Goal: Task Accomplishment & Management: Manage account settings

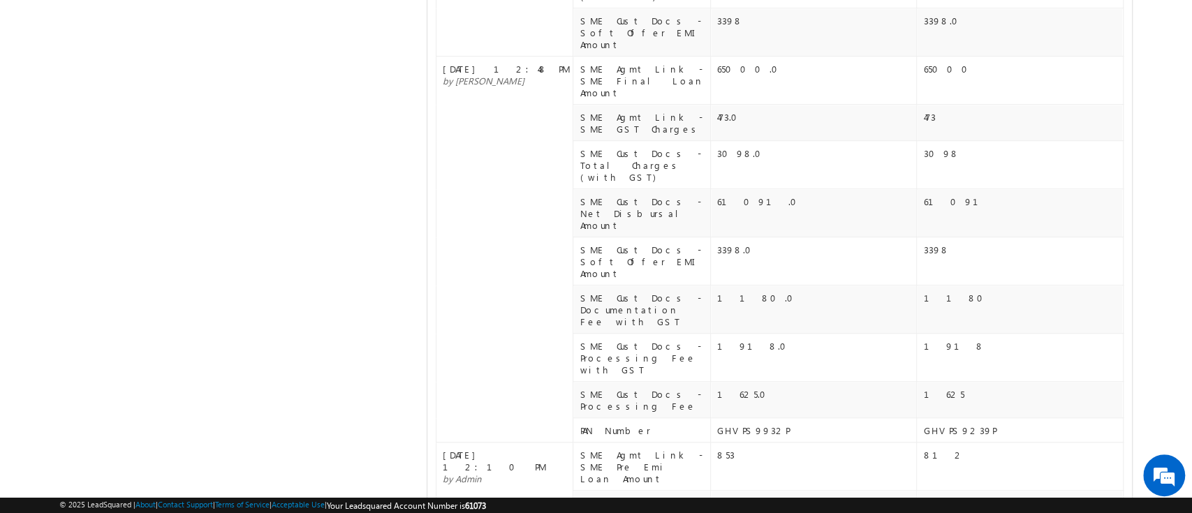
click at [943, 425] on div "GHVPS9239P" at bounding box center [1022, 431] width 198 height 12
copy div "GHVPS9239P"
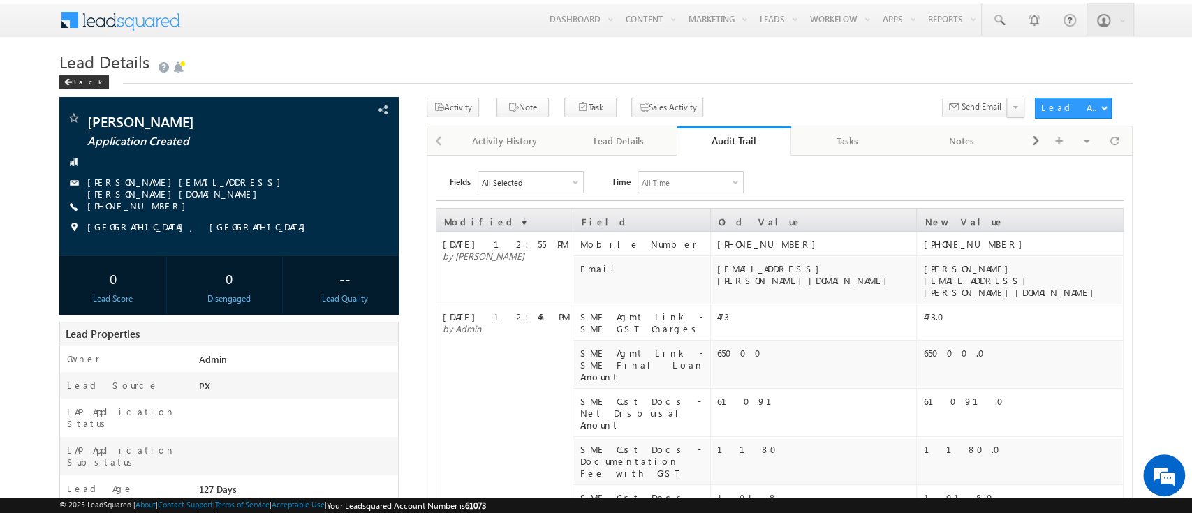
click at [885, 395] on div "61091" at bounding box center [816, 401] width 198 height 12
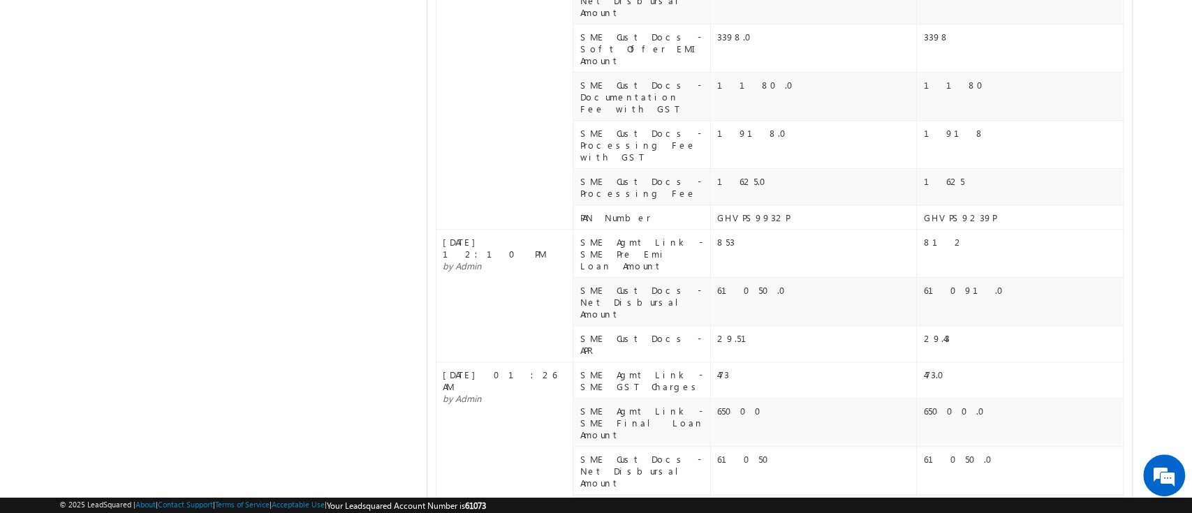
scroll to position [840, 0]
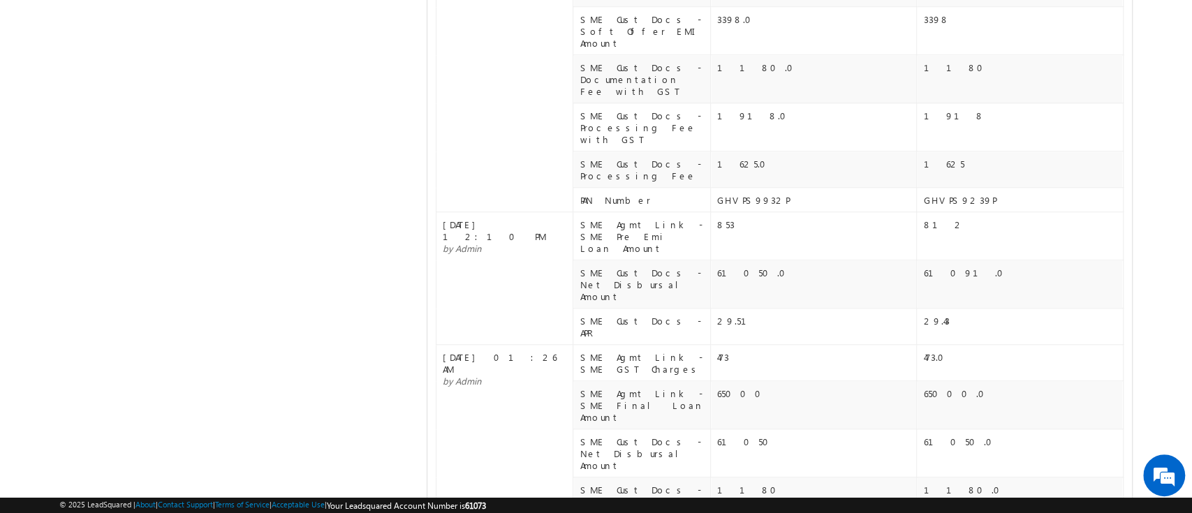
click at [957, 194] on div "GHVPS9239P" at bounding box center [1022, 200] width 198 height 12
copy div "GHVPS9239P"
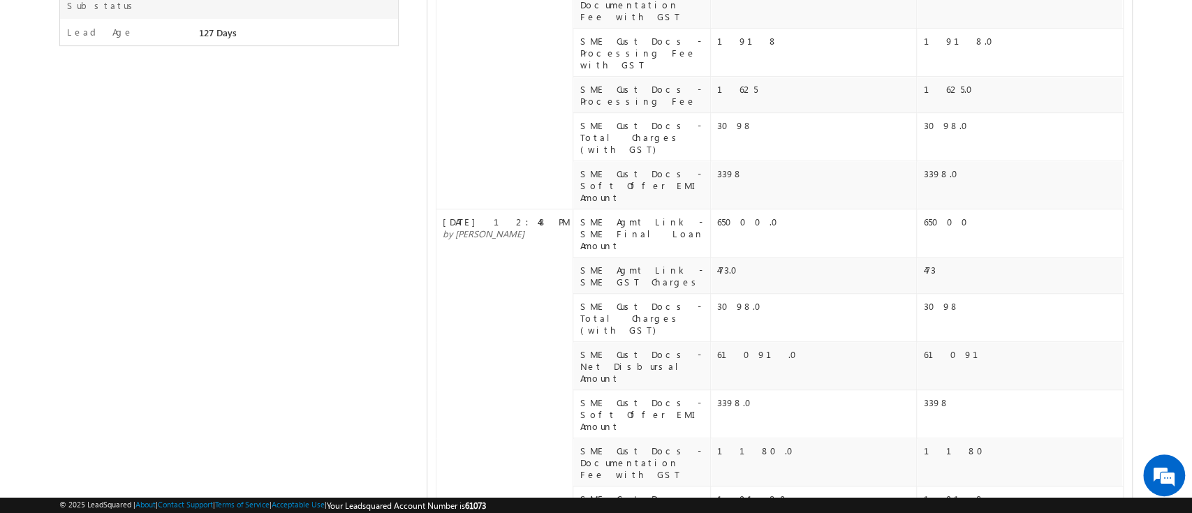
scroll to position [0, 0]
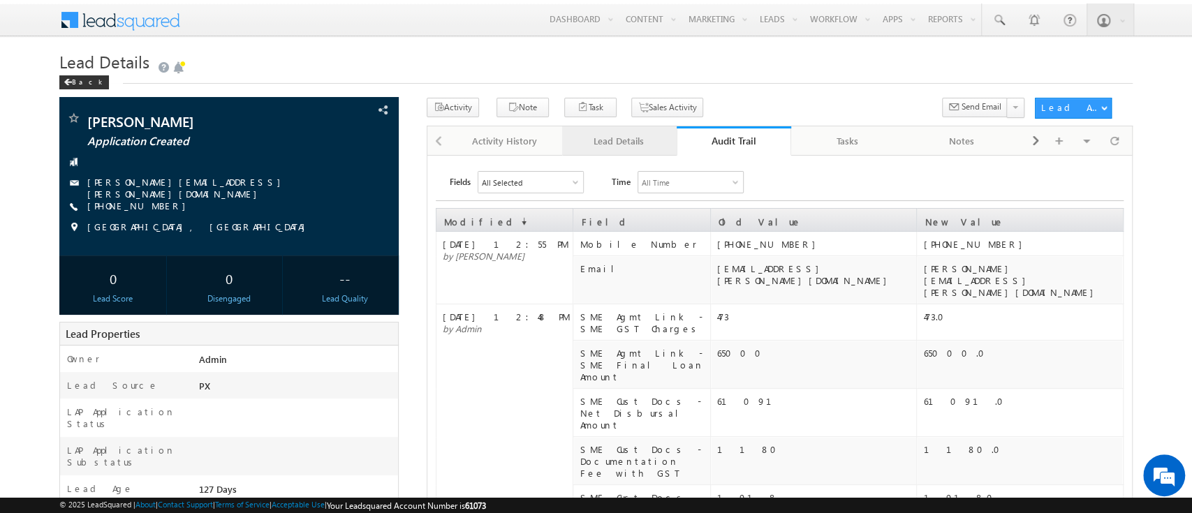
click at [635, 133] on div "Lead Details" at bounding box center [618, 141] width 91 height 17
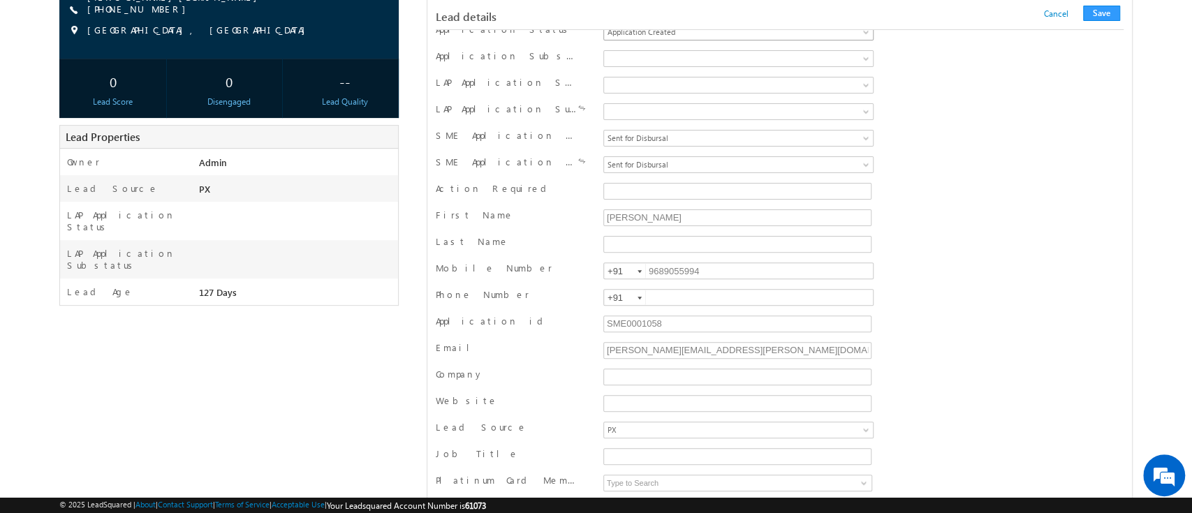
scroll to position [12966, 0]
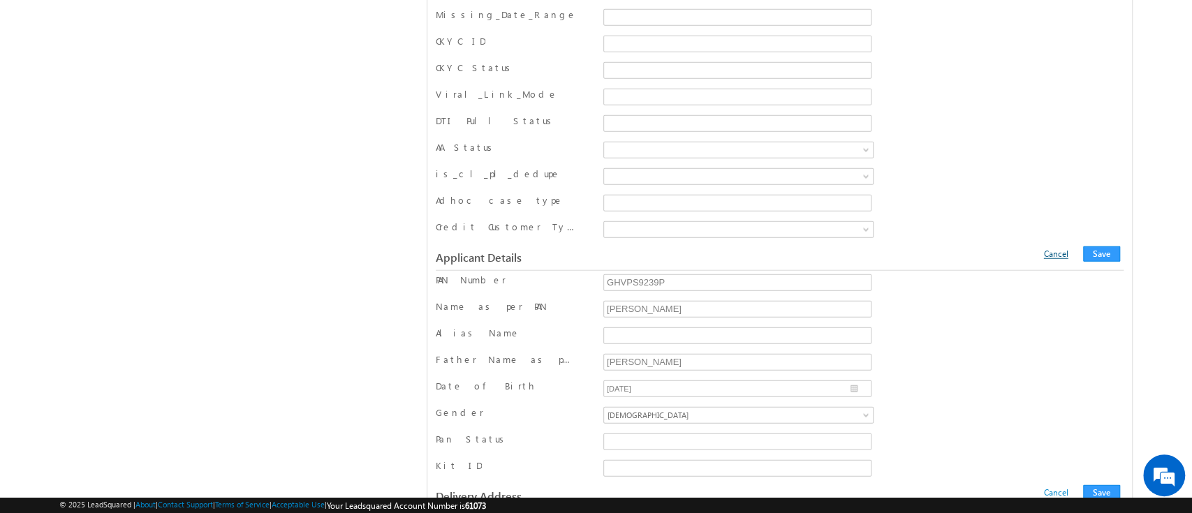
click at [1060, 249] on link "Cancel" at bounding box center [1056, 254] width 24 height 10
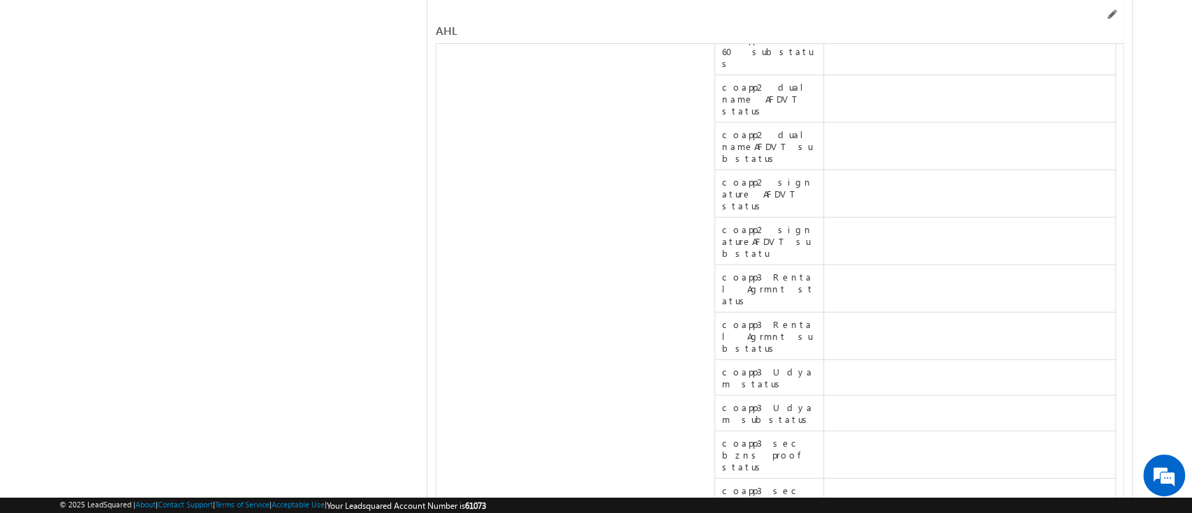
scroll to position [33002, 0]
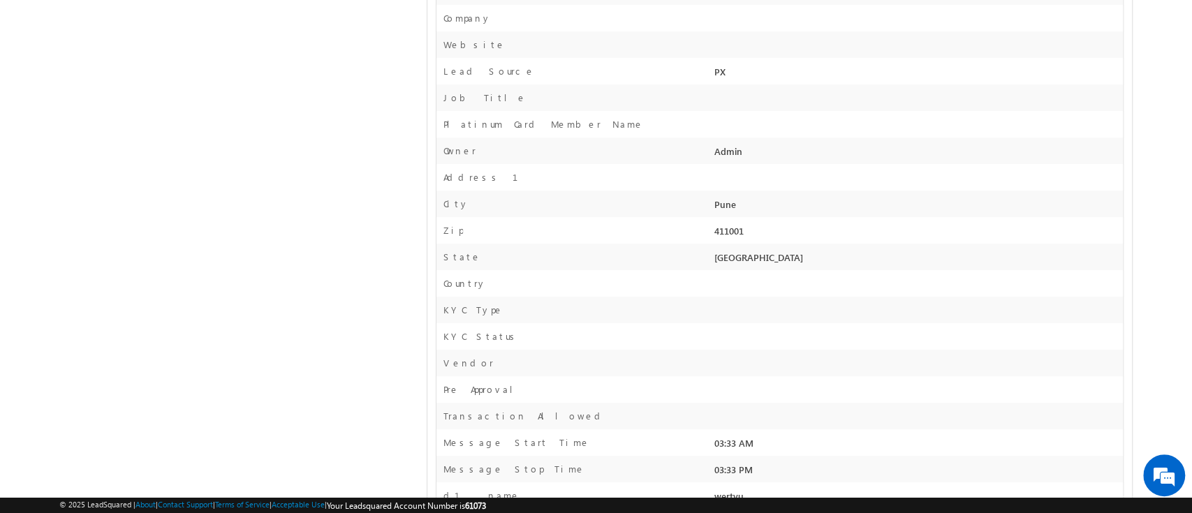
scroll to position [0, 0]
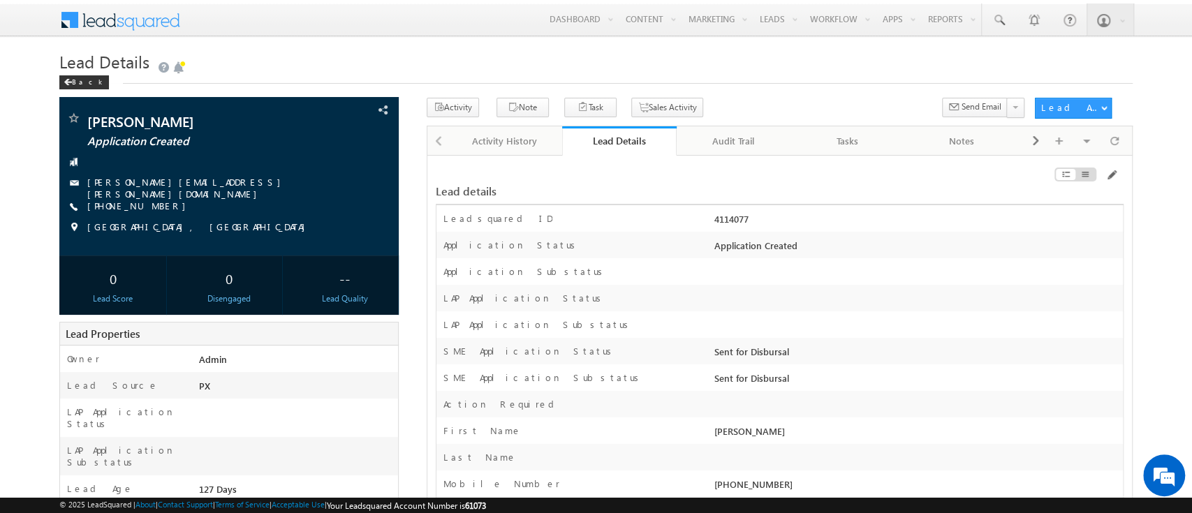
click at [353, 94] on div "Lead Details Back" at bounding box center [595, 73] width 1072 height 47
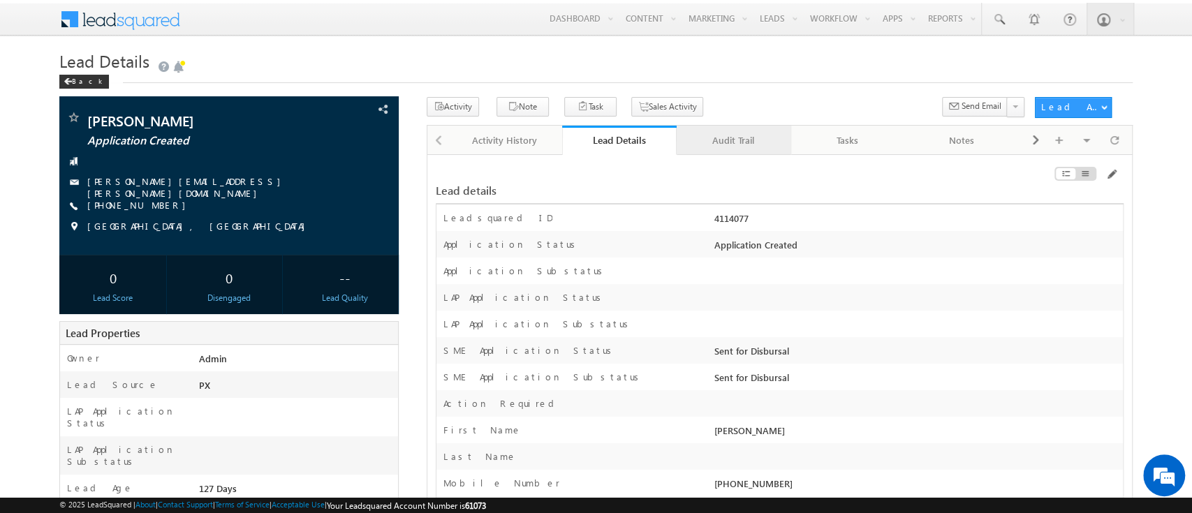
click at [749, 147] on div "Audit Trail" at bounding box center [733, 140] width 91 height 17
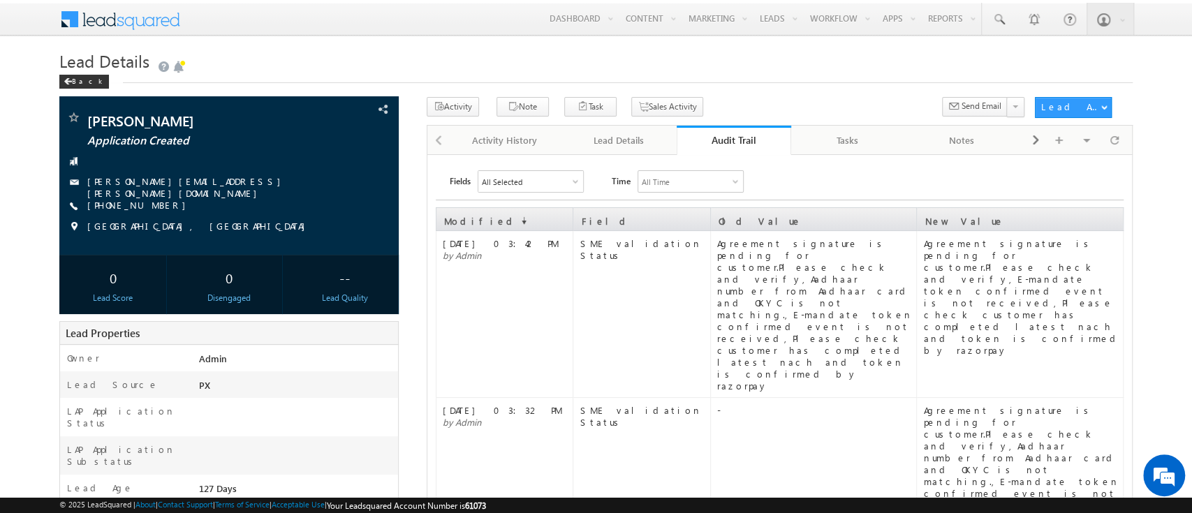
click at [971, 249] on div "Agreement signature is pending for customer.Please check and verify,E-mandate t…" at bounding box center [1022, 296] width 198 height 119
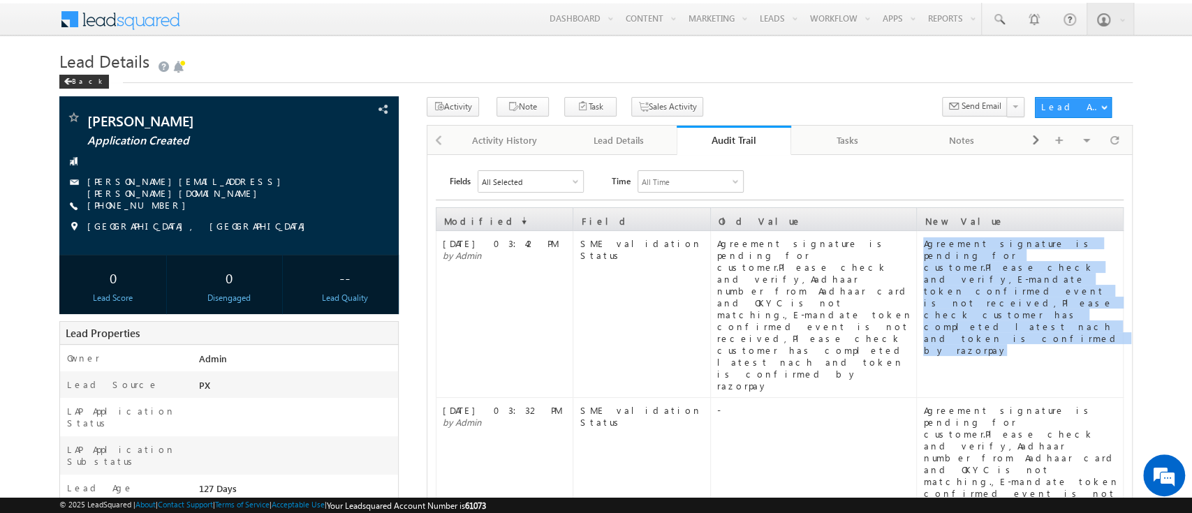
click at [971, 249] on div "Agreement signature is pending for customer.Please check and verify,E-mandate t…" at bounding box center [1022, 296] width 198 height 119
click at [599, 130] on link "Lead Details" at bounding box center [619, 140] width 115 height 29
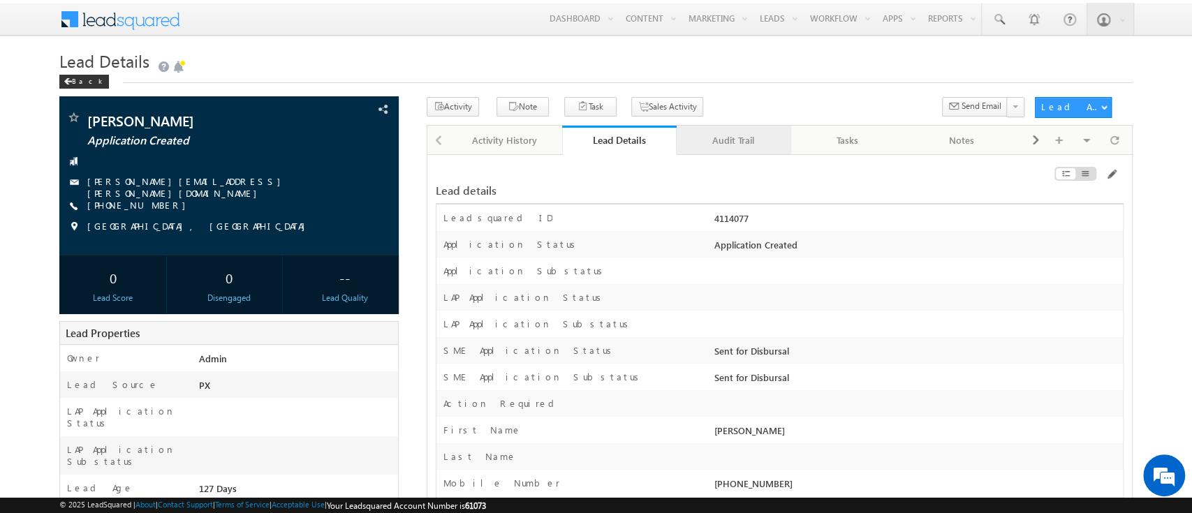
click at [717, 154] on link "Audit Trail" at bounding box center [734, 140] width 115 height 29
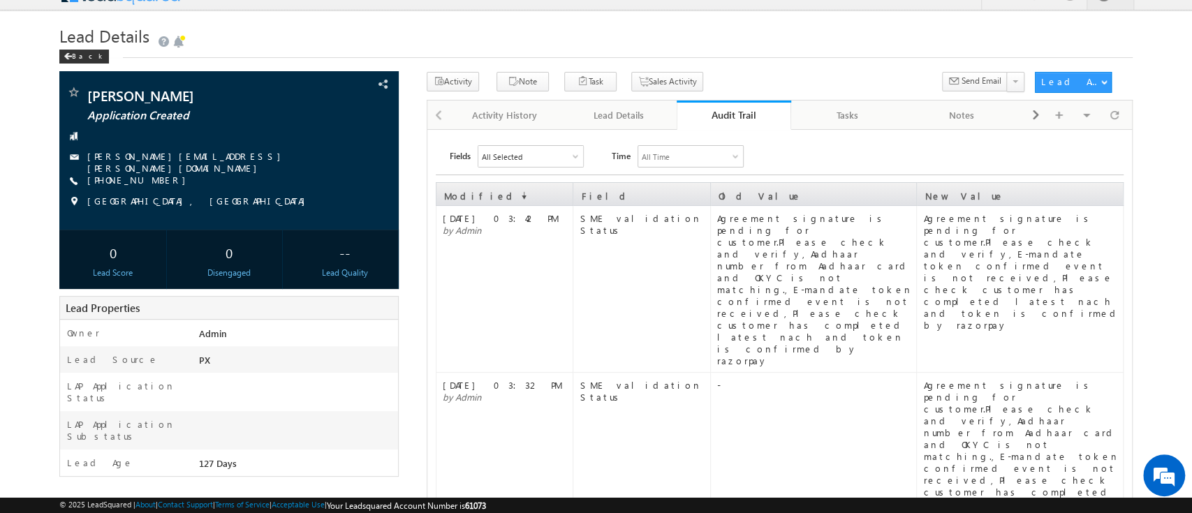
scroll to position [22, 0]
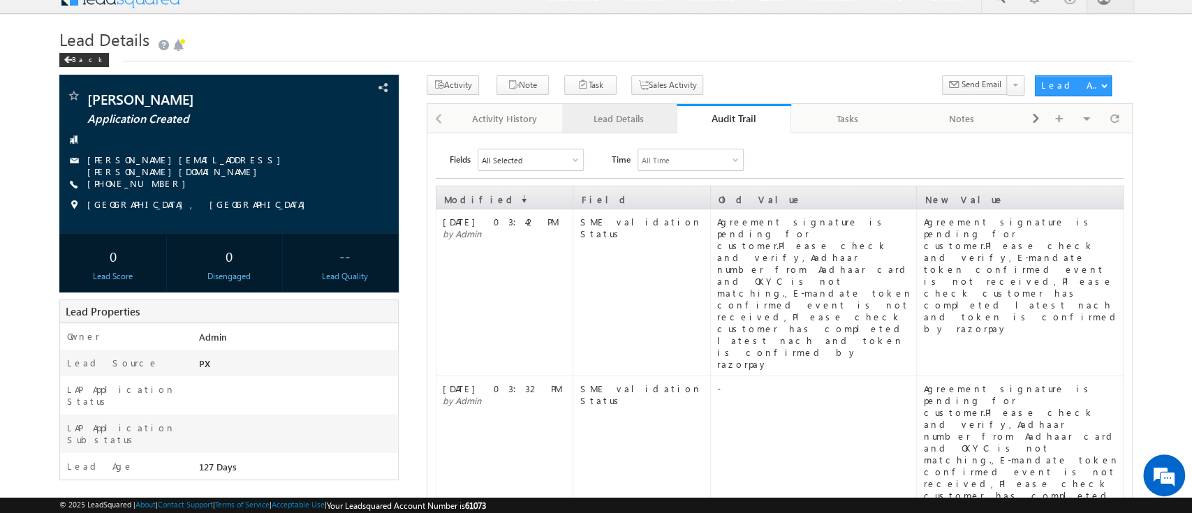
click at [612, 117] on div "Lead Details" at bounding box center [618, 118] width 91 height 17
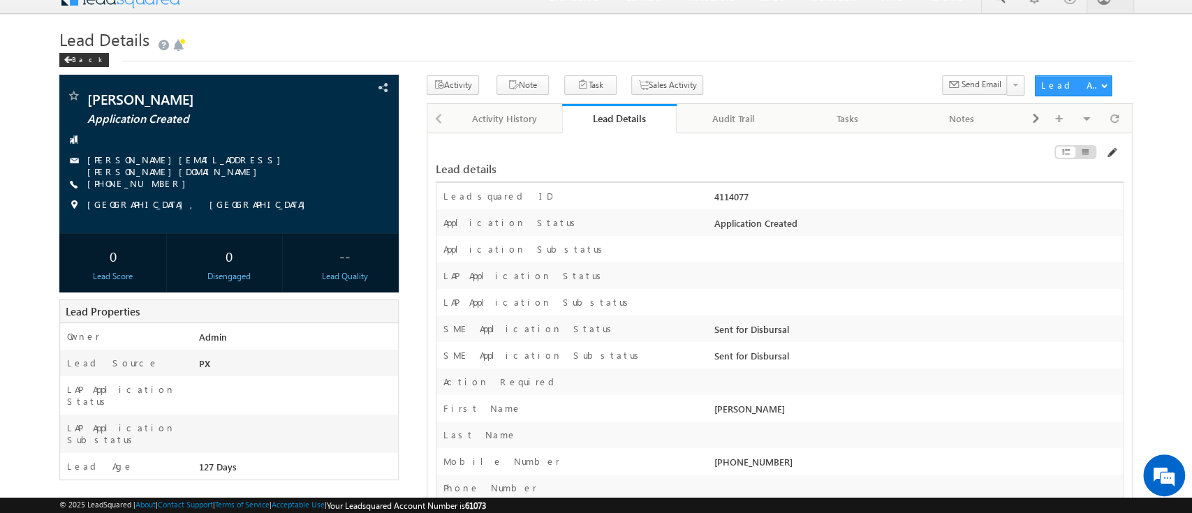
click at [1110, 155] on span at bounding box center [1110, 152] width 11 height 11
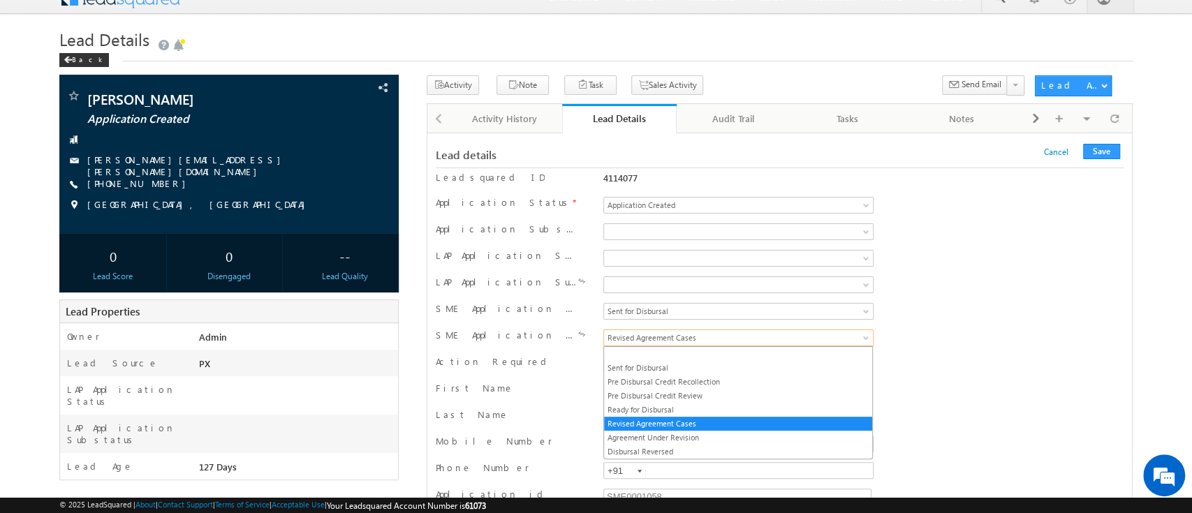
click at [728, 342] on span "Revised Agreement Cases" at bounding box center [713, 338] width 218 height 13
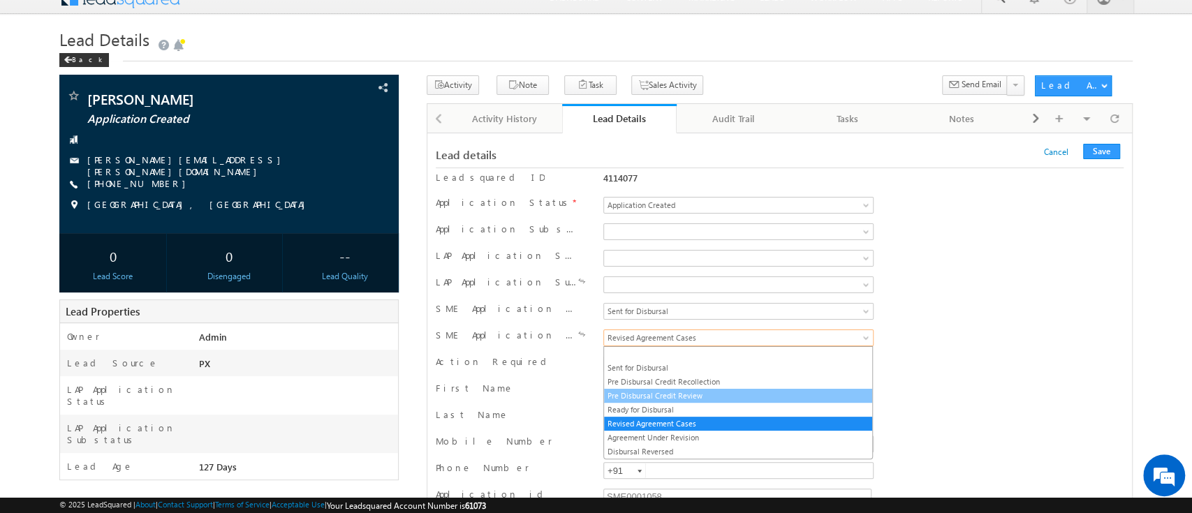
click at [732, 395] on link "Pre Disbursal Credit Review" at bounding box center [738, 396] width 268 height 13
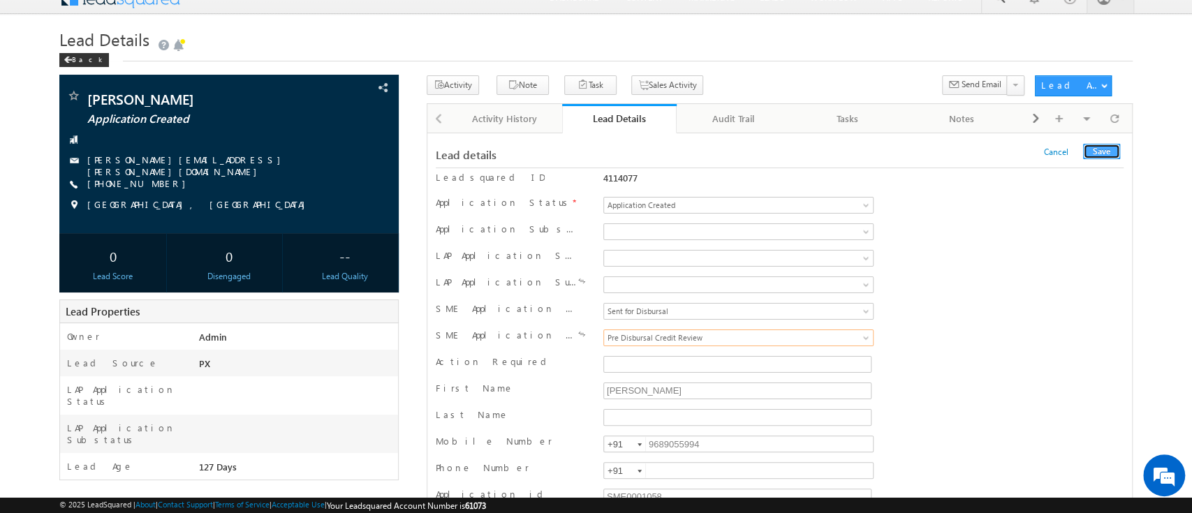
click at [1105, 156] on button "Save" at bounding box center [1101, 151] width 37 height 15
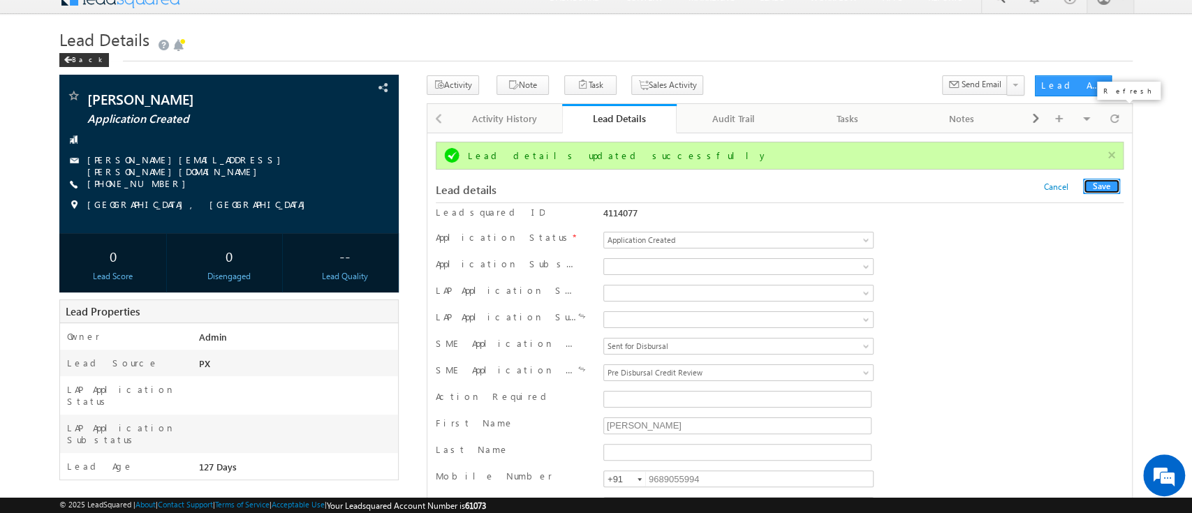
scroll to position [0, 0]
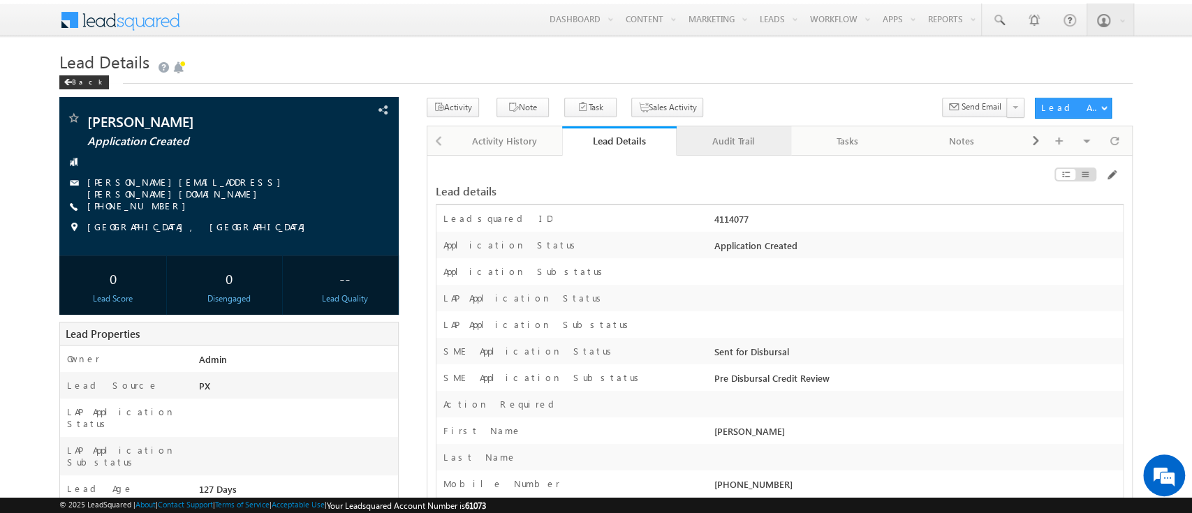
click at [724, 145] on div "Audit Trail" at bounding box center [733, 141] width 91 height 17
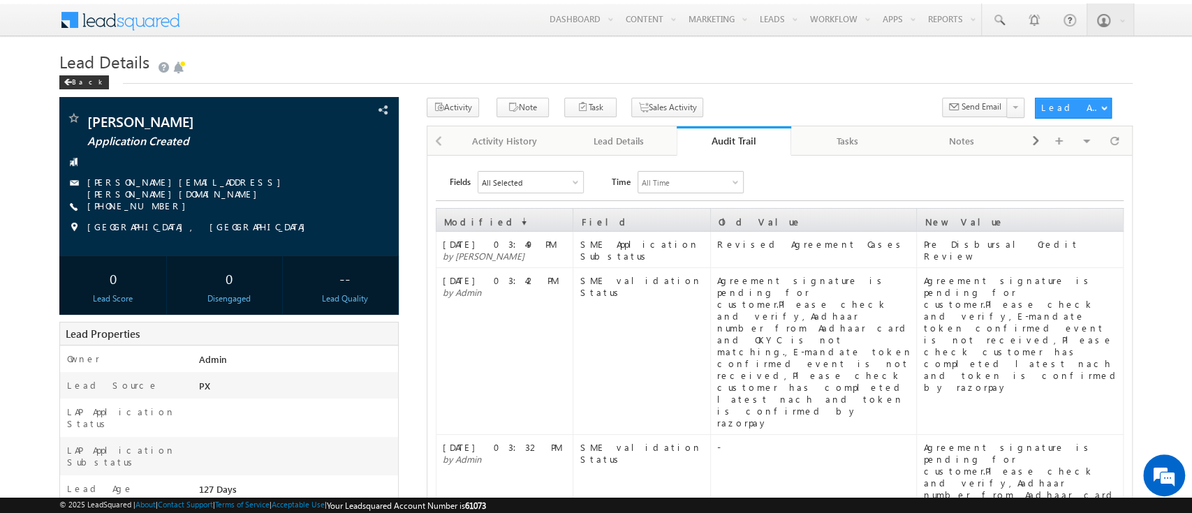
click at [726, 145] on div "Audit Trail" at bounding box center [734, 140] width 94 height 13
click at [725, 145] on div "Audit Trail" at bounding box center [734, 140] width 94 height 13
click at [725, 142] on div "Audit Trail" at bounding box center [734, 140] width 94 height 13
click at [721, 147] on div "Audit Trail" at bounding box center [734, 140] width 94 height 13
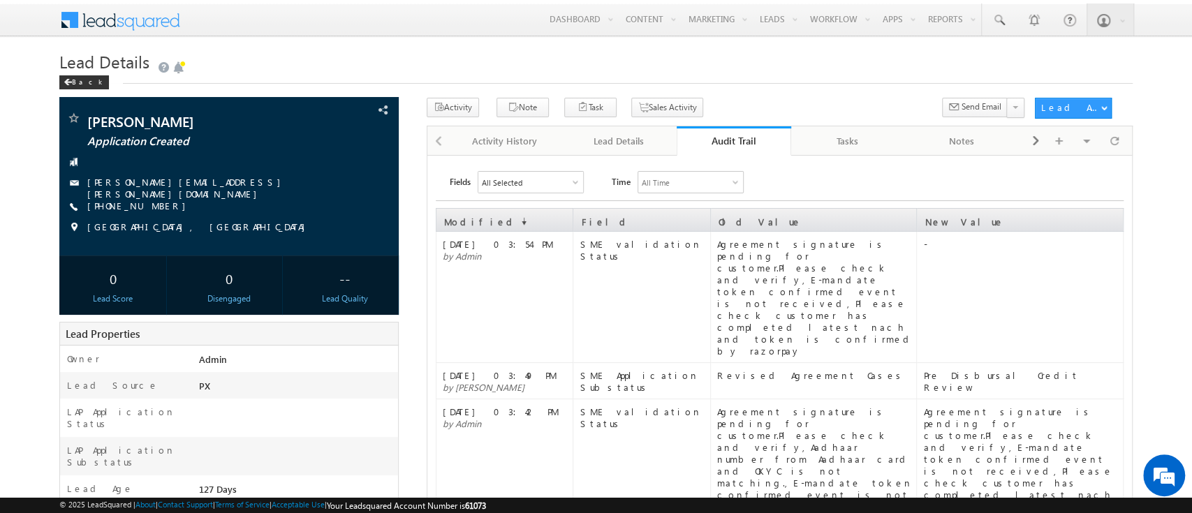
click at [754, 149] on link "Audit Trail" at bounding box center [734, 140] width 115 height 29
click at [647, 141] on div "Lead Details" at bounding box center [618, 141] width 91 height 17
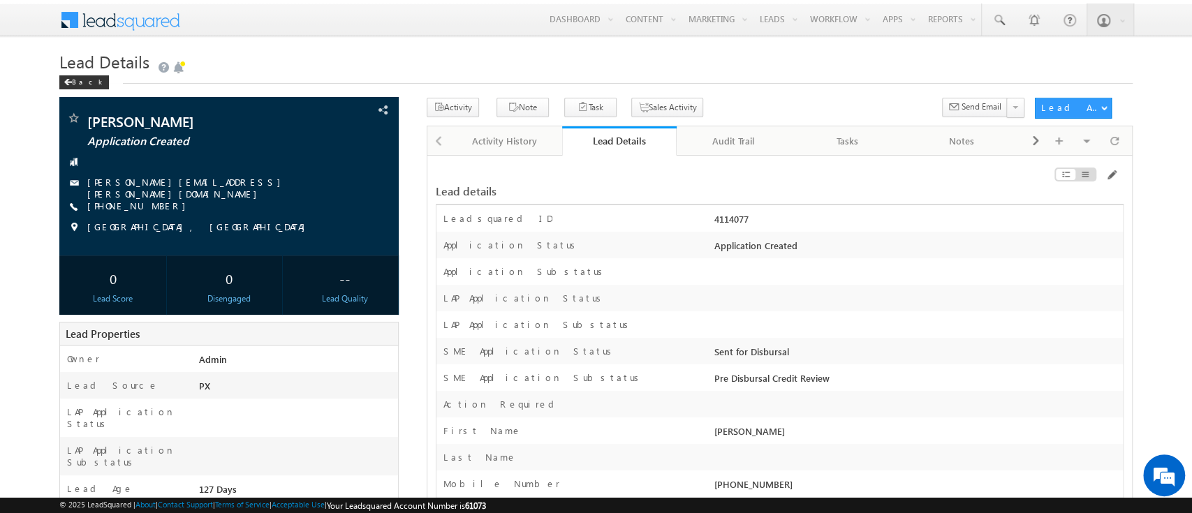
click at [964, 353] on div "Sent for Disbursal" at bounding box center [917, 355] width 412 height 20
click at [998, 23] on span at bounding box center [999, 20] width 14 height 14
click at [1028, 54] on input "text" at bounding box center [1083, 54] width 189 height 17
paste input ""Yesterday: Worked on on MAS SME https://moneyonlick-jira.atlassian.net/browse/…"
type input ""Yesterday: Worked on on MAS SME https://moneyonlick-jira.atlassian.net/browse/…"
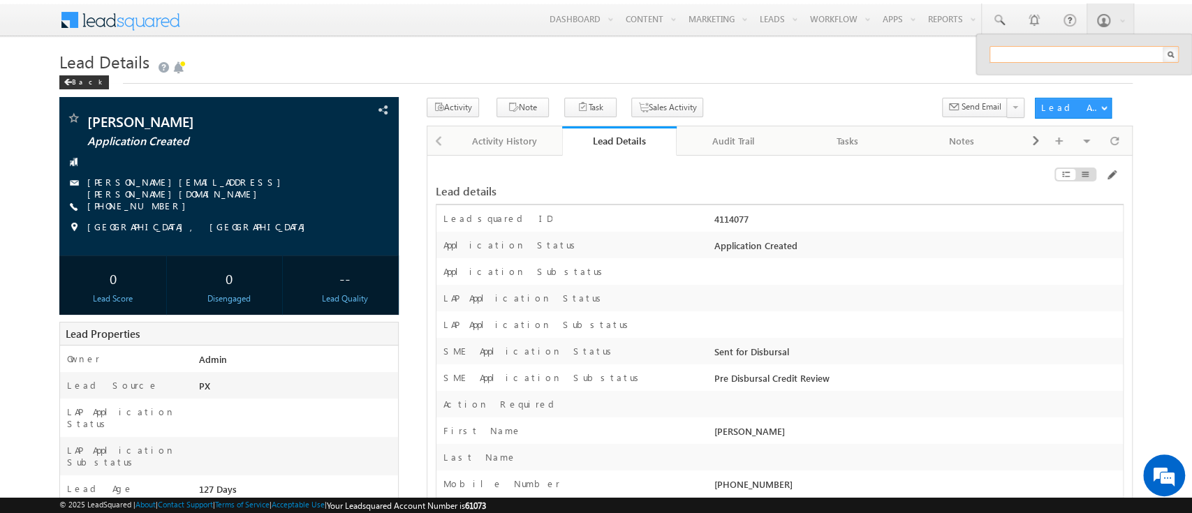
paste input "SME0000309"
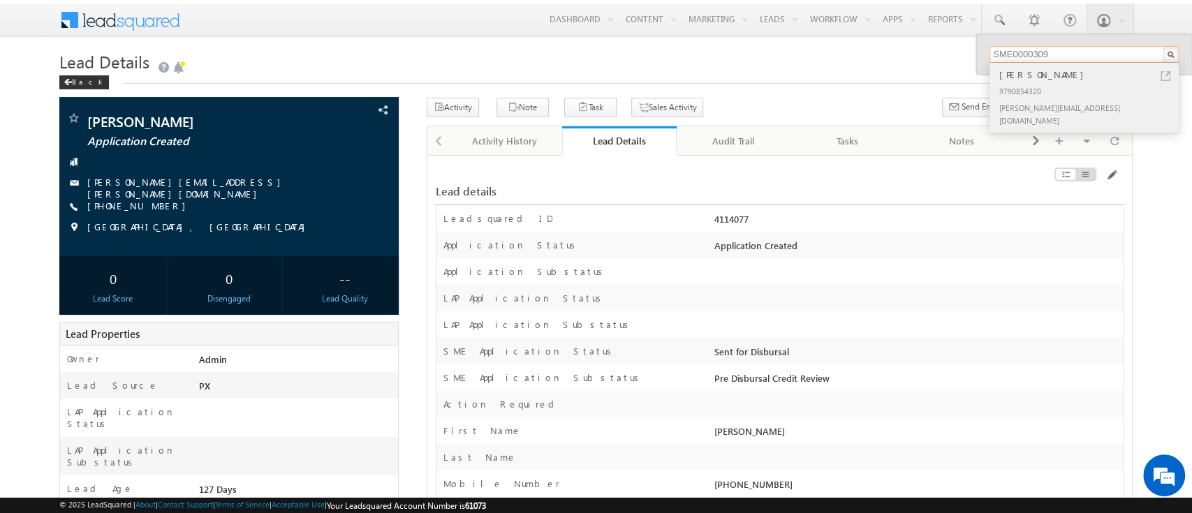
type input "SME0000309"
click at [1068, 71] on div "PAZHANISAMY KATHIRVEL" at bounding box center [1089, 74] width 187 height 15
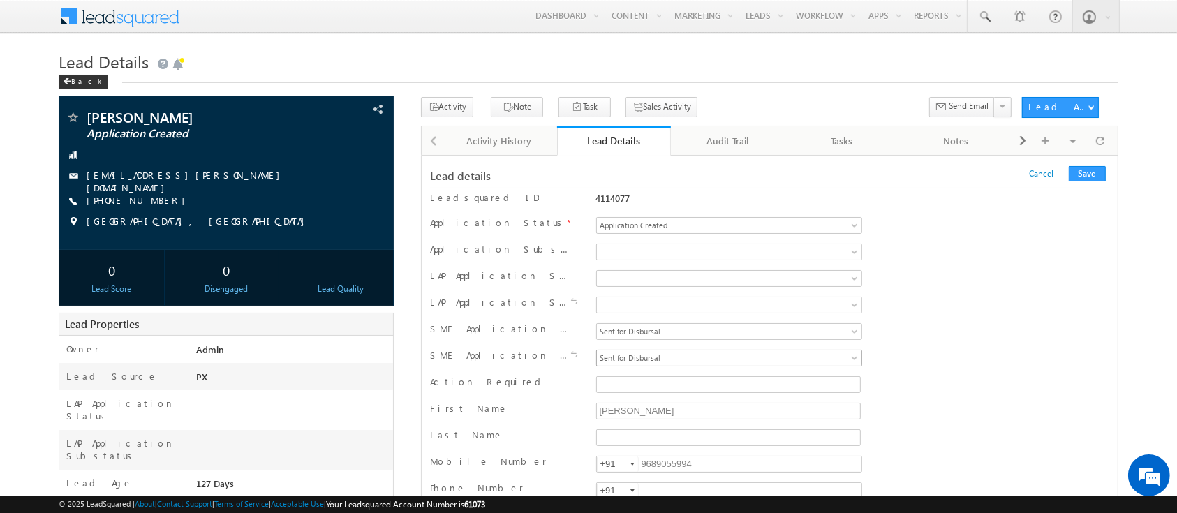
click at [791, 361] on span "Sent for Disbursal" at bounding box center [706, 358] width 218 height 13
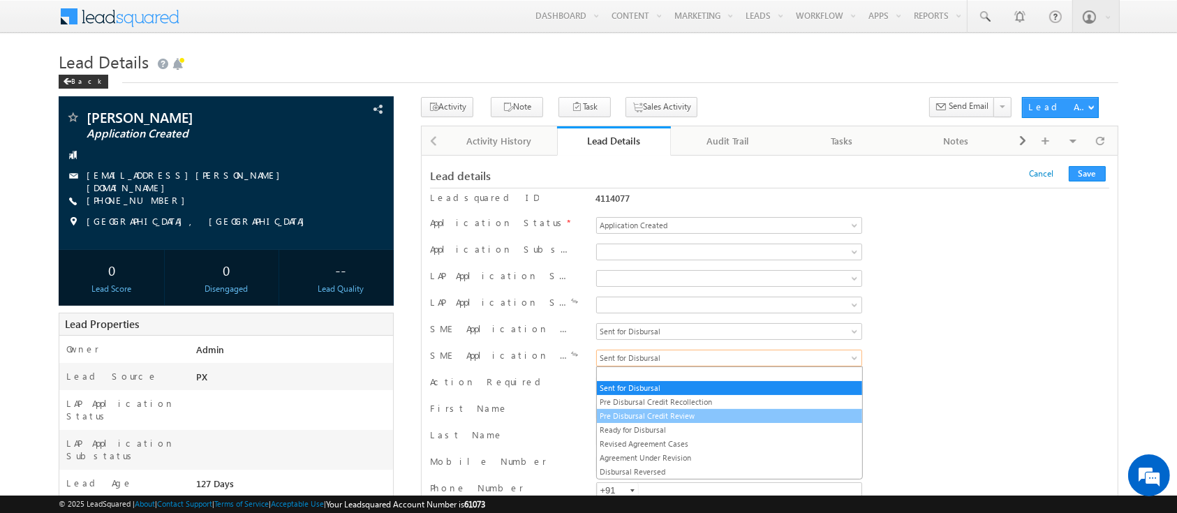
click at [774, 418] on link "Pre Disbursal Credit Review" at bounding box center [729, 416] width 265 height 13
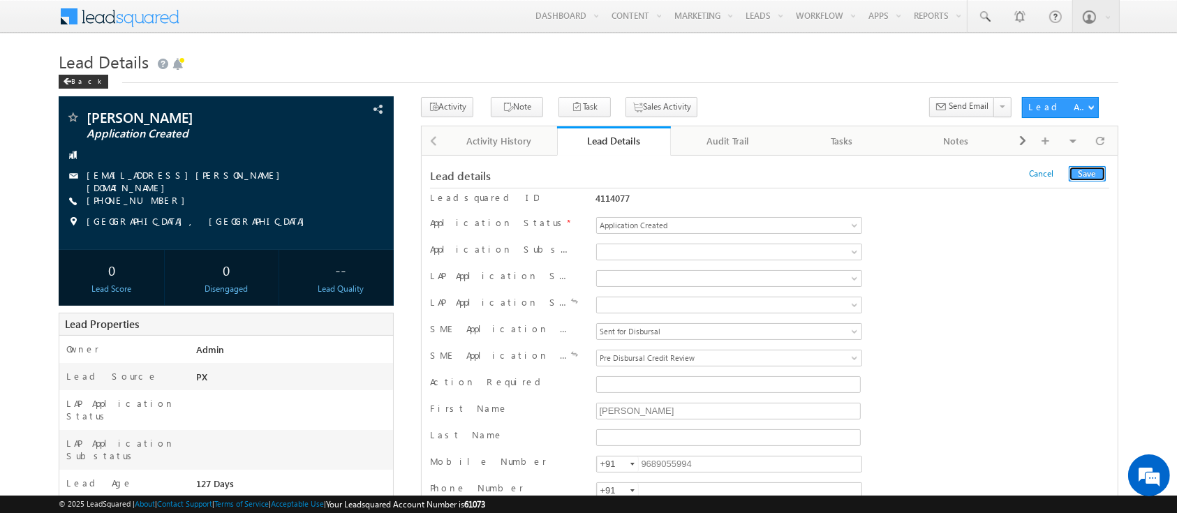
click at [1092, 178] on button "Save" at bounding box center [1087, 173] width 37 height 15
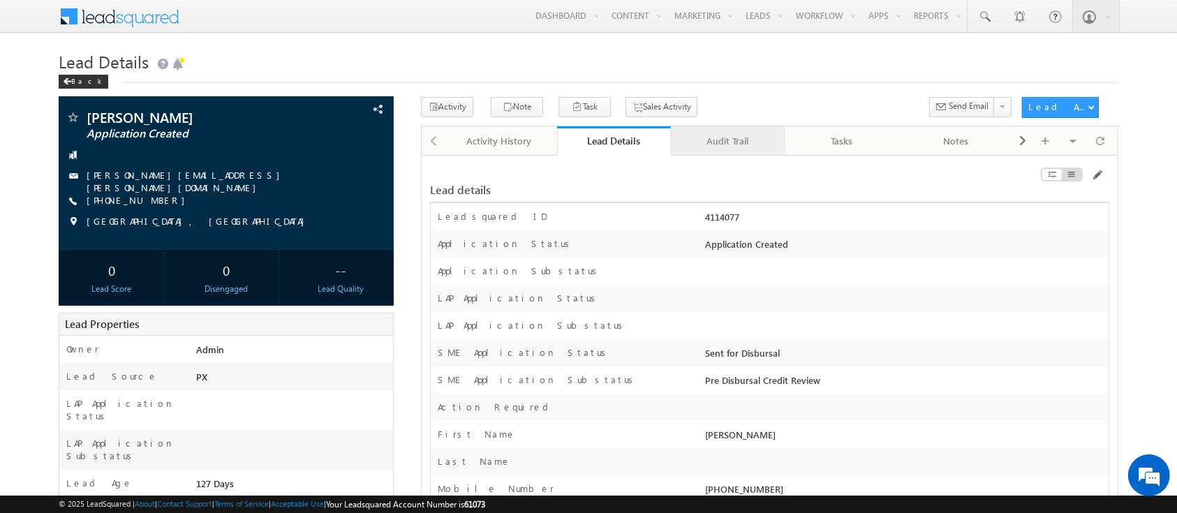
click at [721, 145] on div "Audit Trail" at bounding box center [727, 141] width 91 height 17
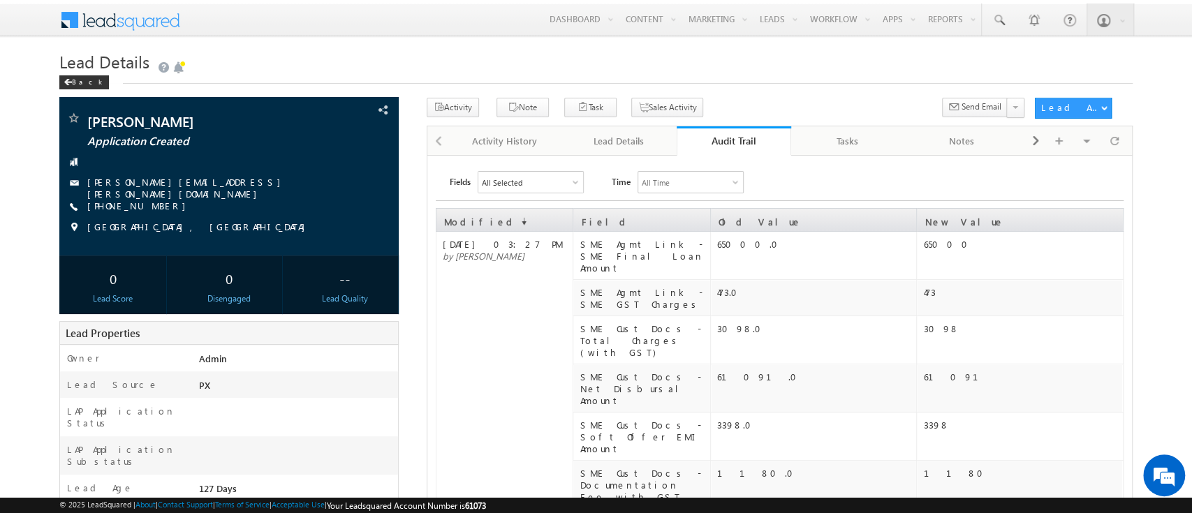
click at [728, 140] on div "Audit Trail" at bounding box center [734, 140] width 94 height 13
click at [726, 144] on div "Audit Trail" at bounding box center [734, 140] width 94 height 13
click at [746, 138] on div "Audit Trail" at bounding box center [734, 140] width 94 height 13
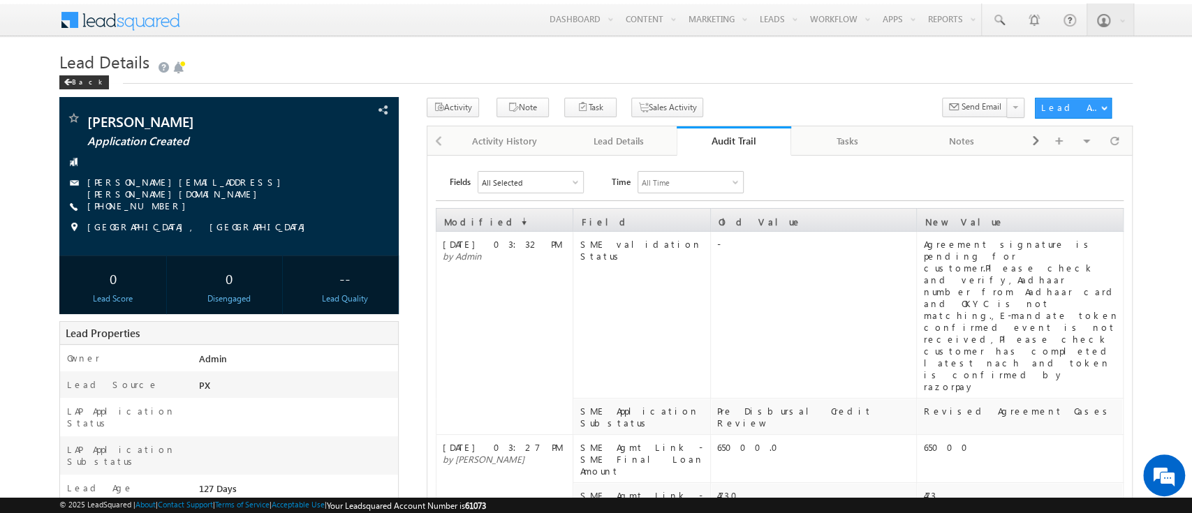
click at [963, 281] on div "Agreement signature is pending for customer.Please check and verify,Aadhaar num…" at bounding box center [1022, 315] width 198 height 154
click at [722, 135] on div "Audit Trail" at bounding box center [734, 140] width 94 height 13
click at [718, 129] on link "Audit Trail" at bounding box center [734, 140] width 115 height 29
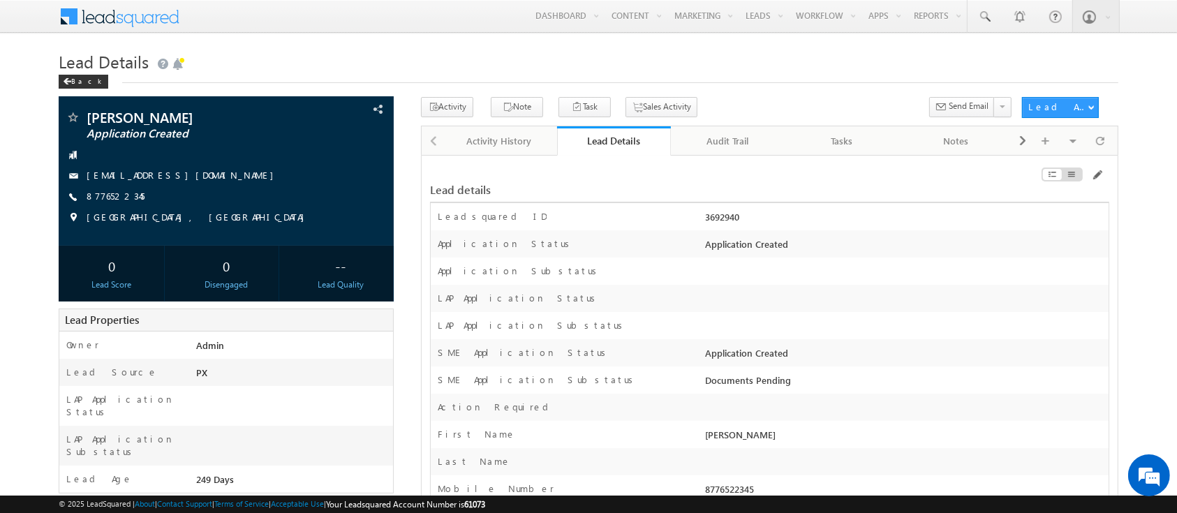
click at [828, 341] on div "SME Application Status Application Created" at bounding box center [770, 352] width 678 height 27
click at [976, 10] on link at bounding box center [985, 16] width 34 height 32
paste input "SME0001105"
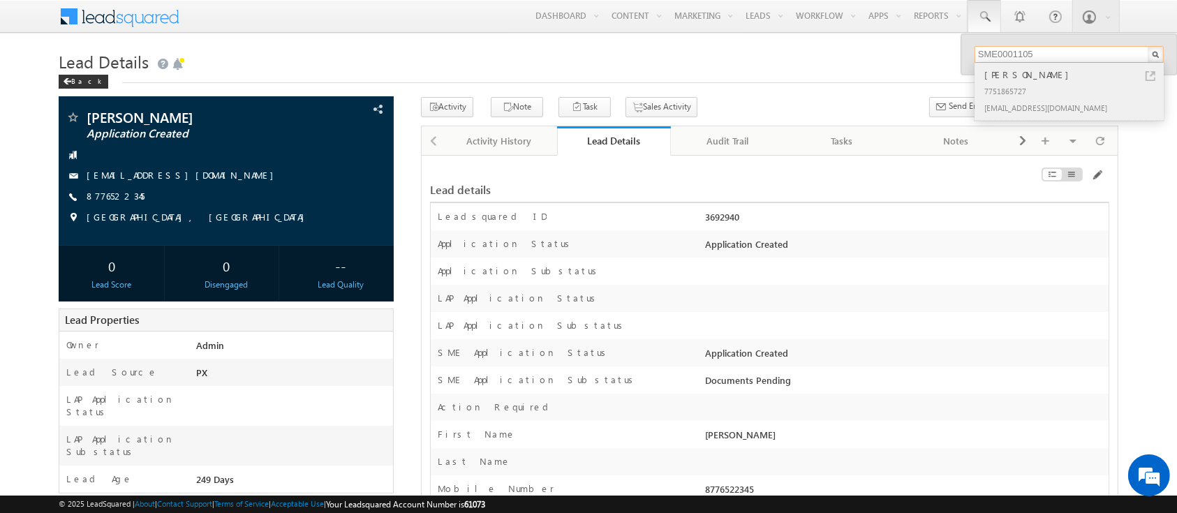
type input "SME0001105"
click at [1072, 76] on div "TANVI SHARMA" at bounding box center [1075, 74] width 187 height 15
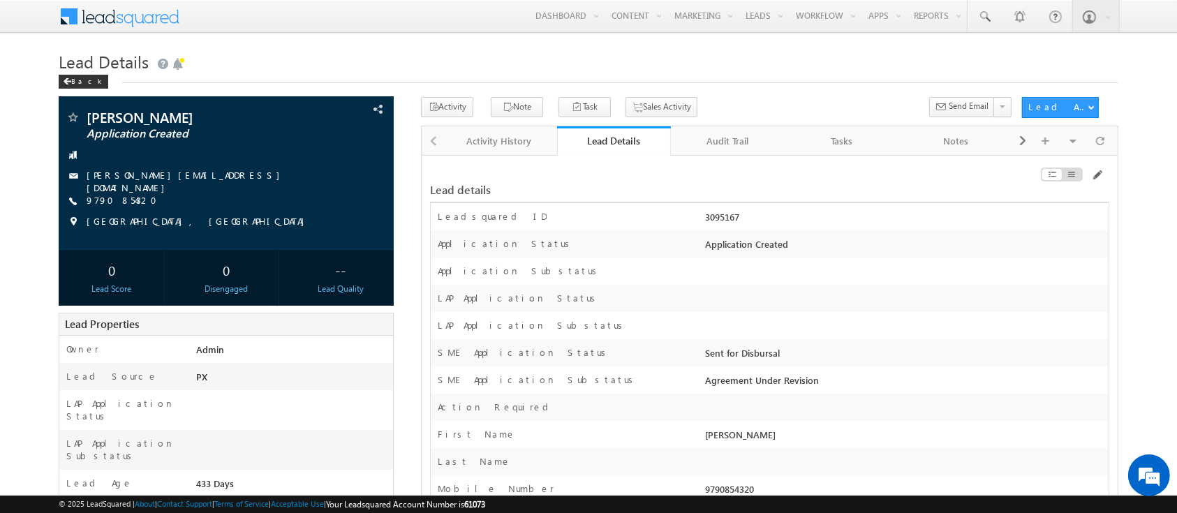
click at [721, 218] on div "3095167" at bounding box center [905, 220] width 406 height 20
copy div "3095167"
click at [985, 11] on span at bounding box center [985, 17] width 14 height 14
click at [996, 59] on input "text" at bounding box center [1069, 54] width 189 height 17
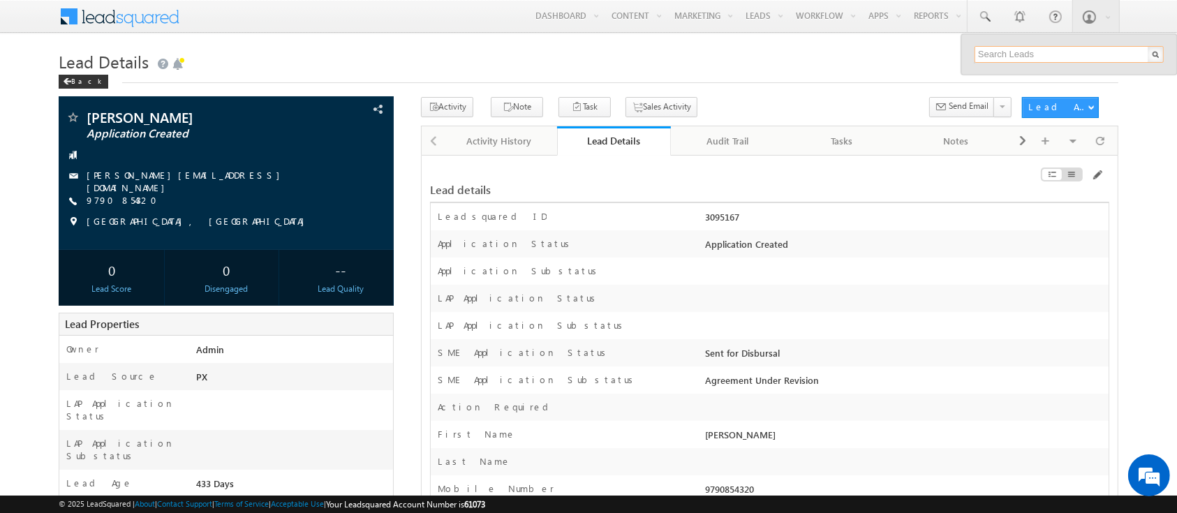
paste input "SME0001074"
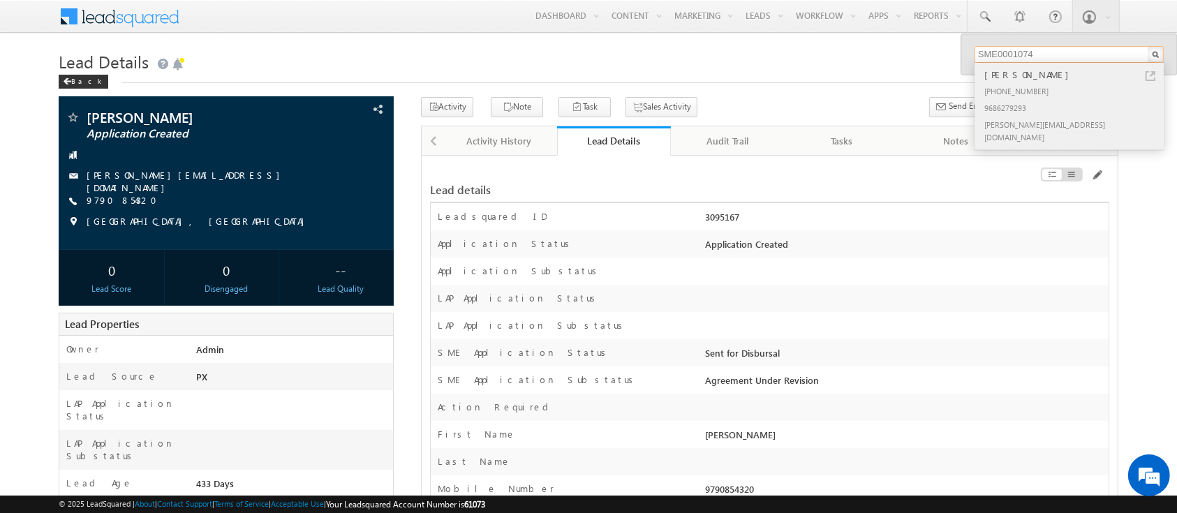
type input "SME0001074"
click at [1033, 100] on div "9686279293" at bounding box center [1075, 107] width 187 height 17
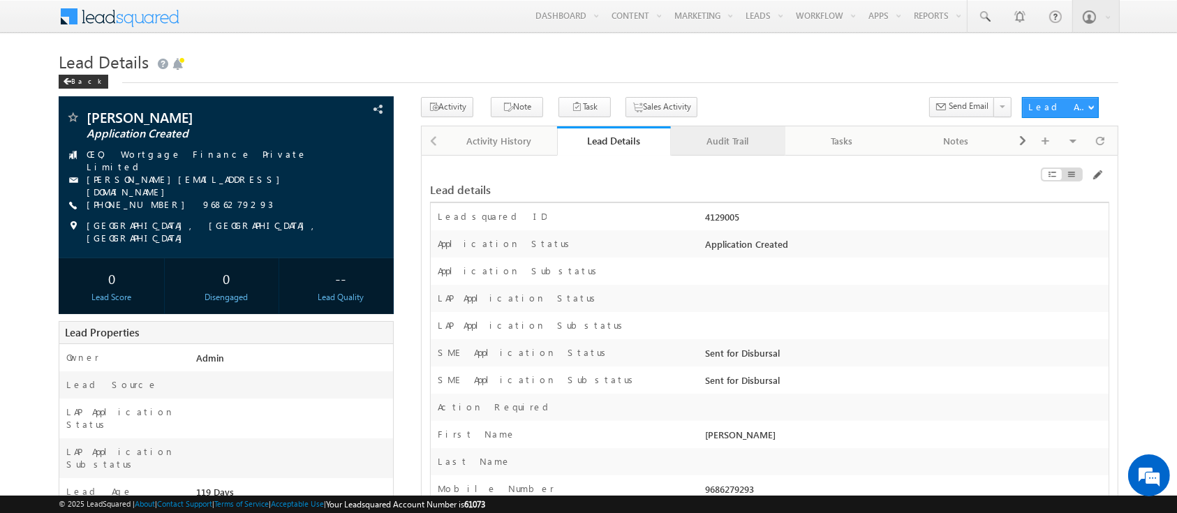
click at [748, 148] on div "Audit Trail" at bounding box center [727, 141] width 91 height 17
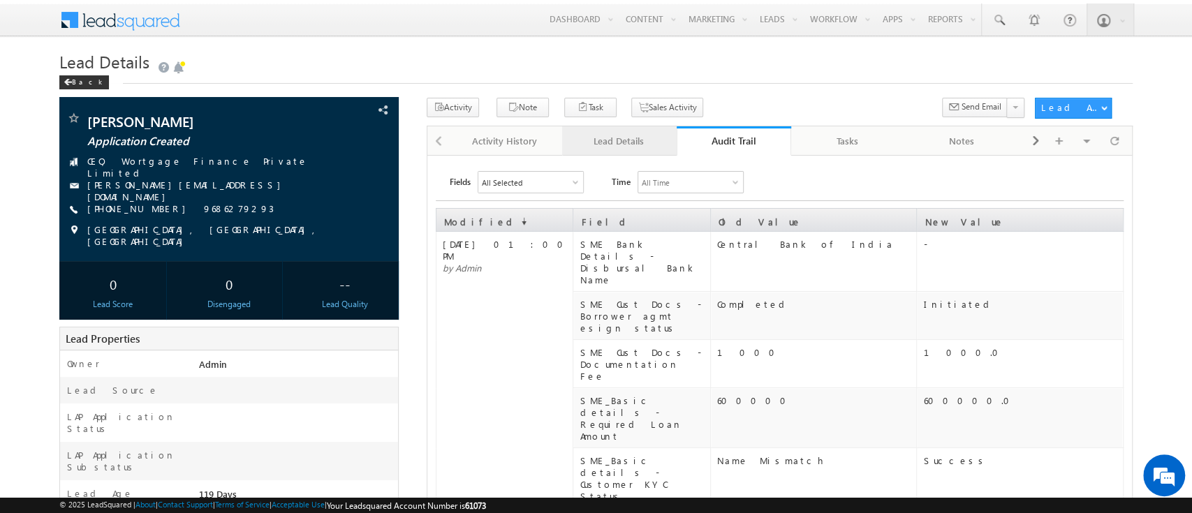
click at [631, 142] on div "Lead Details" at bounding box center [618, 141] width 91 height 17
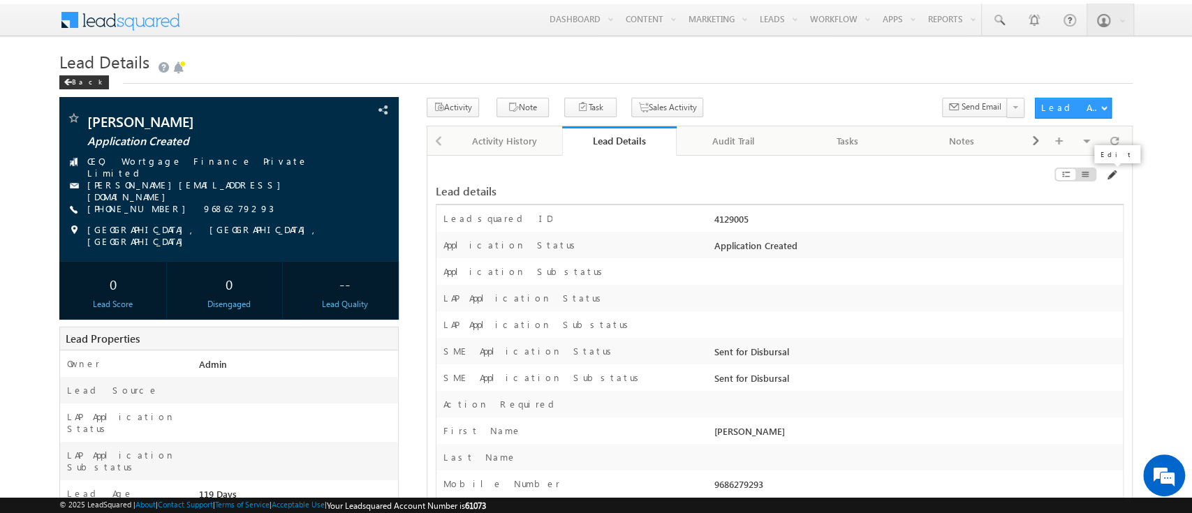
click at [1112, 179] on span at bounding box center [1110, 175] width 11 height 11
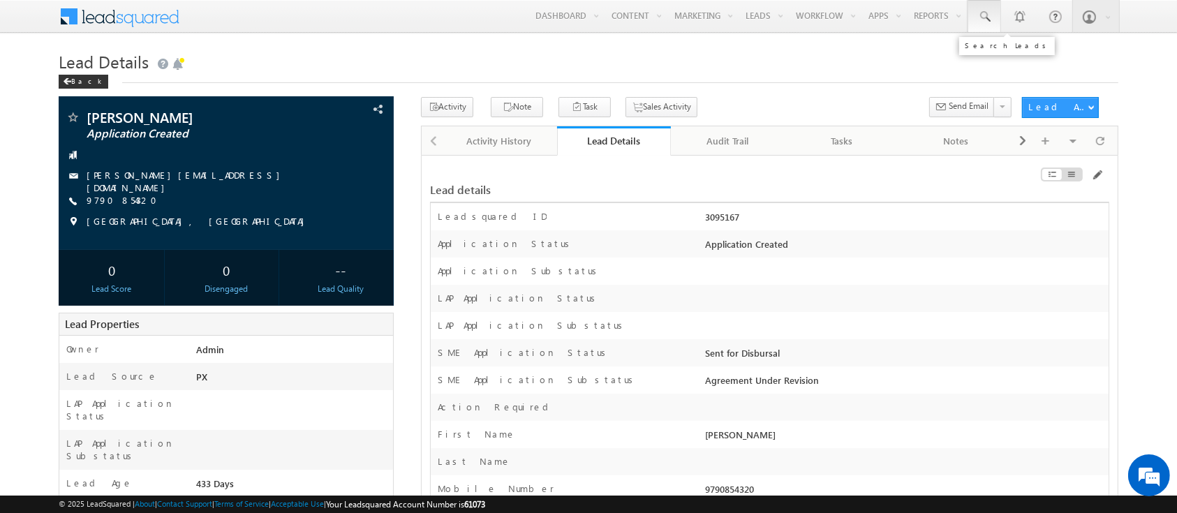
click at [978, 24] on link at bounding box center [985, 16] width 34 height 32
click at [1038, 56] on input "text" at bounding box center [1069, 54] width 189 height 17
paste input "SME0001287"
type input "SME0001287"
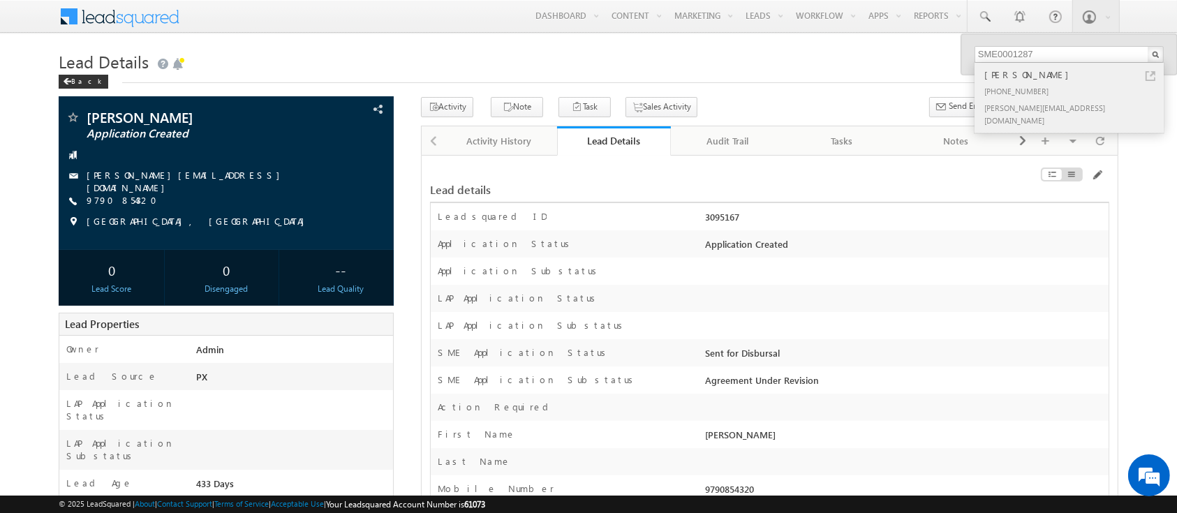
click at [1038, 78] on div "[PERSON_NAME]" at bounding box center [1075, 74] width 187 height 15
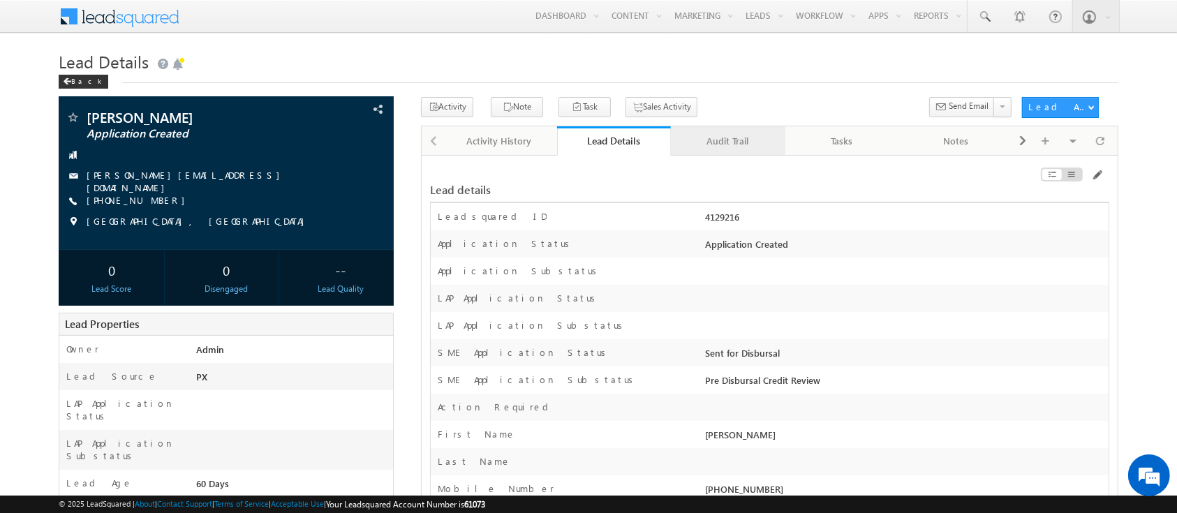
click at [751, 139] on div "Audit Trail" at bounding box center [727, 141] width 91 height 17
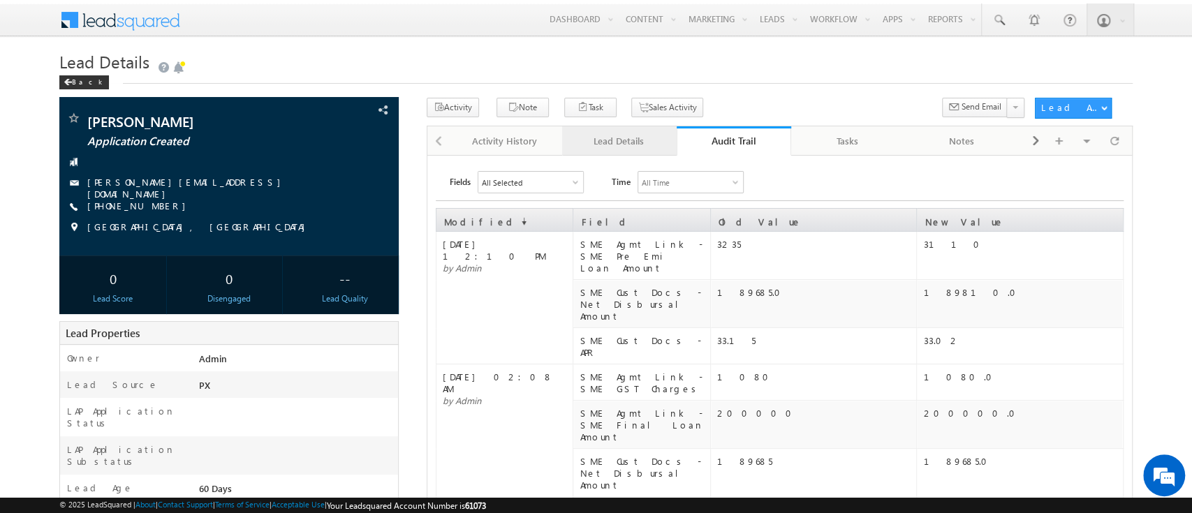
click at [621, 147] on div "Lead Details" at bounding box center [618, 141] width 91 height 17
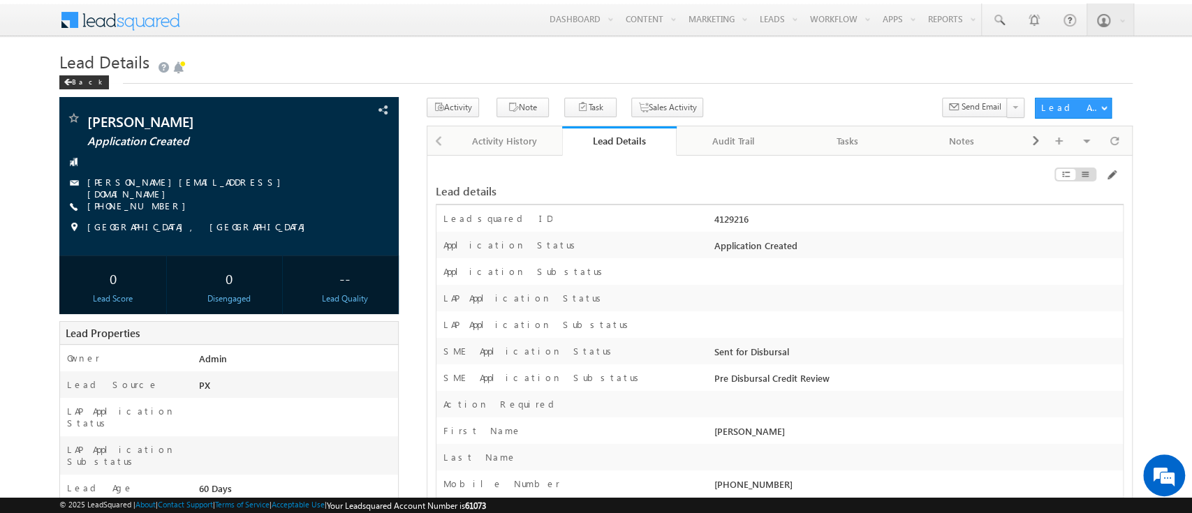
click at [724, 224] on div "4129216" at bounding box center [917, 222] width 412 height 20
copy div "4129216"
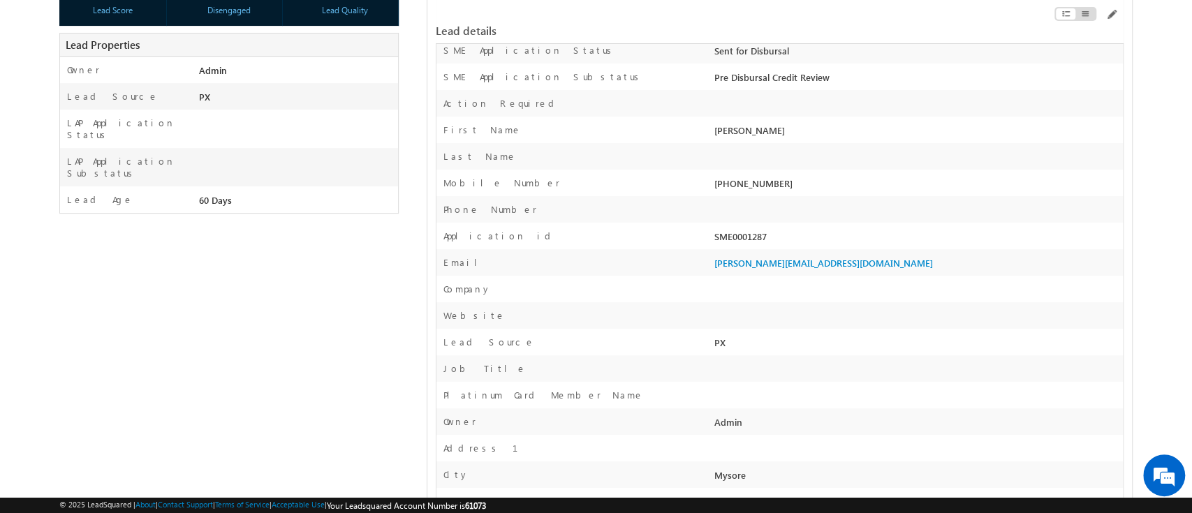
scroll to position [290, 0]
click at [734, 244] on div "SME0001287" at bounding box center [917, 238] width 412 height 20
copy div "SME0001287"
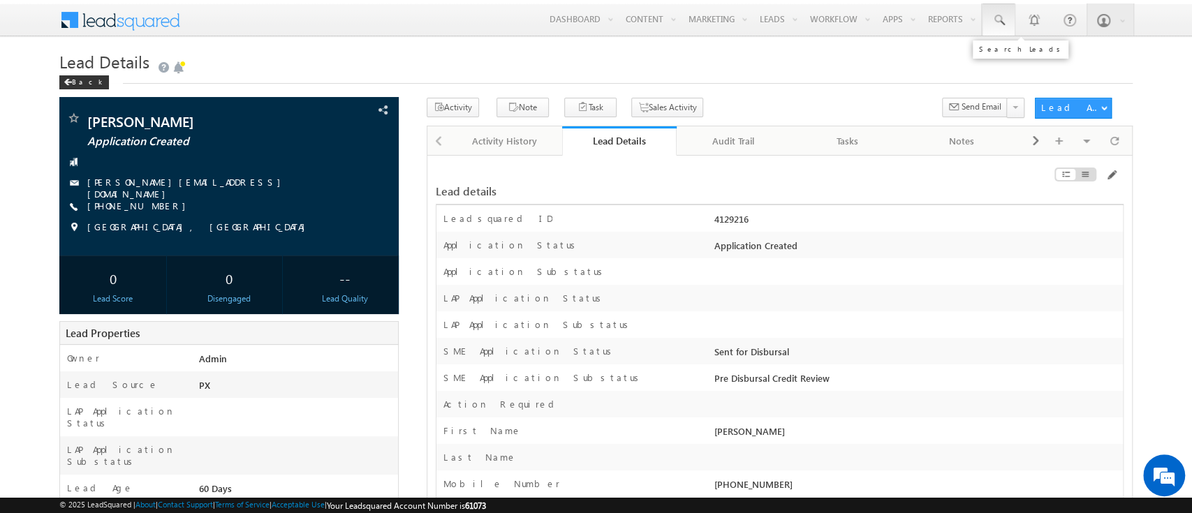
click at [982, 20] on link at bounding box center [999, 19] width 34 height 32
click at [1005, 50] on input "text" at bounding box center [1083, 54] width 189 height 17
paste input "Manual Approval"
type input "Manual Approva"
paste input "SME0001505"
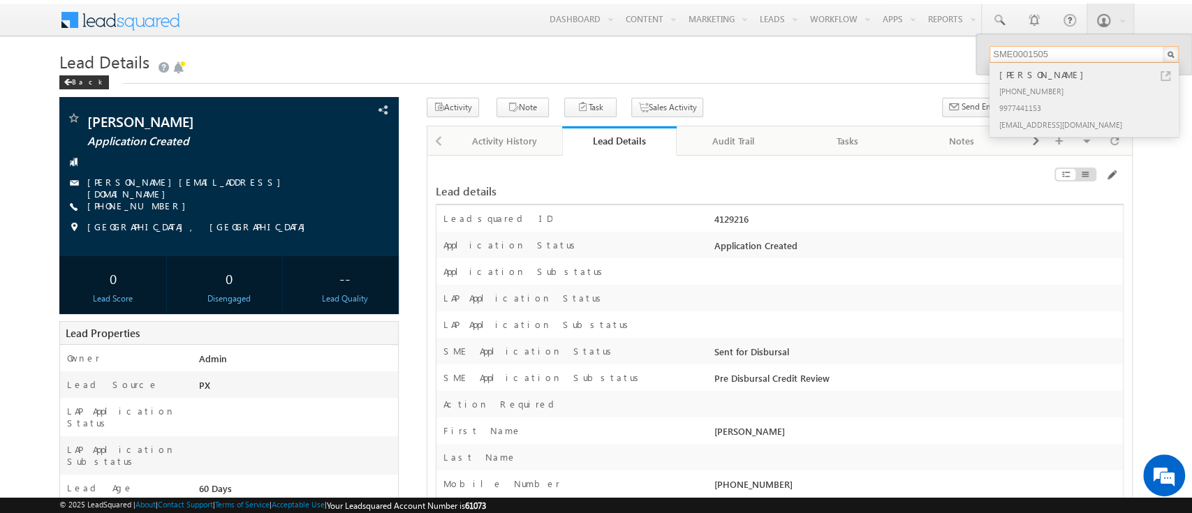
type input "SME0001505"
click at [1022, 94] on div "+91-8825646759" at bounding box center [1089, 90] width 187 height 17
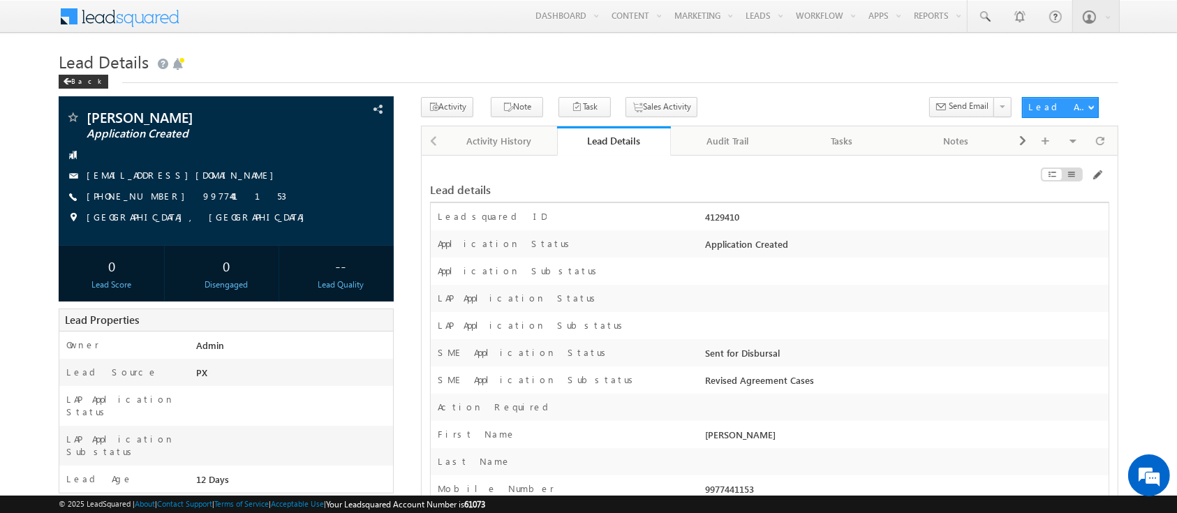
click at [721, 216] on div "4129410" at bounding box center [905, 220] width 406 height 20
copy div "4129410"
click at [1095, 179] on span at bounding box center [1096, 175] width 11 height 11
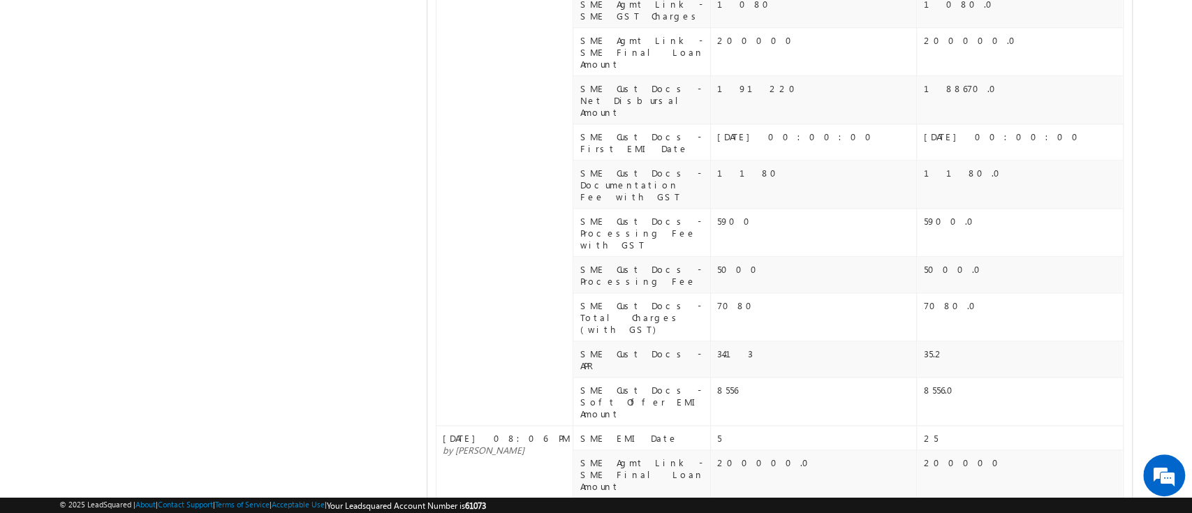
scroll to position [1737, 0]
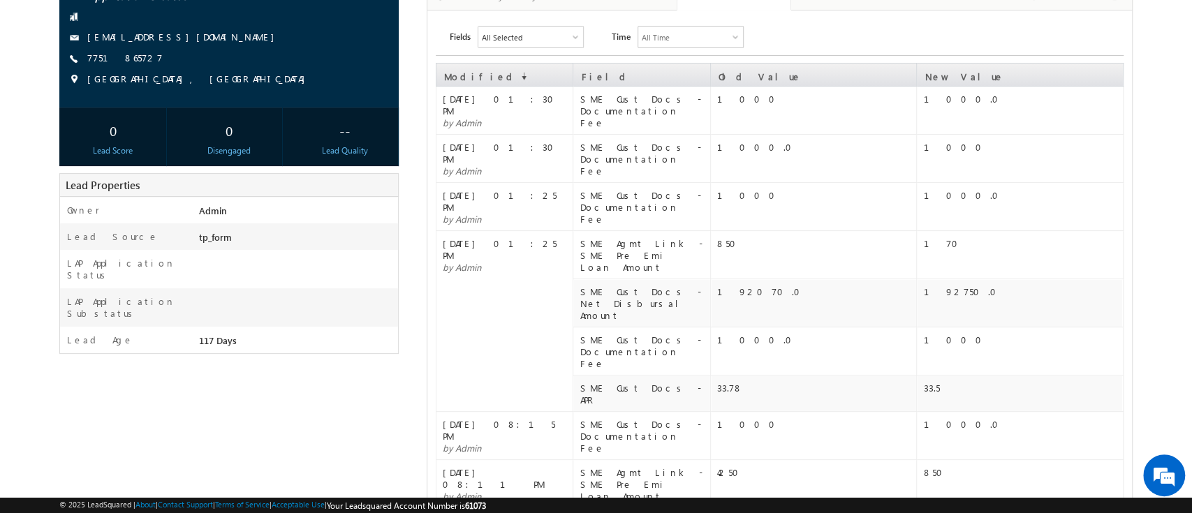
scroll to position [0, 0]
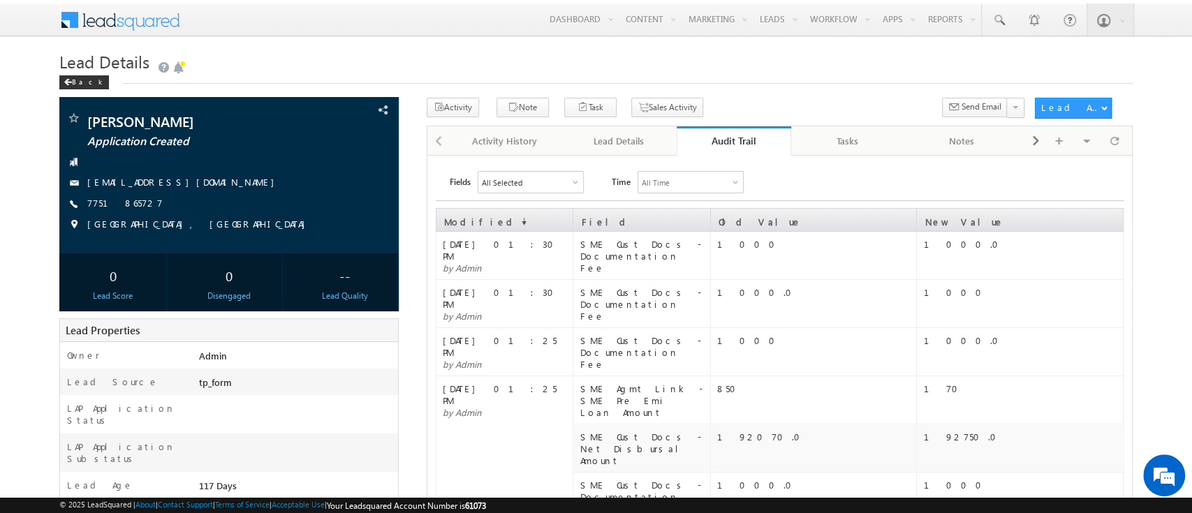
click at [559, 182] on div "All Selected" at bounding box center [530, 182] width 105 height 21
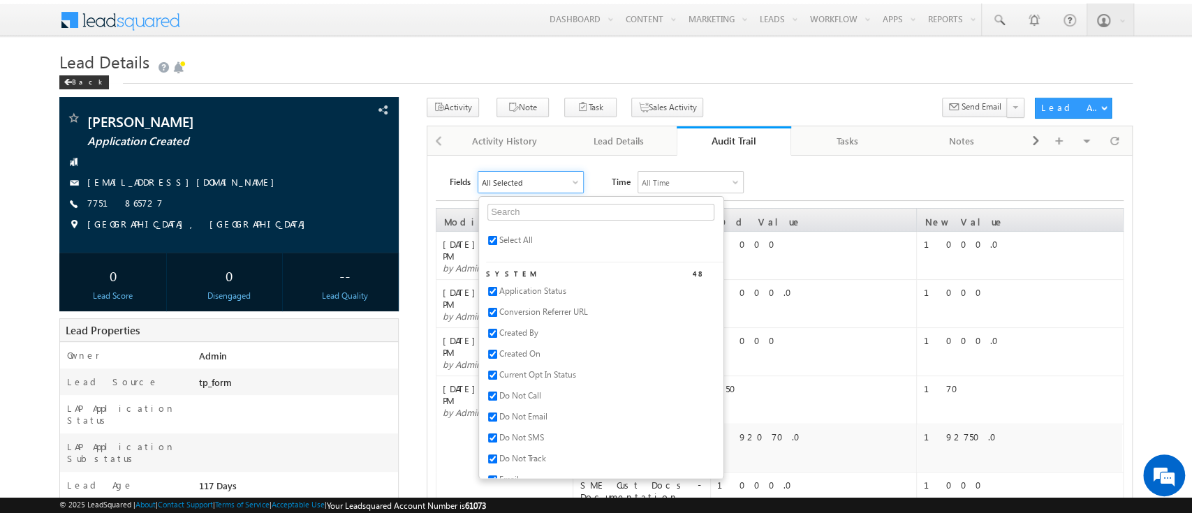
click at [517, 237] on span "Select All" at bounding box center [516, 240] width 34 height 10
checkbox input "false"
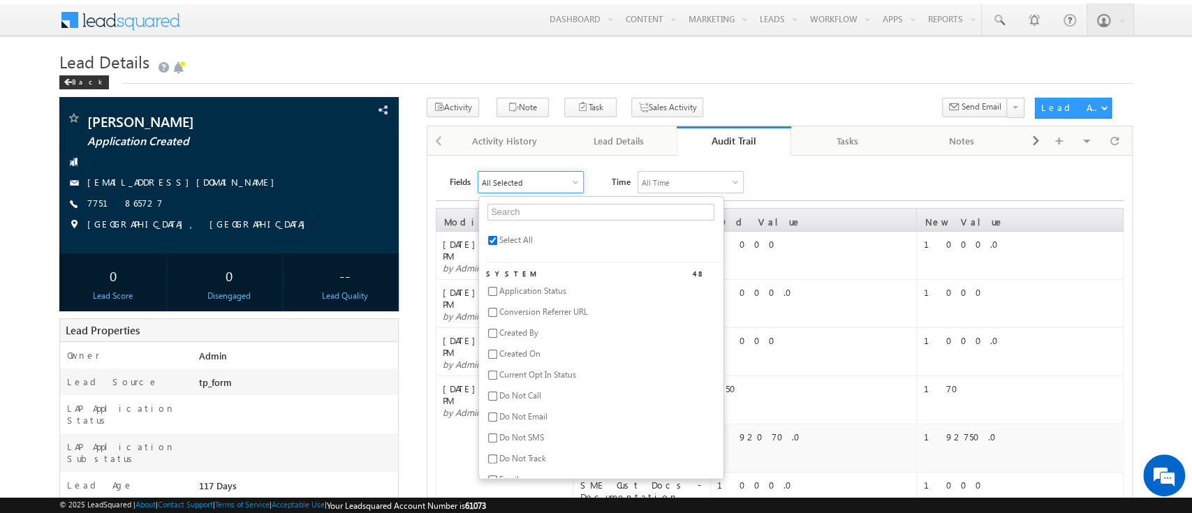
checkbox input "false"
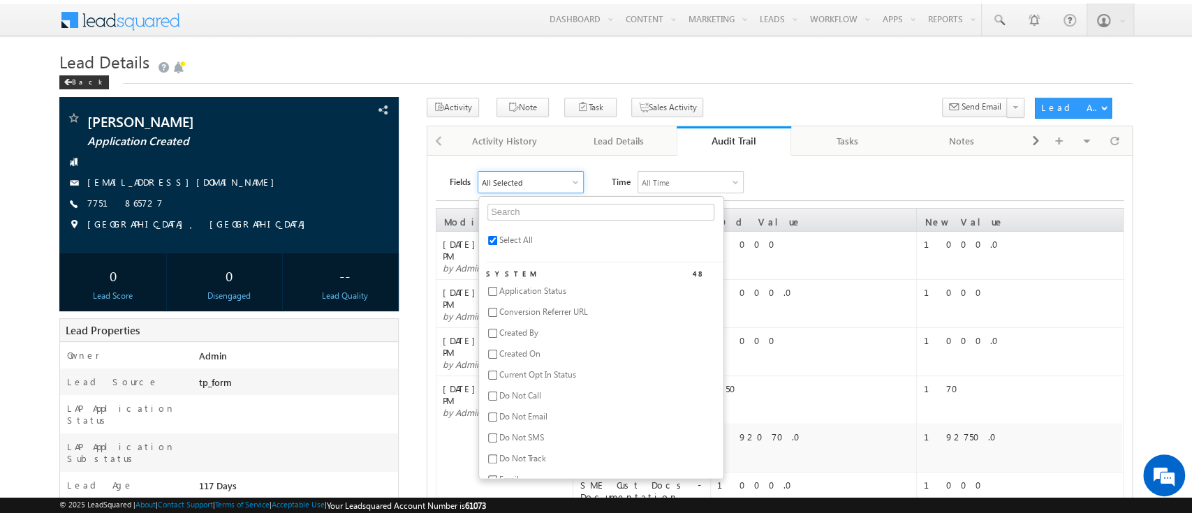
checkbox input "false"
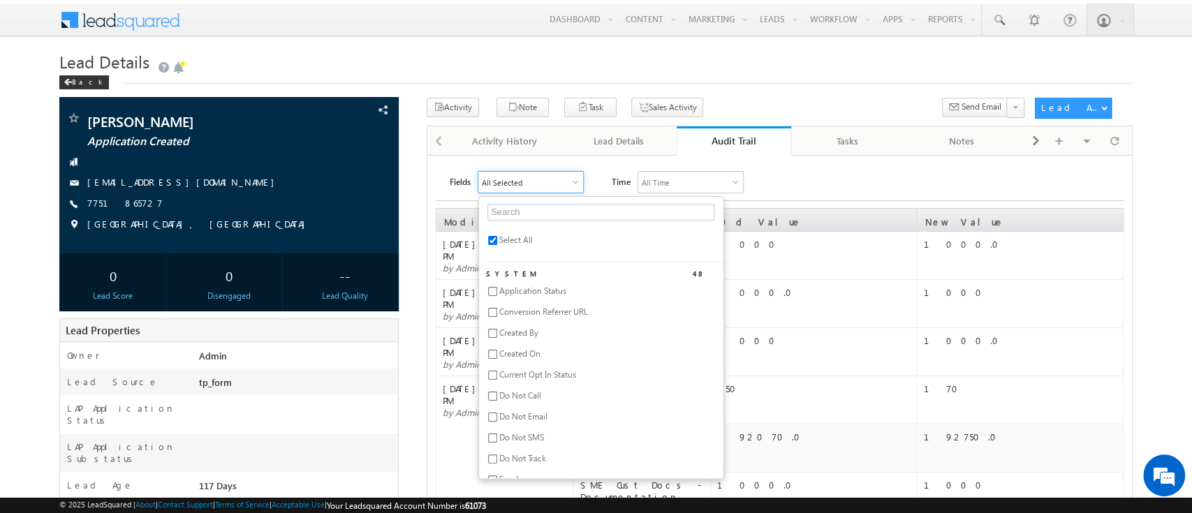
checkbox input "false"
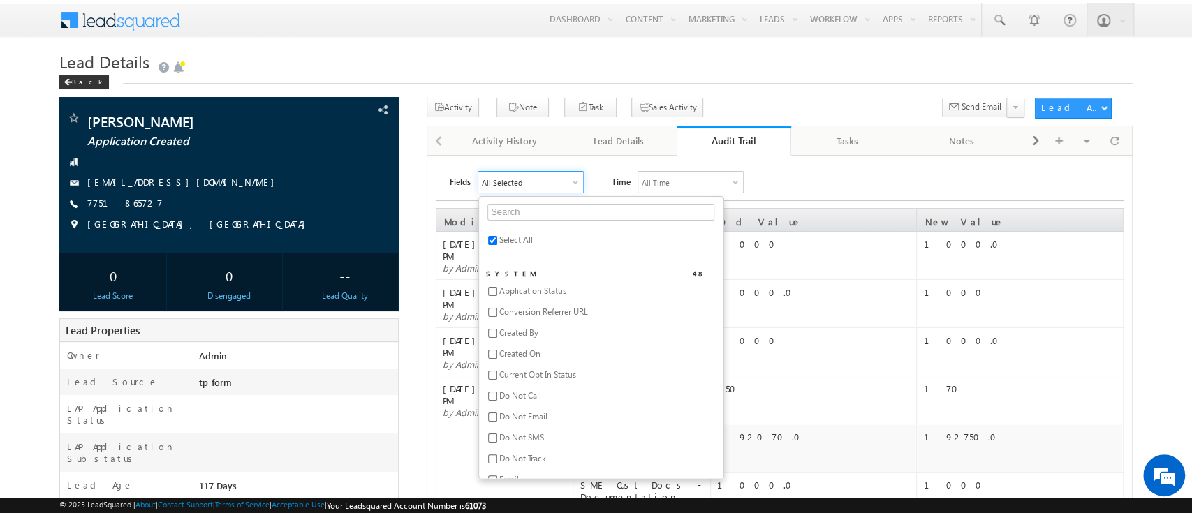
checkbox input "false"
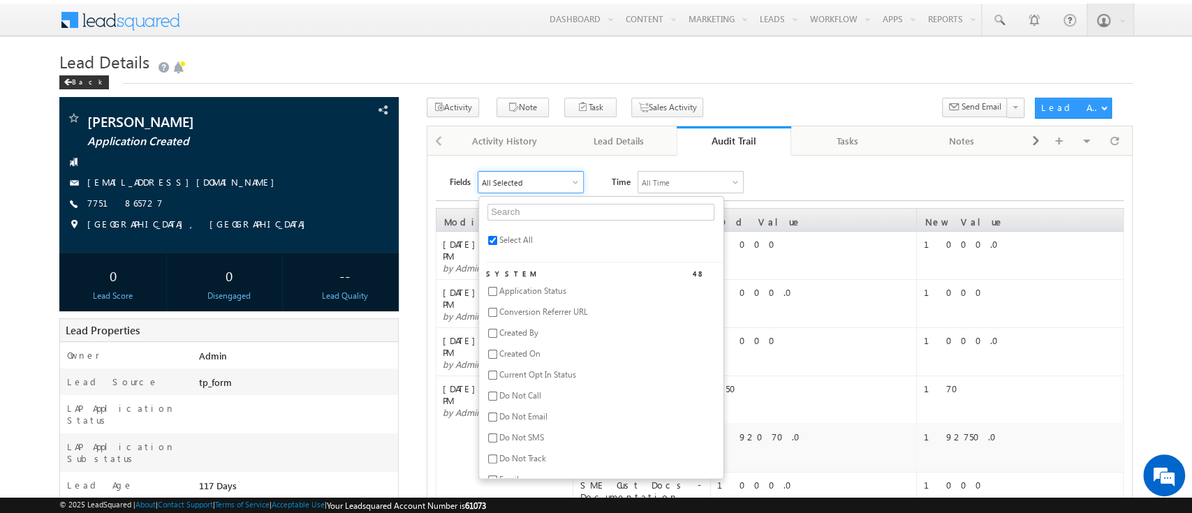
checkbox input "false"
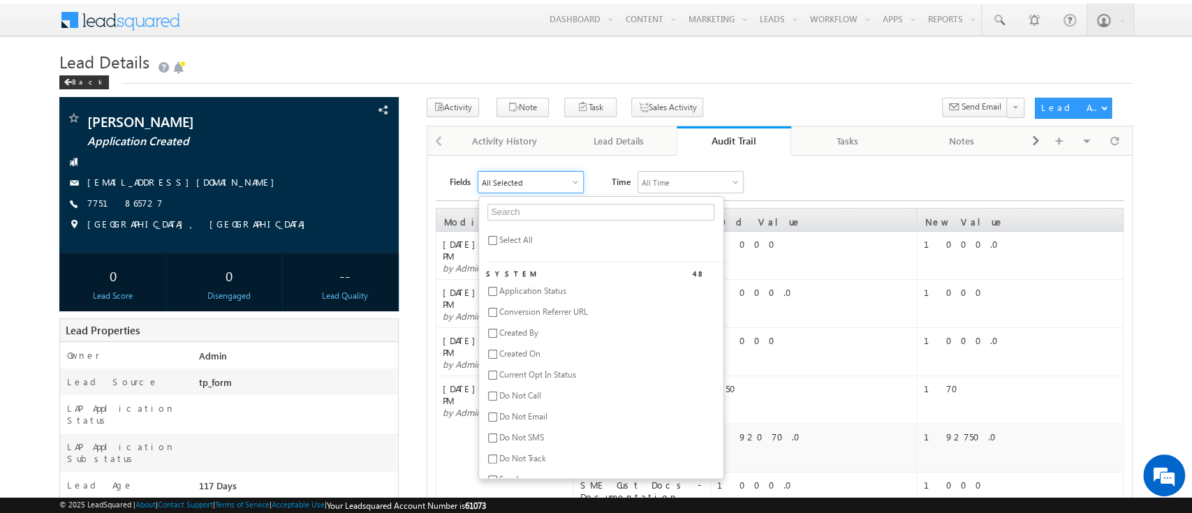
checkbox input "false"
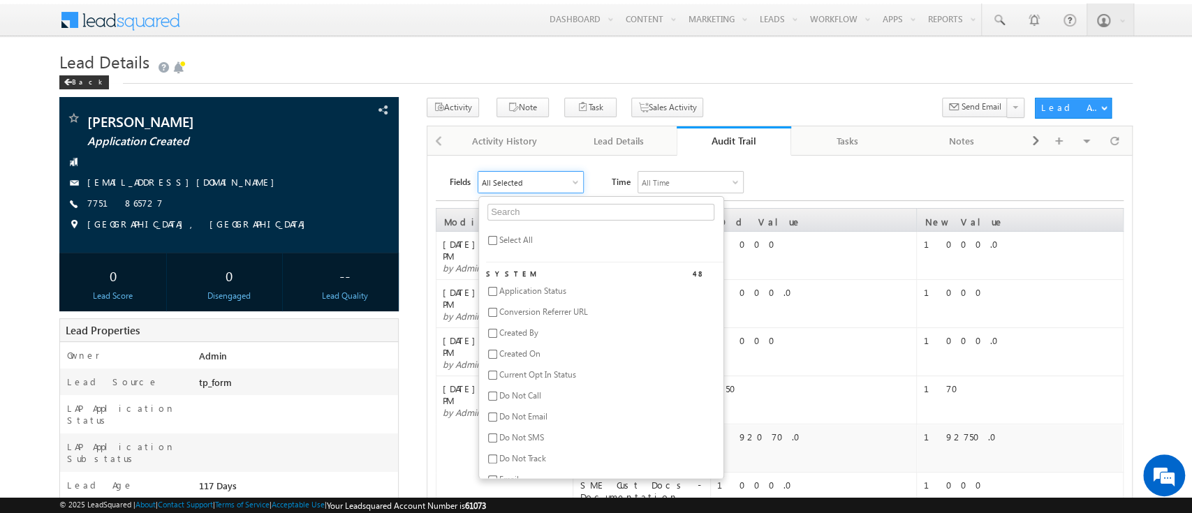
checkbox input "false"
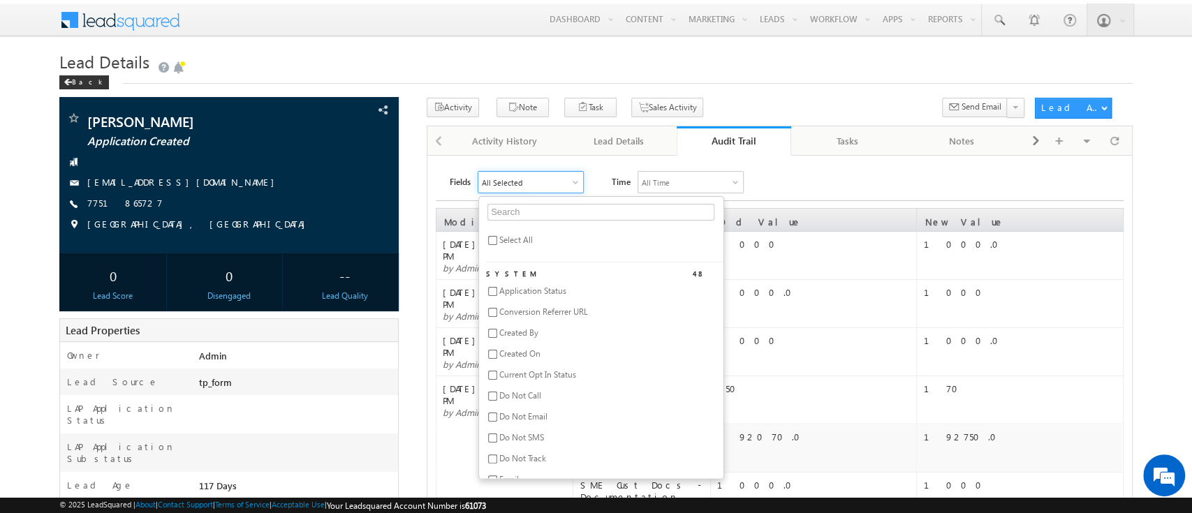
checkbox input "false"
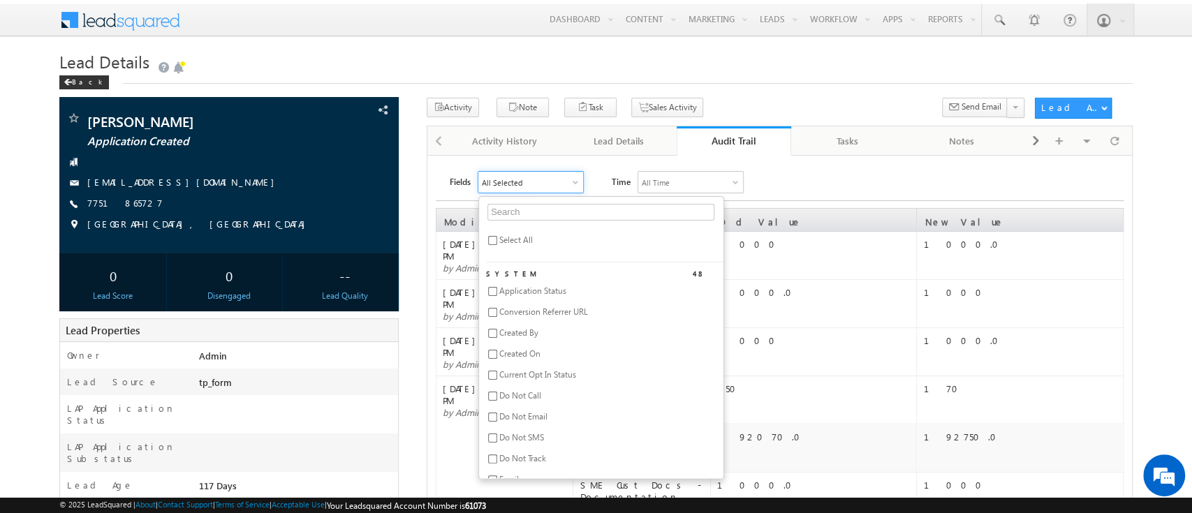
checkbox input "false"
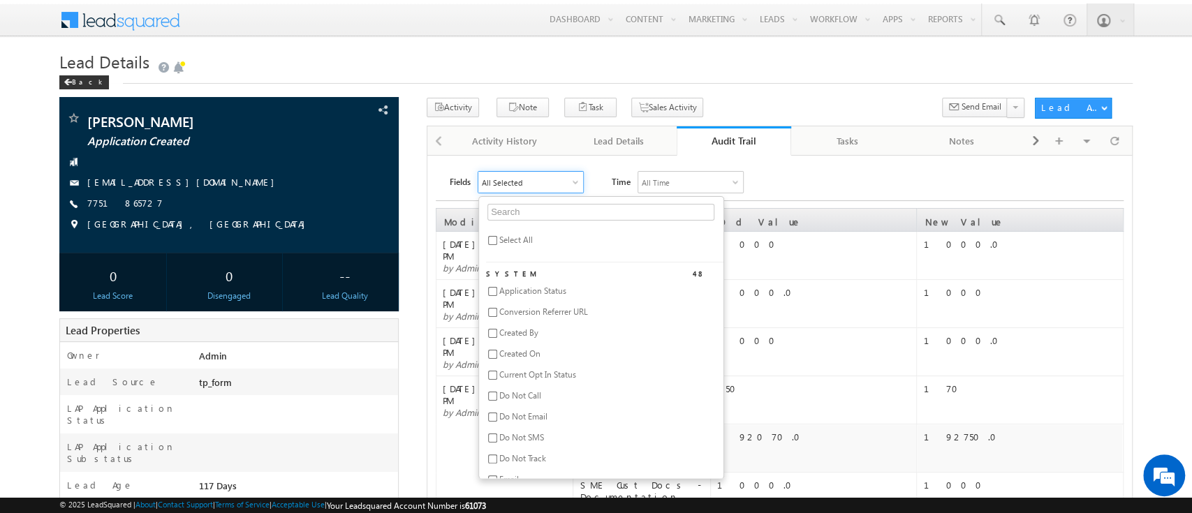
checkbox input "false"
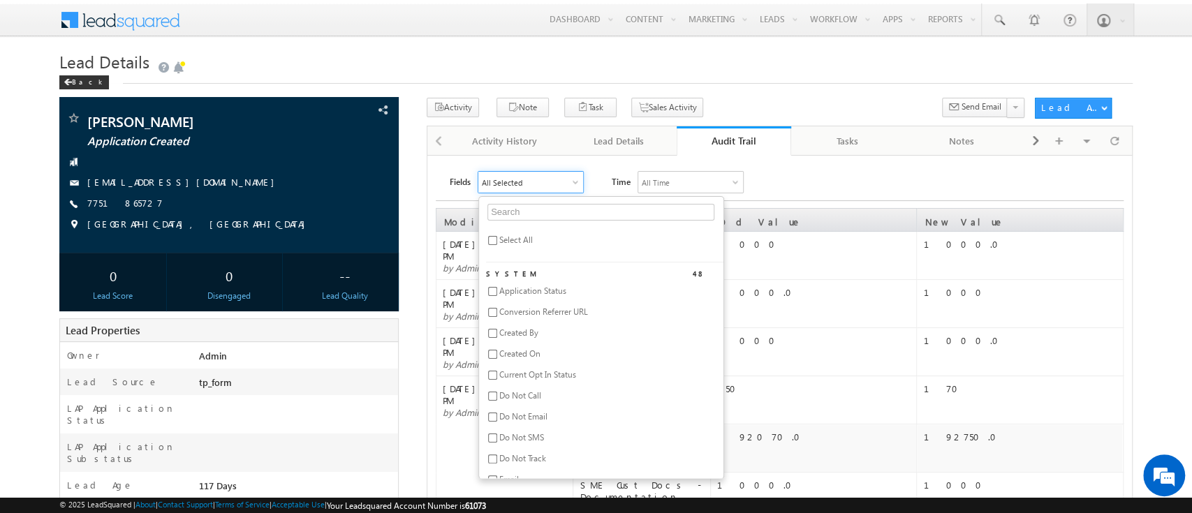
checkbox input "false"
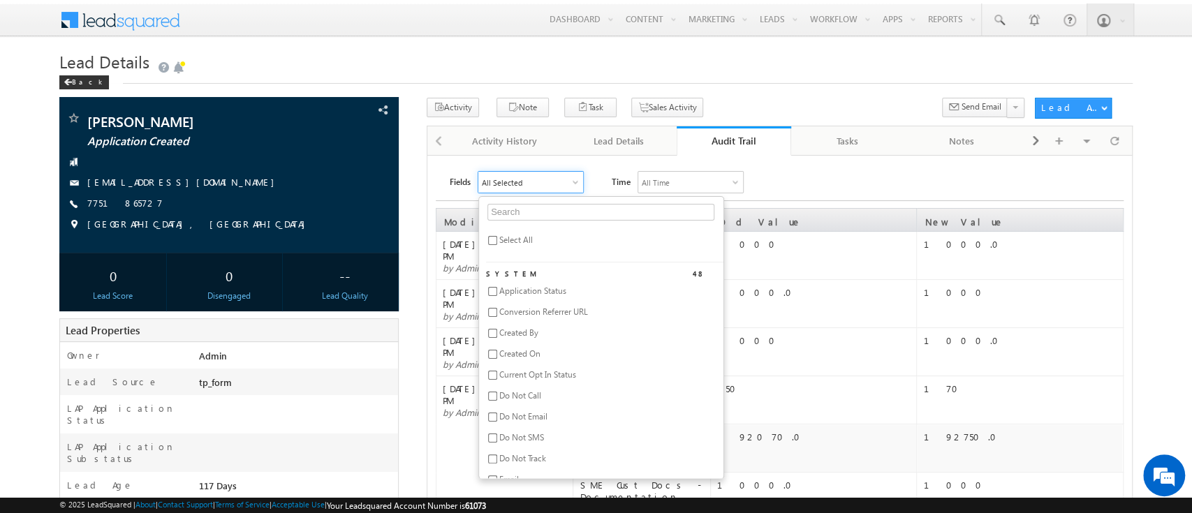
checkbox input "false"
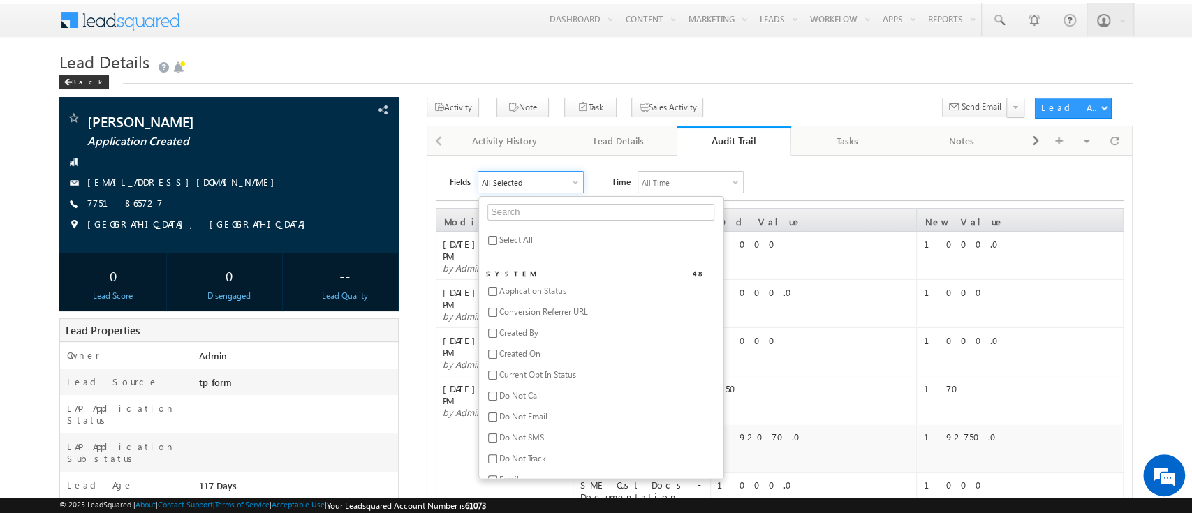
checkbox input "false"
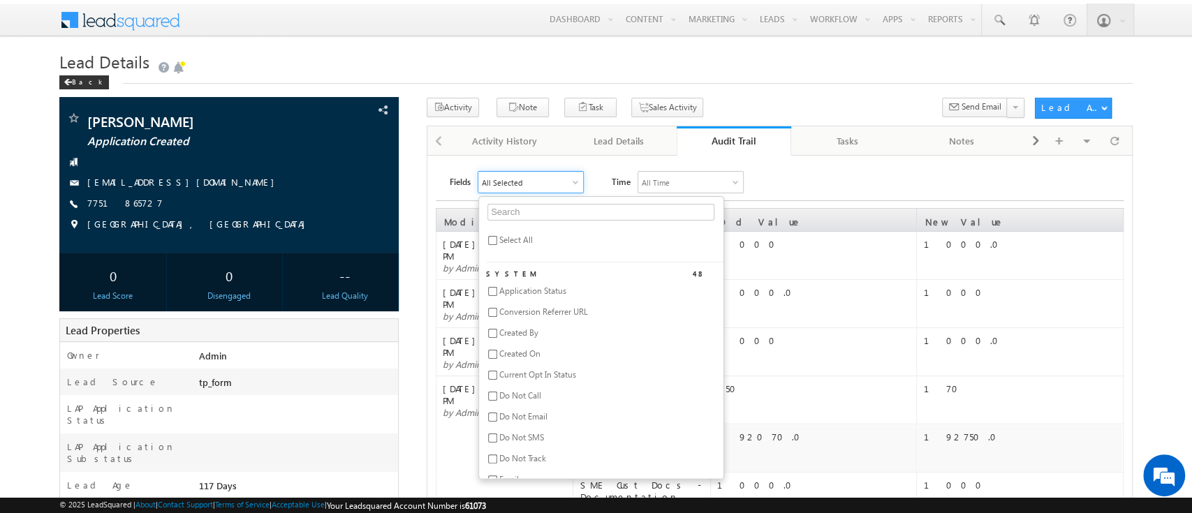
checkbox input "false"
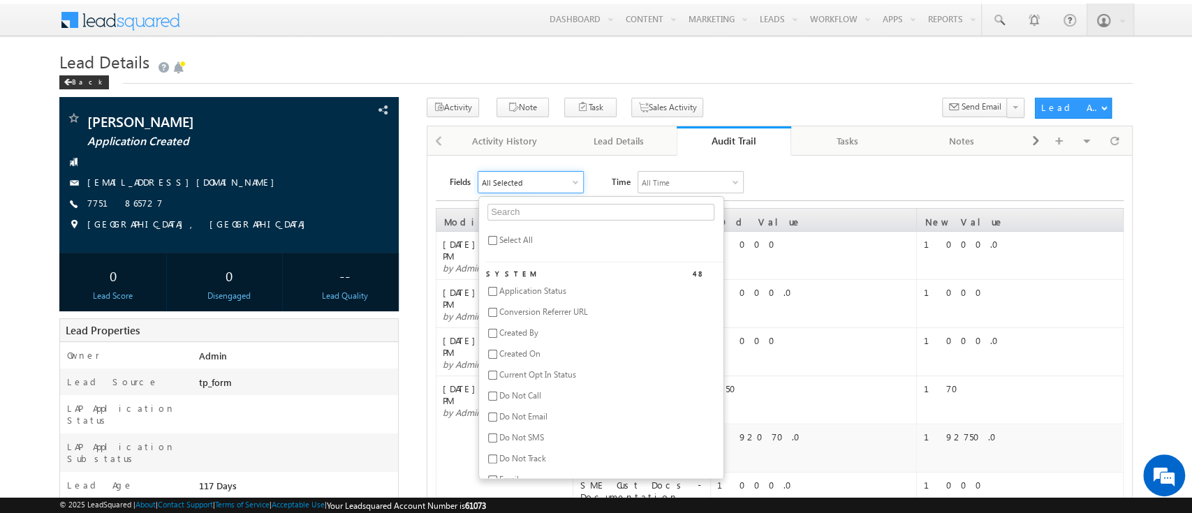
checkbox input "false"
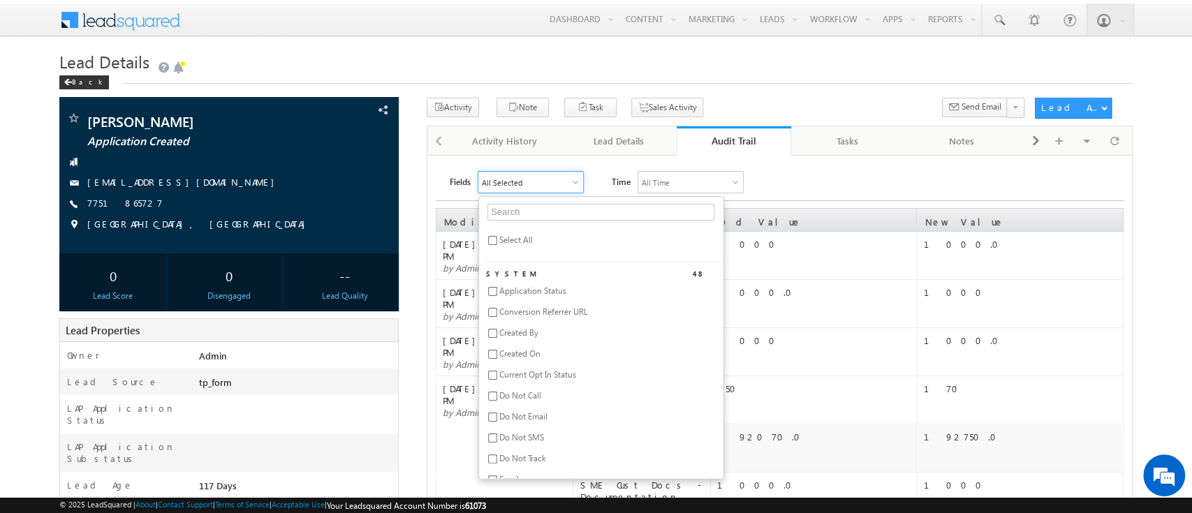
checkbox input "false"
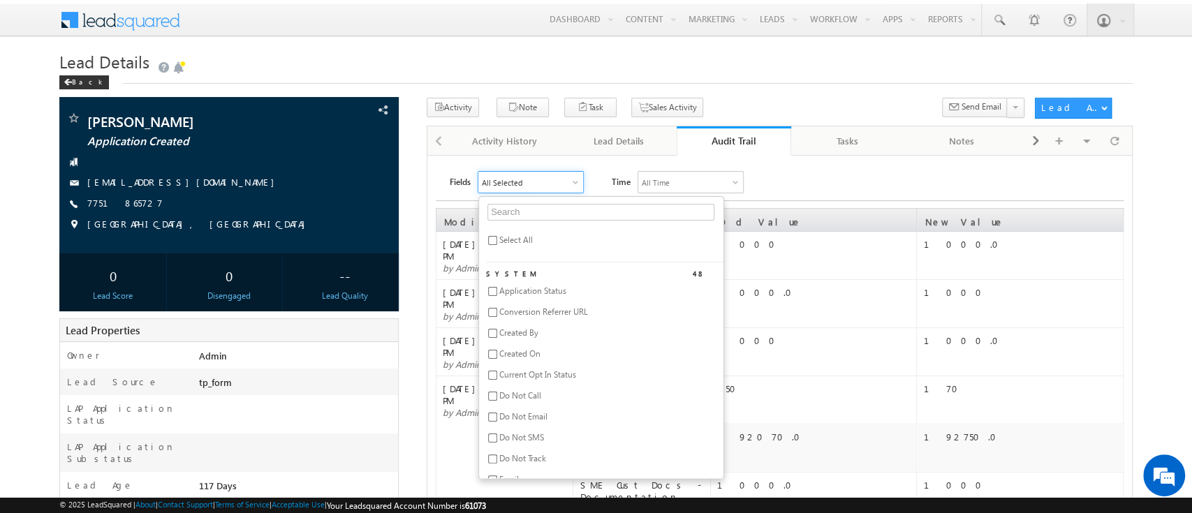
checkbox input "false"
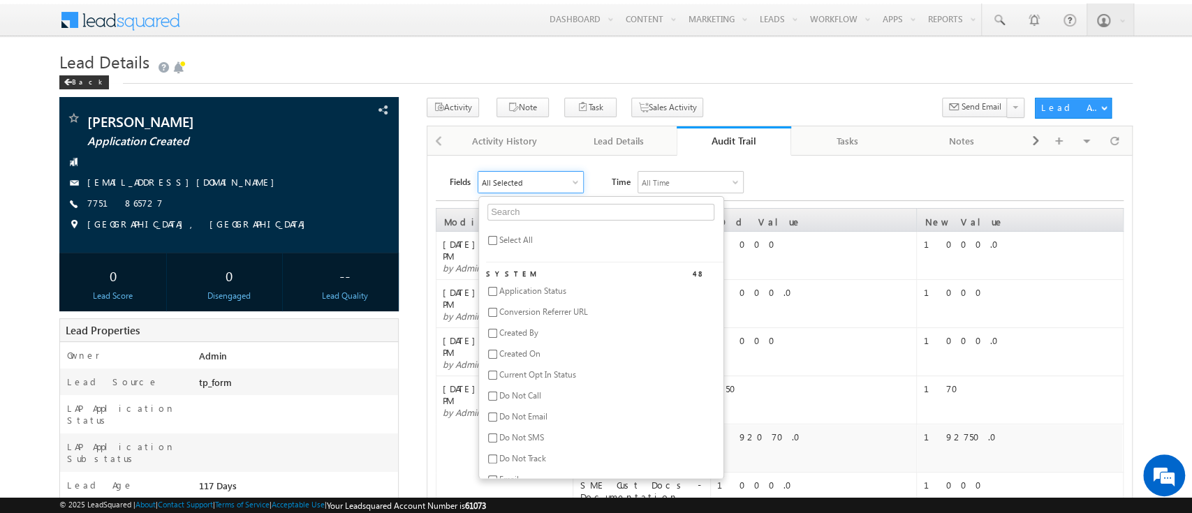
checkbox input "false"
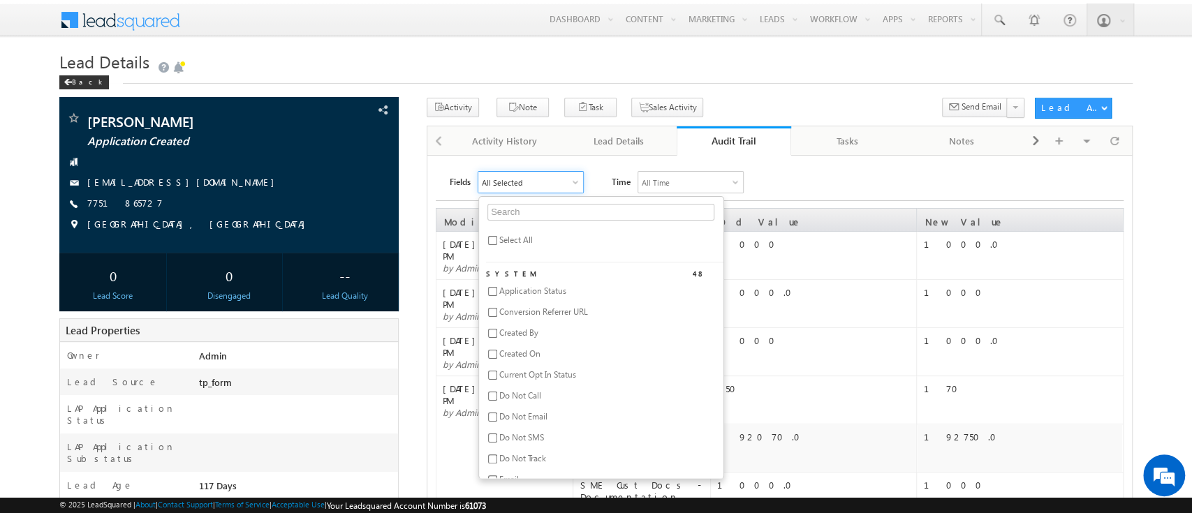
checkbox input "false"
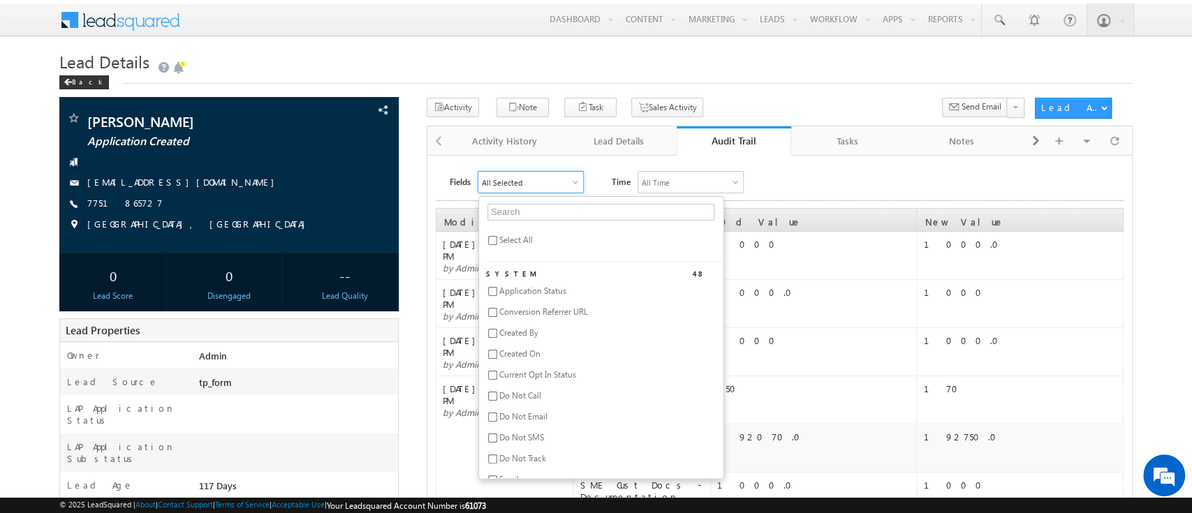
checkbox input "false"
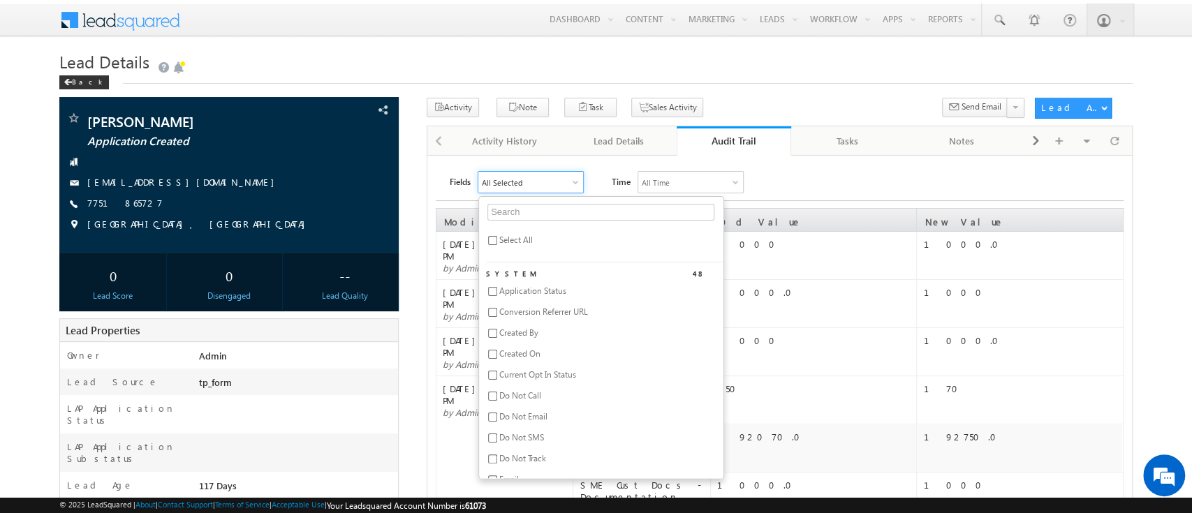
checkbox input "false"
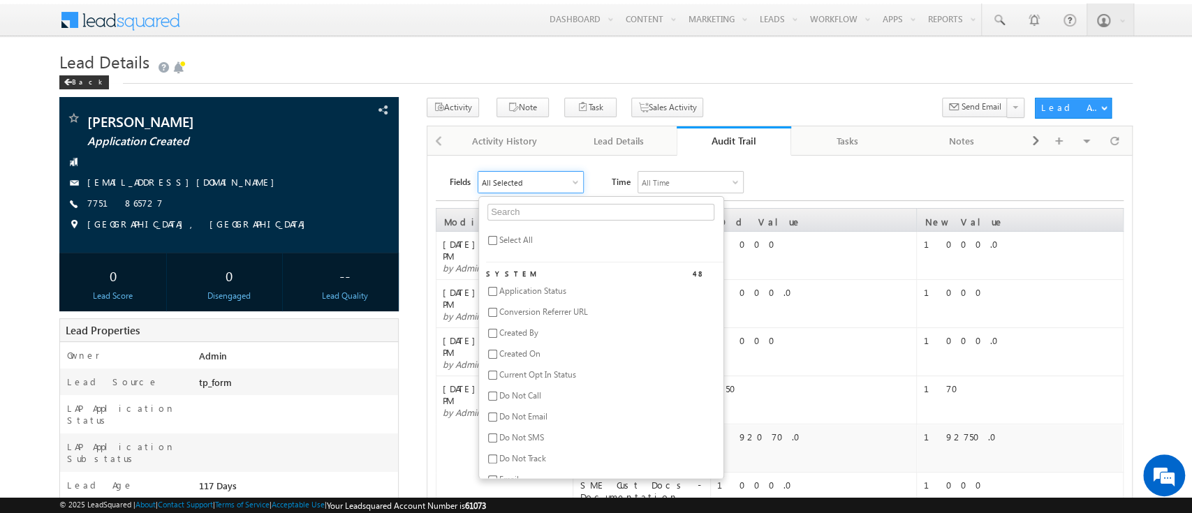
checkbox input "false"
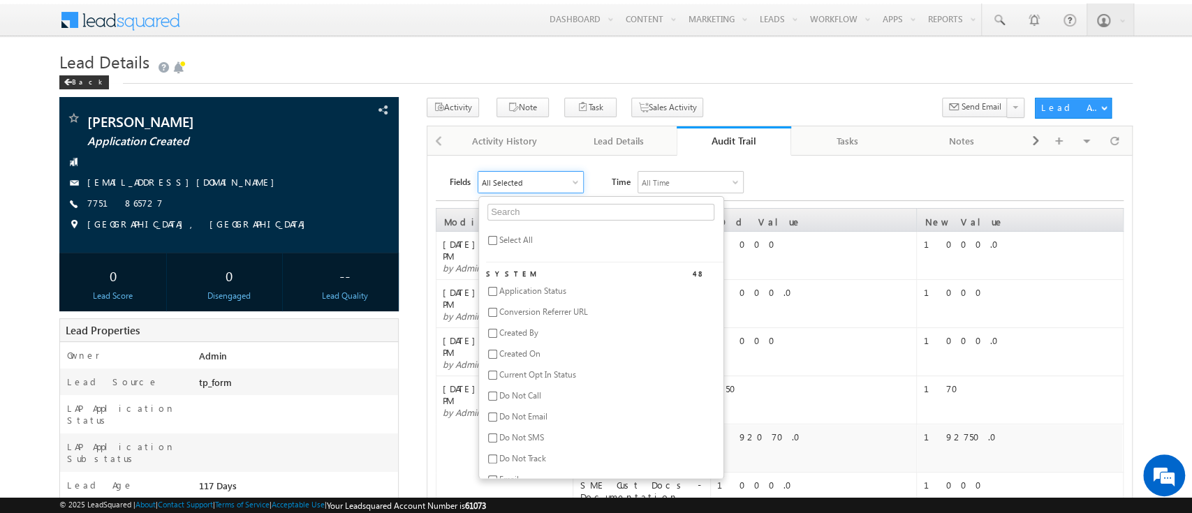
checkbox input "false"
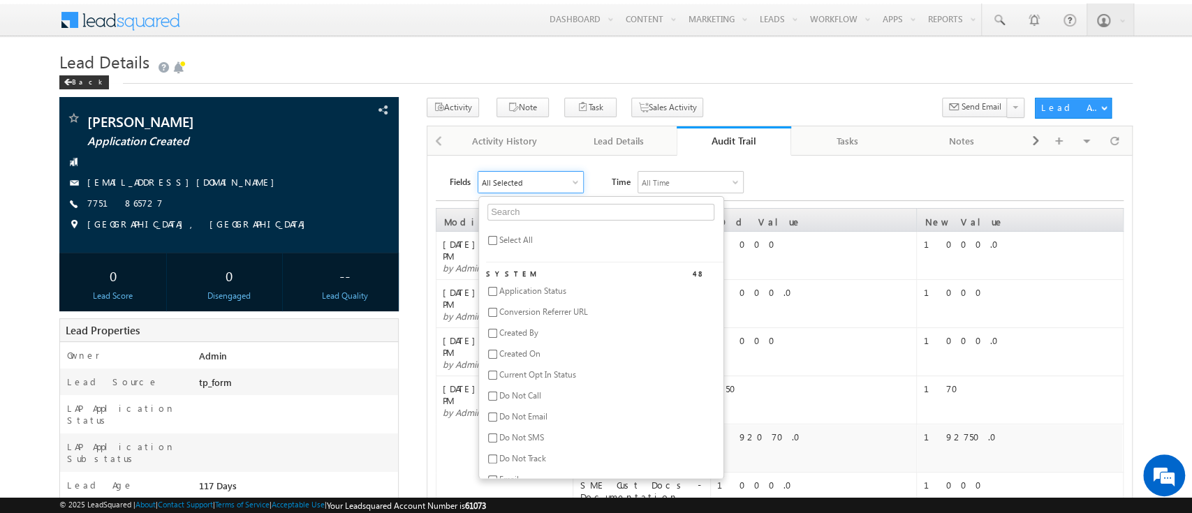
checkbox input "false"
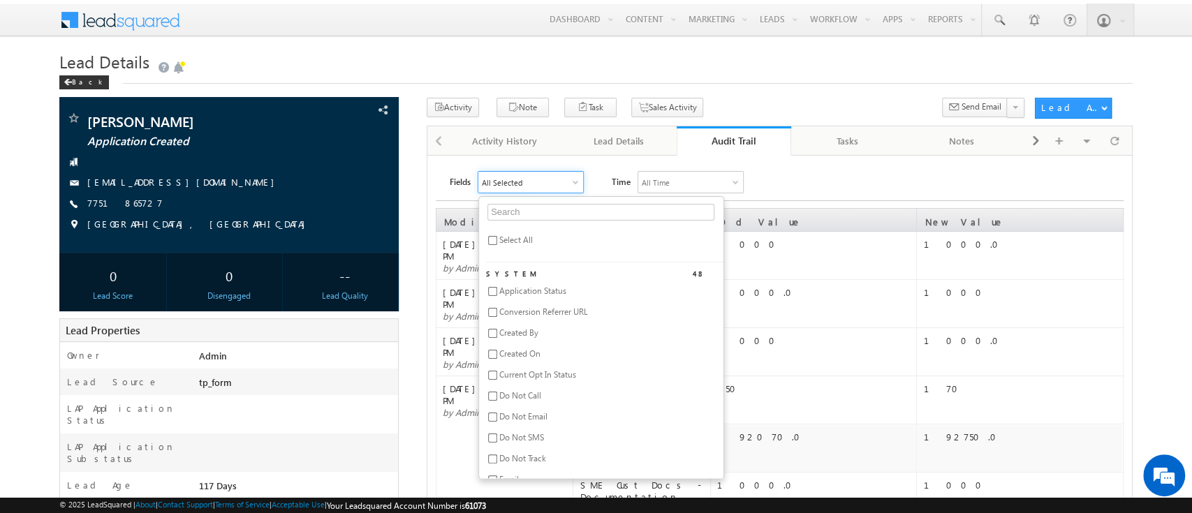
checkbox input "false"
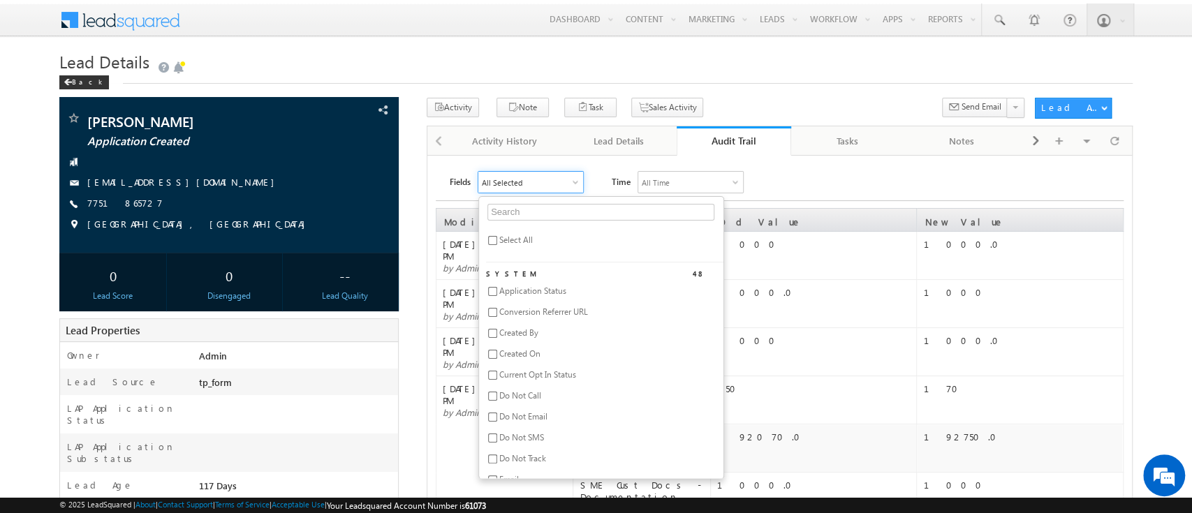
checkbox input "false"
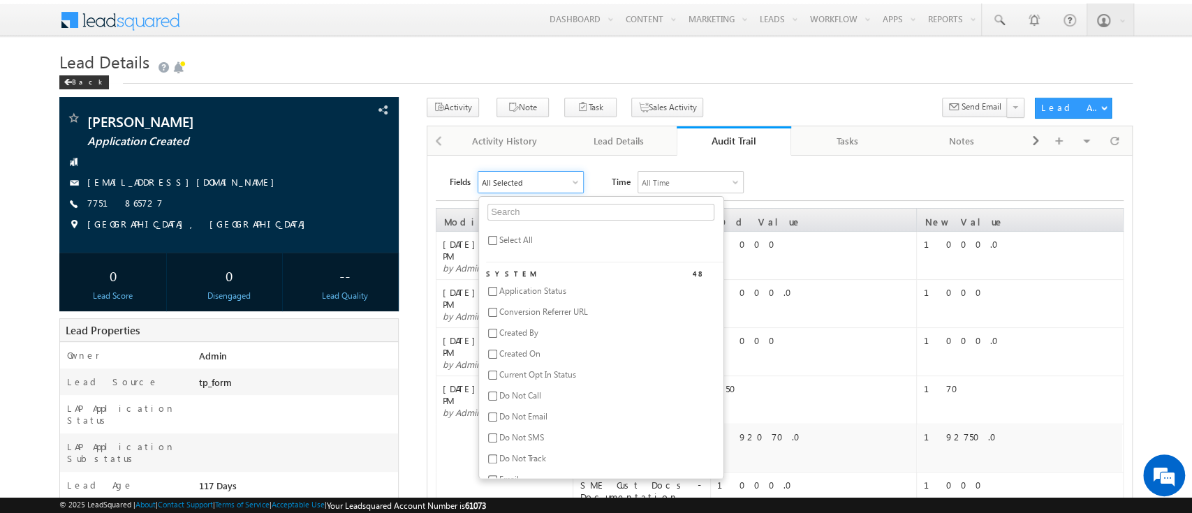
checkbox input "false"
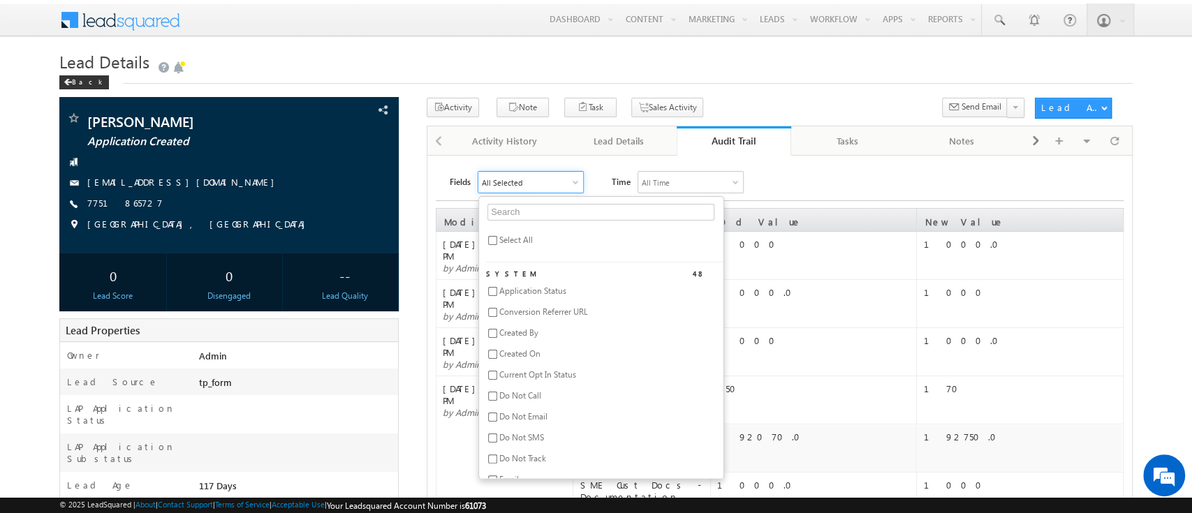
checkbox input "false"
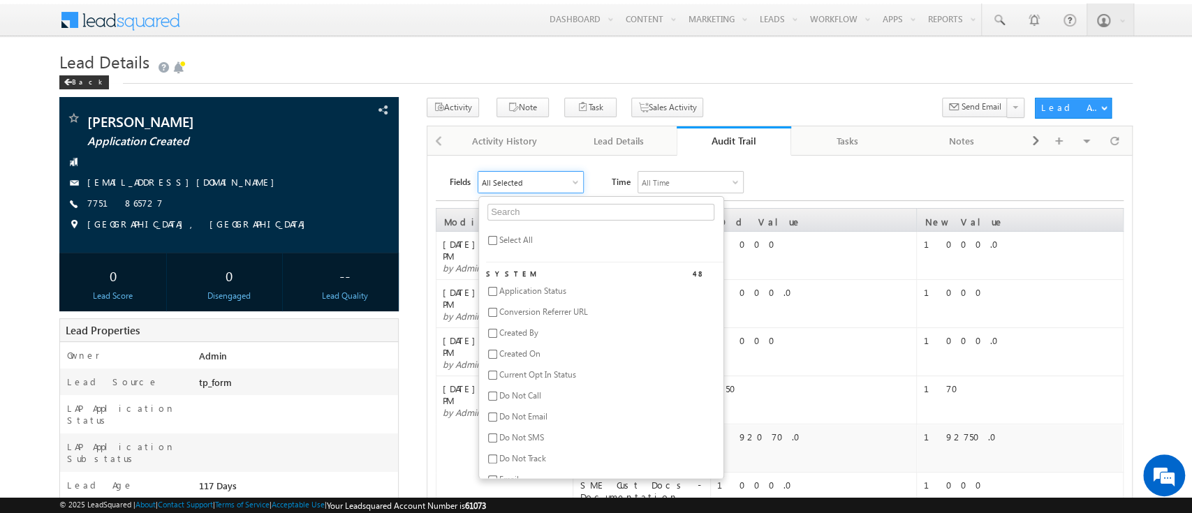
checkbox input "false"
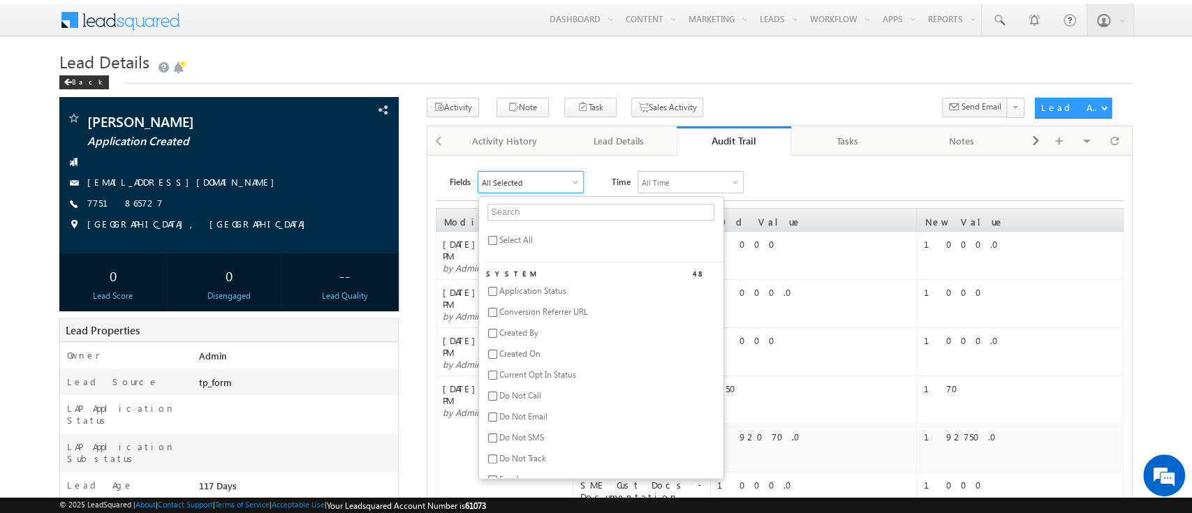
checkbox input "false"
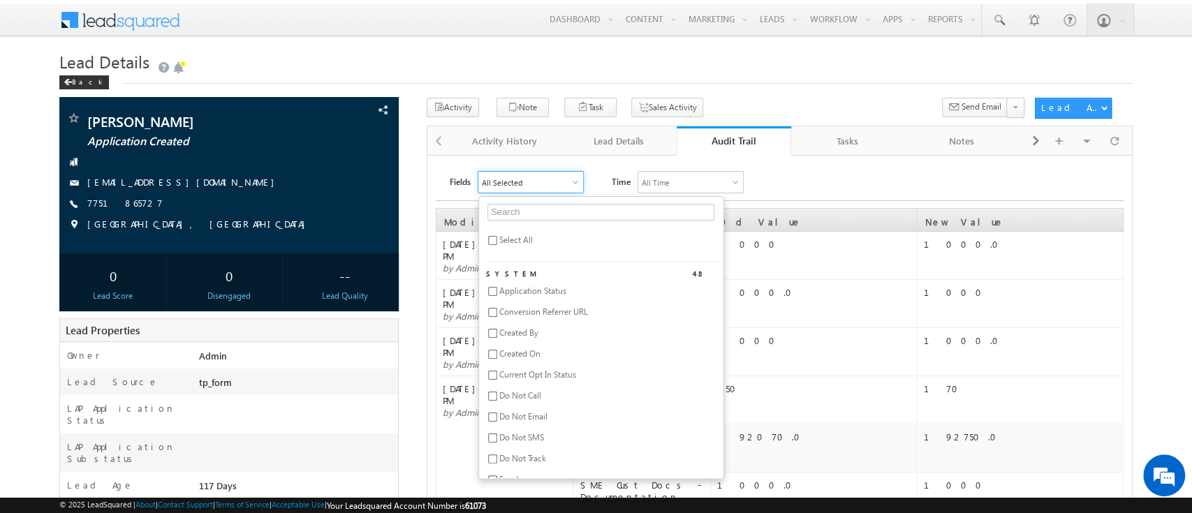
checkbox input "false"
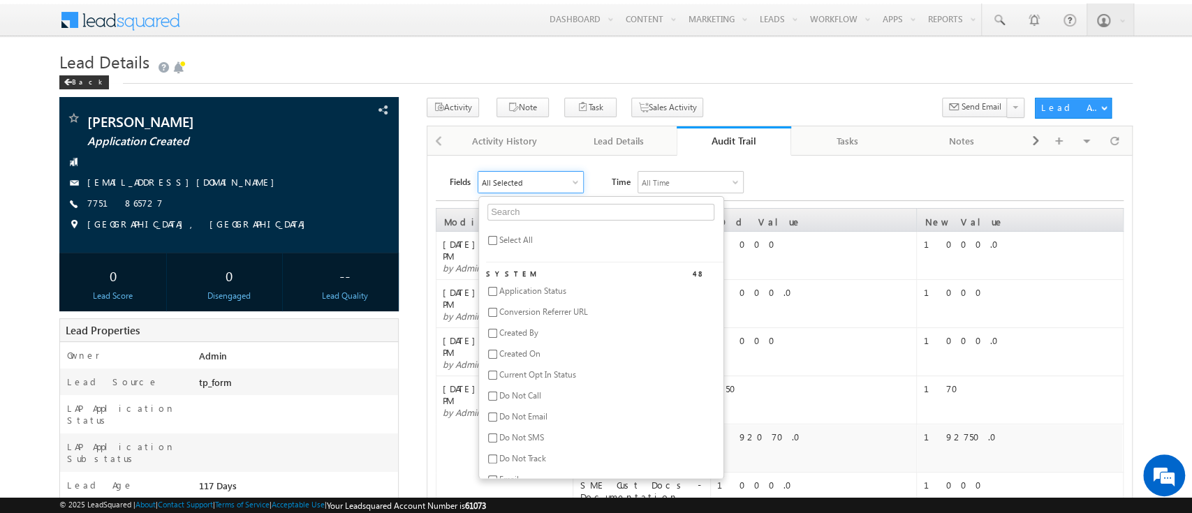
checkbox input "false"
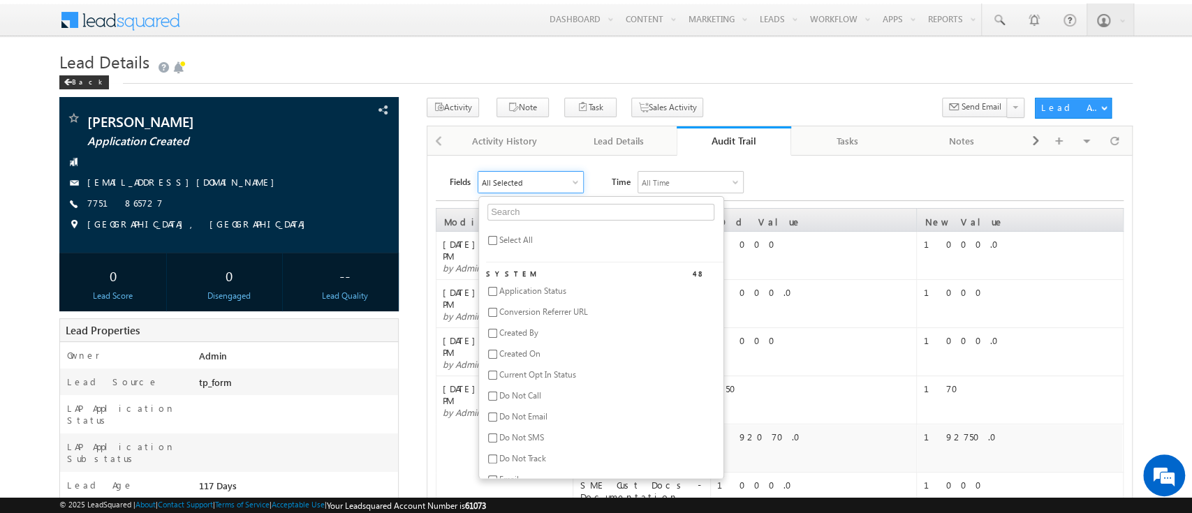
checkbox input "false"
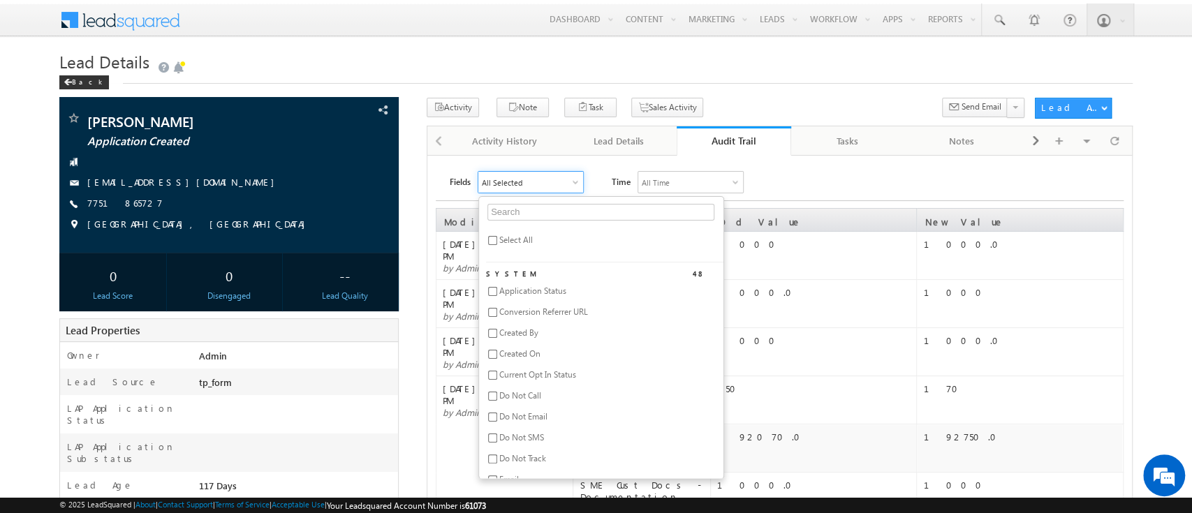
checkbox input "false"
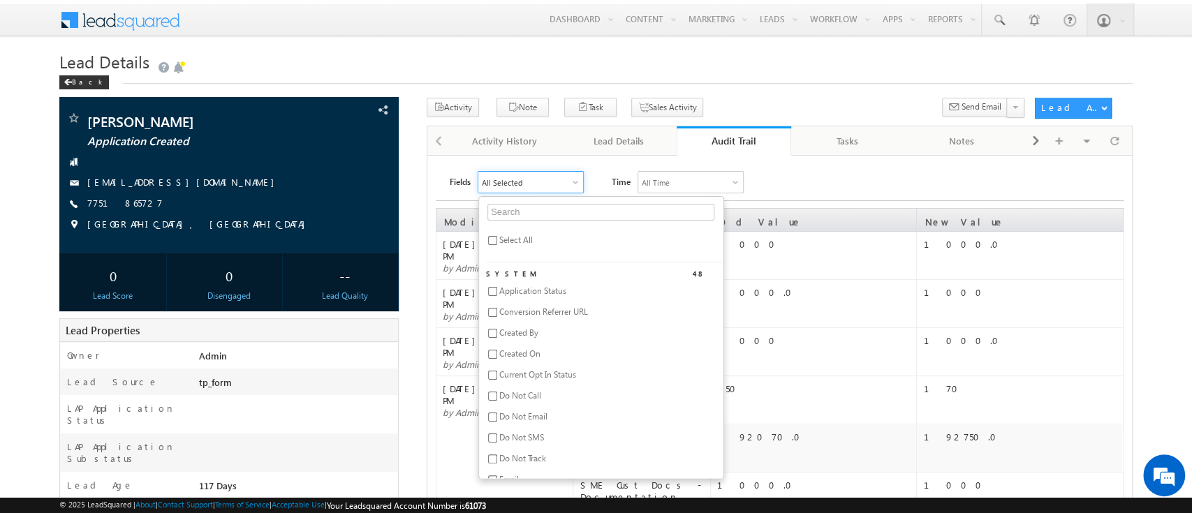
checkbox input "false"
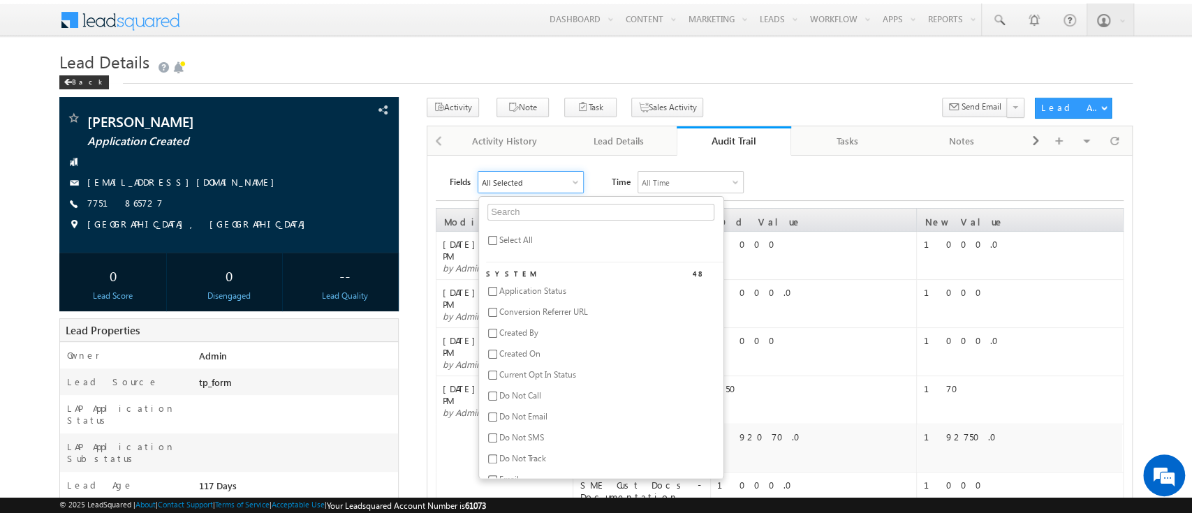
checkbox input "false"
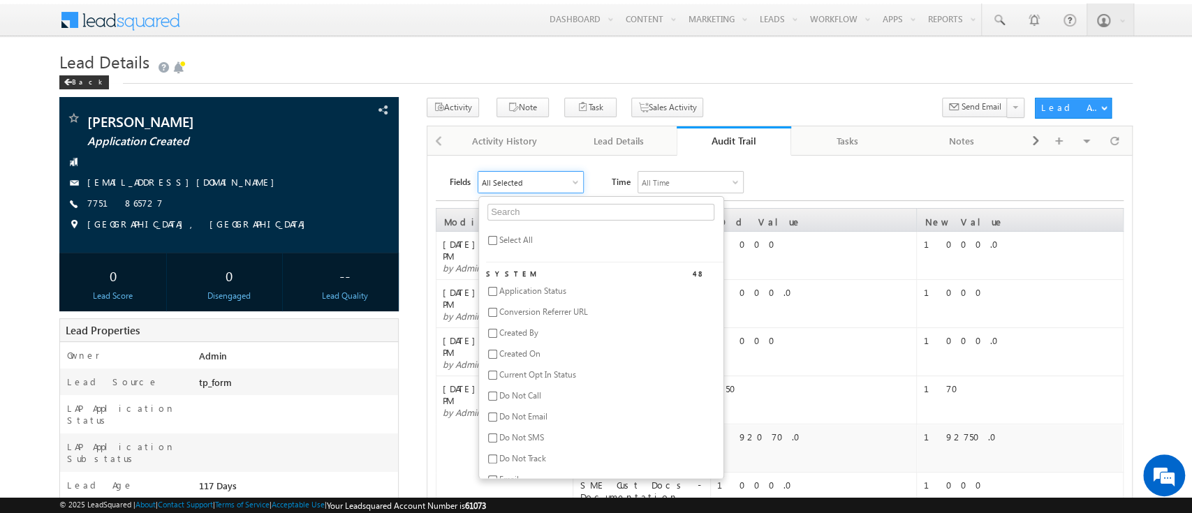
checkbox input "false"
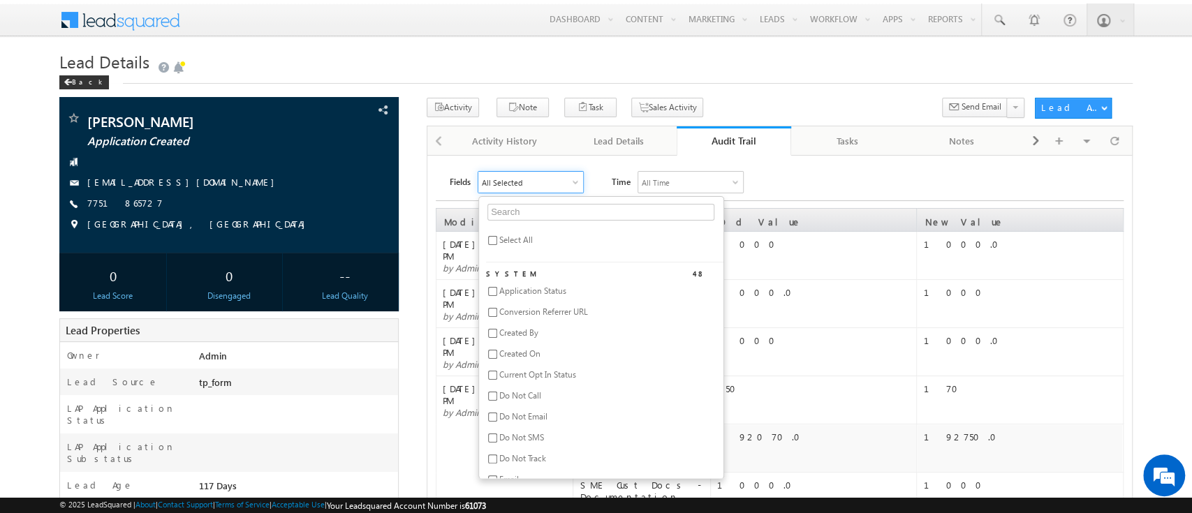
checkbox input "false"
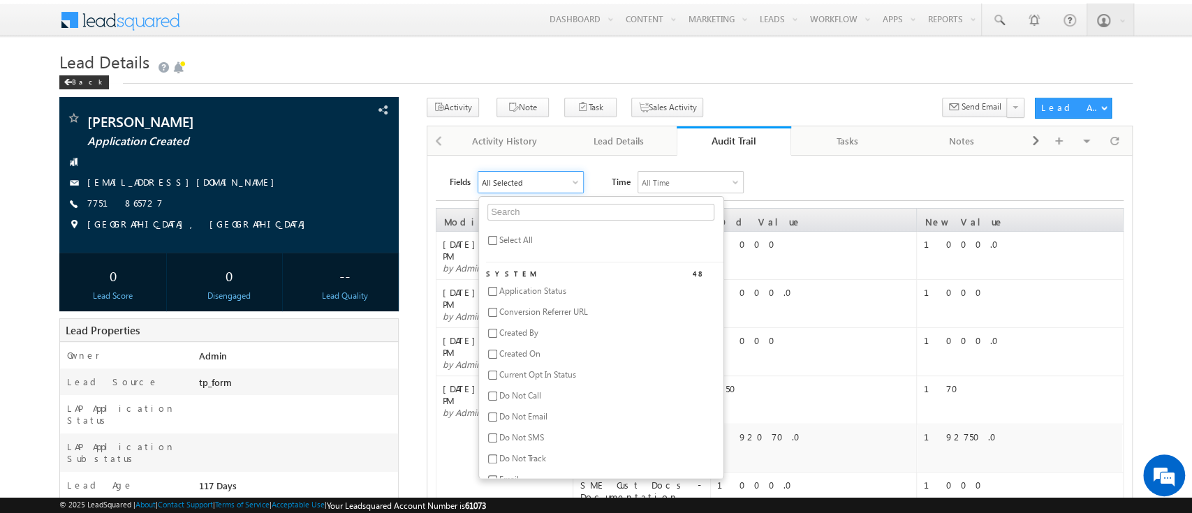
checkbox input "false"
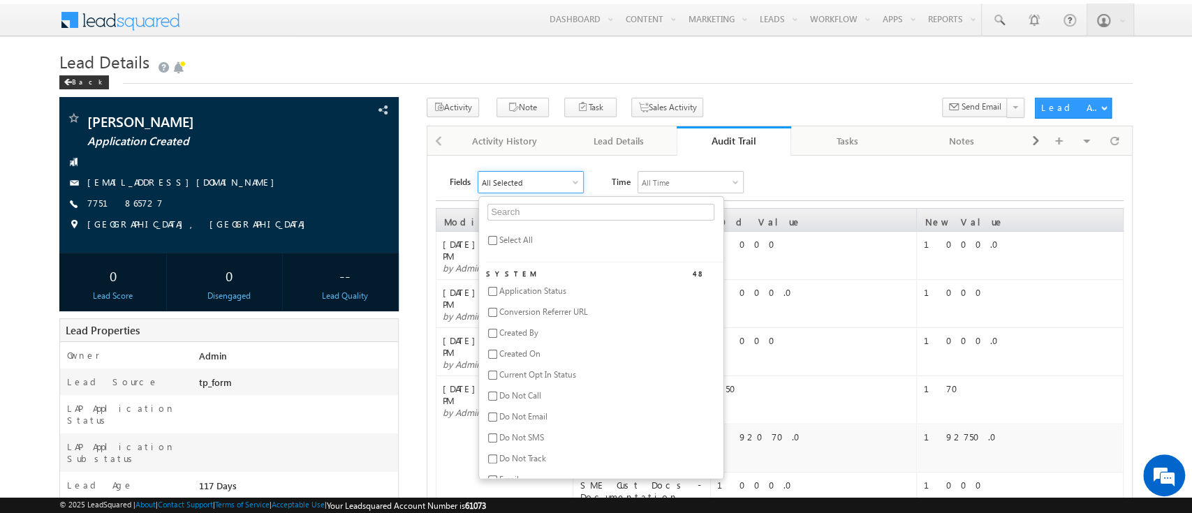
checkbox input "false"
click at [534, 207] on input "text" at bounding box center [600, 212] width 227 height 17
click at [552, 296] on span "SME Lender Name" at bounding box center [532, 291] width 67 height 10
click at [842, 185] on div "Fields SME Lender Name sme len Select All Custom 1 SME Lender Name Time All Tim…" at bounding box center [787, 182] width 674 height 22
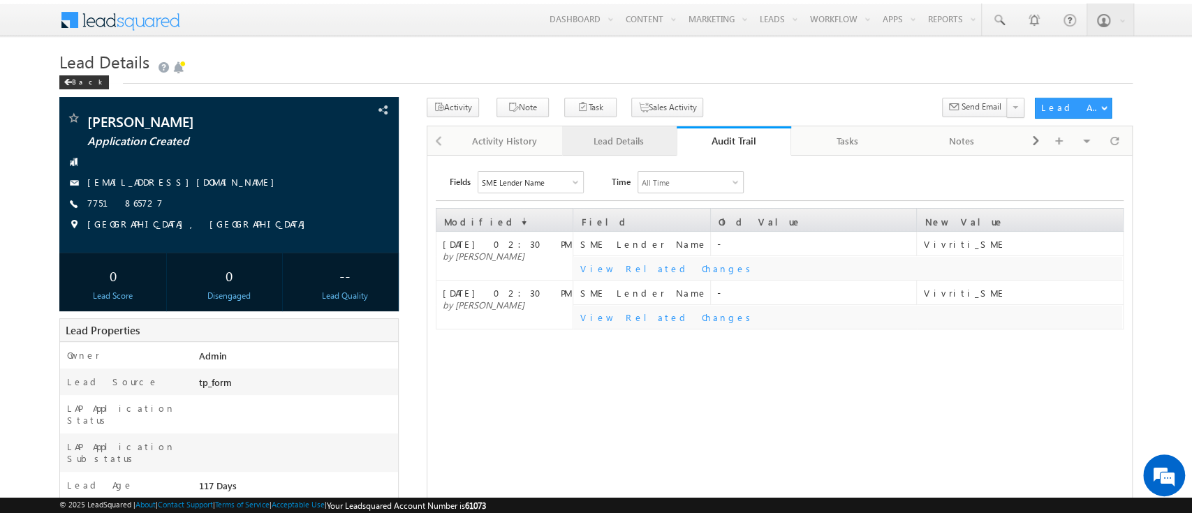
click at [626, 138] on div "Lead Details" at bounding box center [618, 141] width 91 height 17
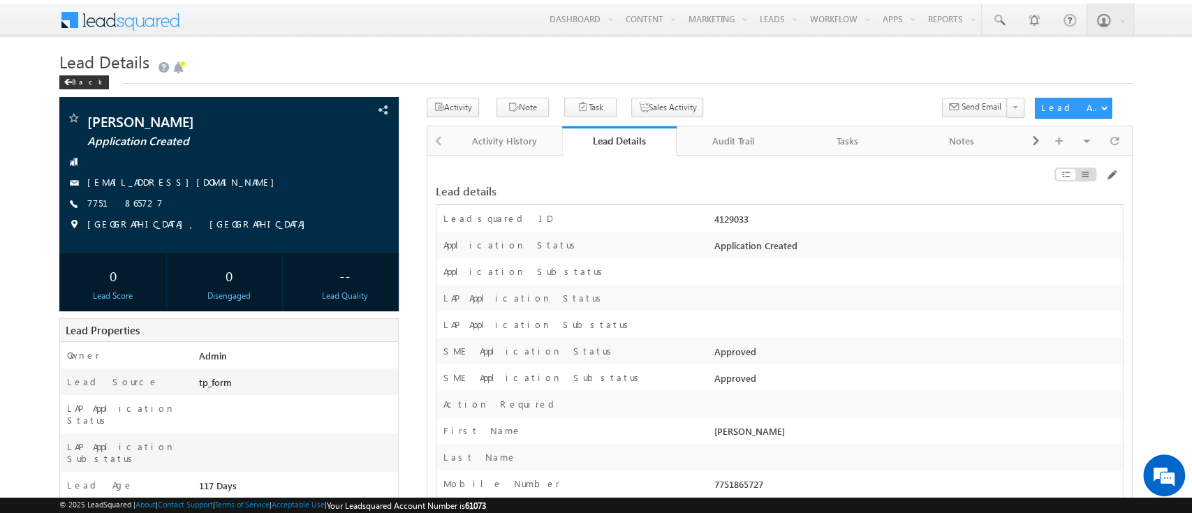
click at [728, 224] on div "4129033" at bounding box center [917, 222] width 412 height 20
copy div "4129033"
click at [1106, 173] on span at bounding box center [1110, 175] width 11 height 11
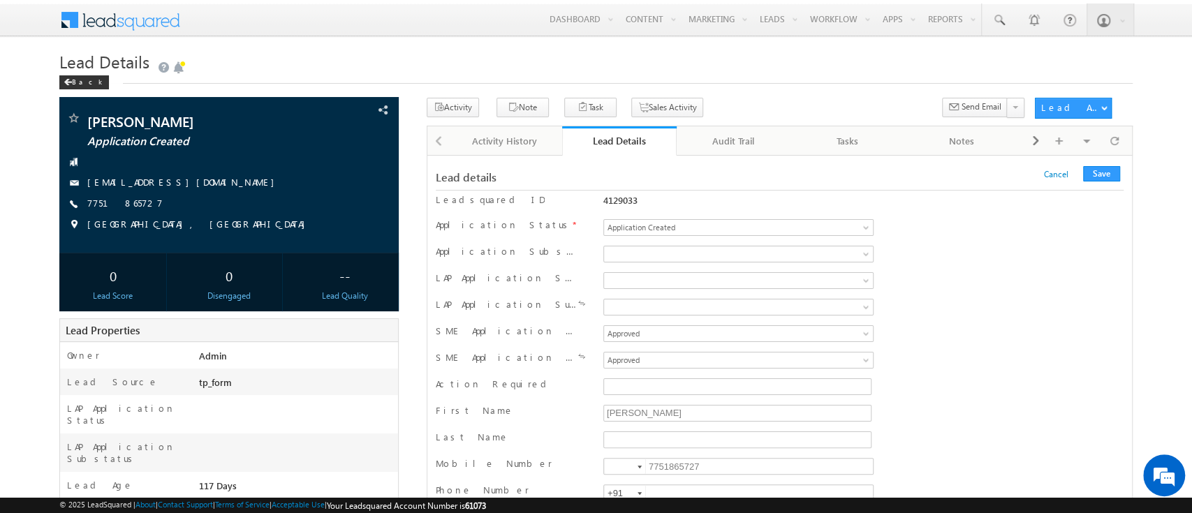
scroll to position [20266, 0]
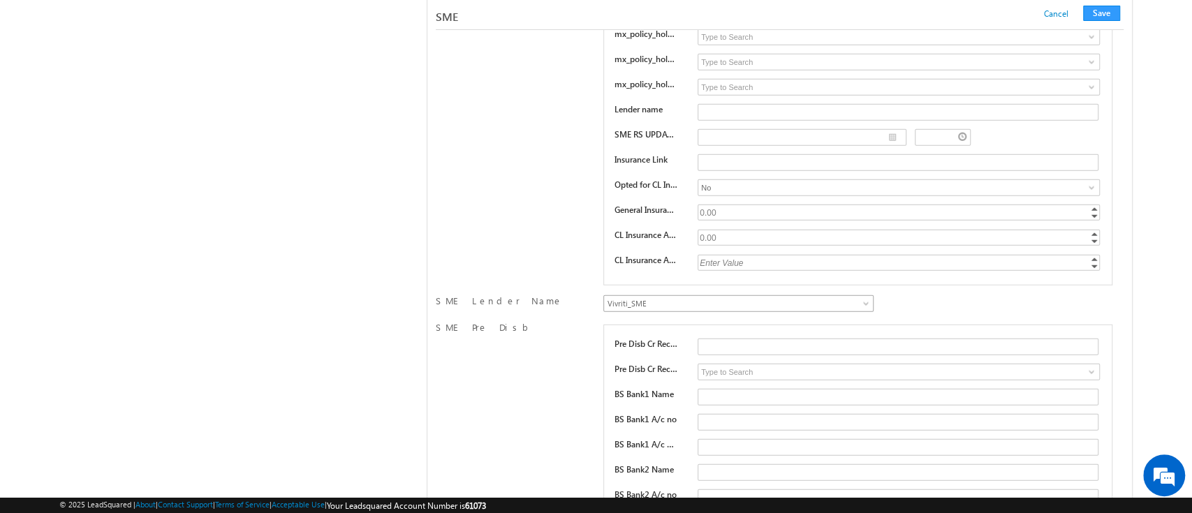
click at [769, 297] on span "Vivriti_SME" at bounding box center [713, 303] width 218 height 13
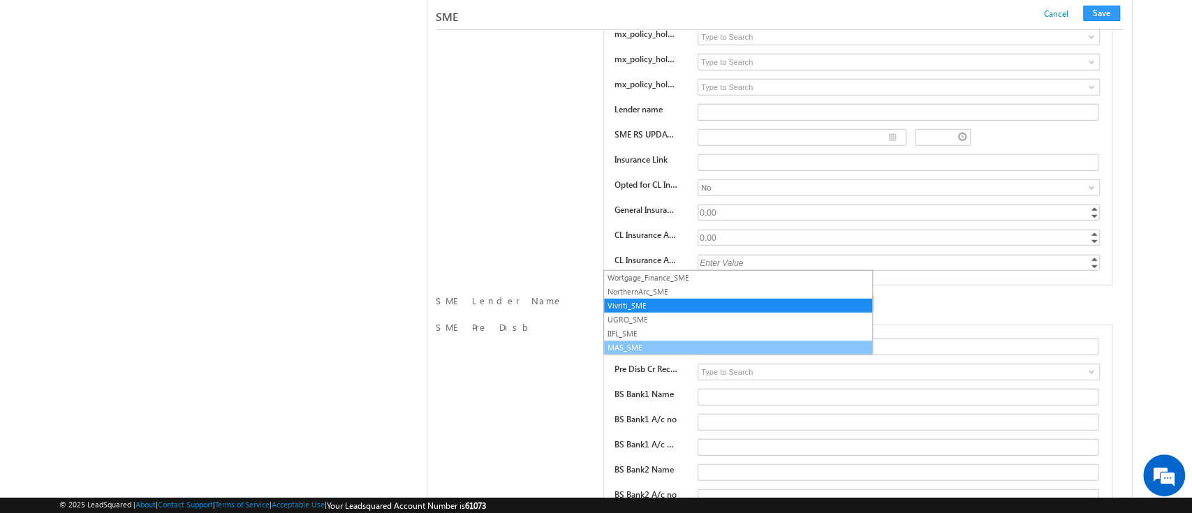
click at [755, 344] on link "MAS_SME" at bounding box center [738, 347] width 268 height 13
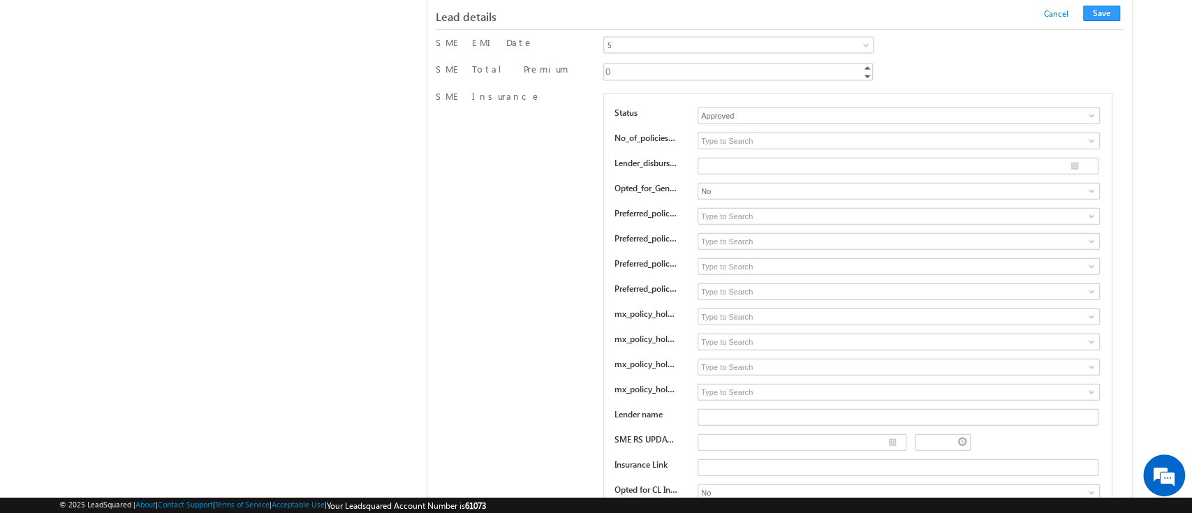
scroll to position [2777, 0]
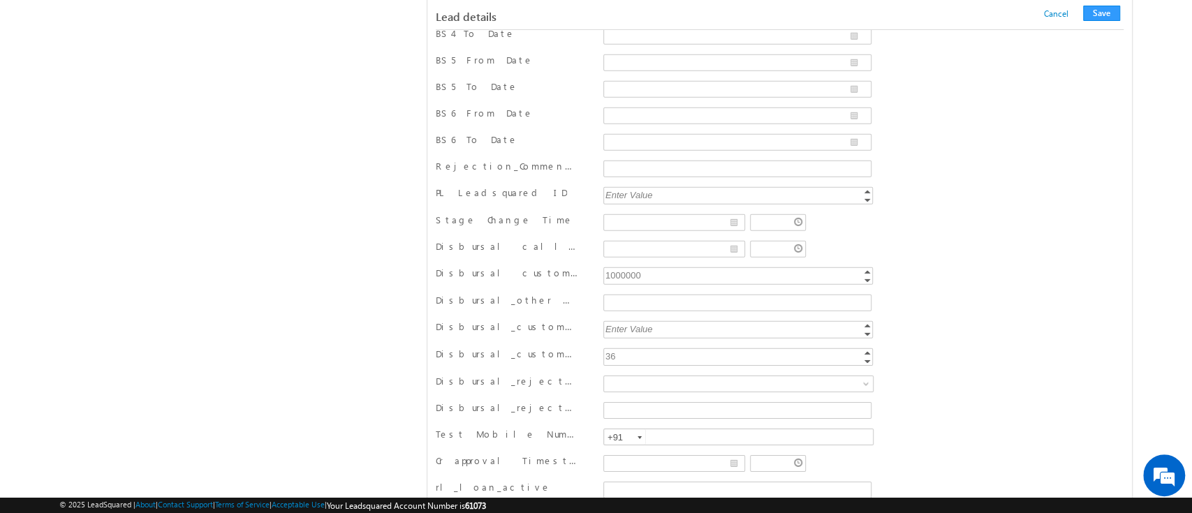
click at [631, 267] on div "1000000" at bounding box center [739, 275] width 272 height 16
click at [631, 267] on input "1000000" at bounding box center [738, 275] width 270 height 17
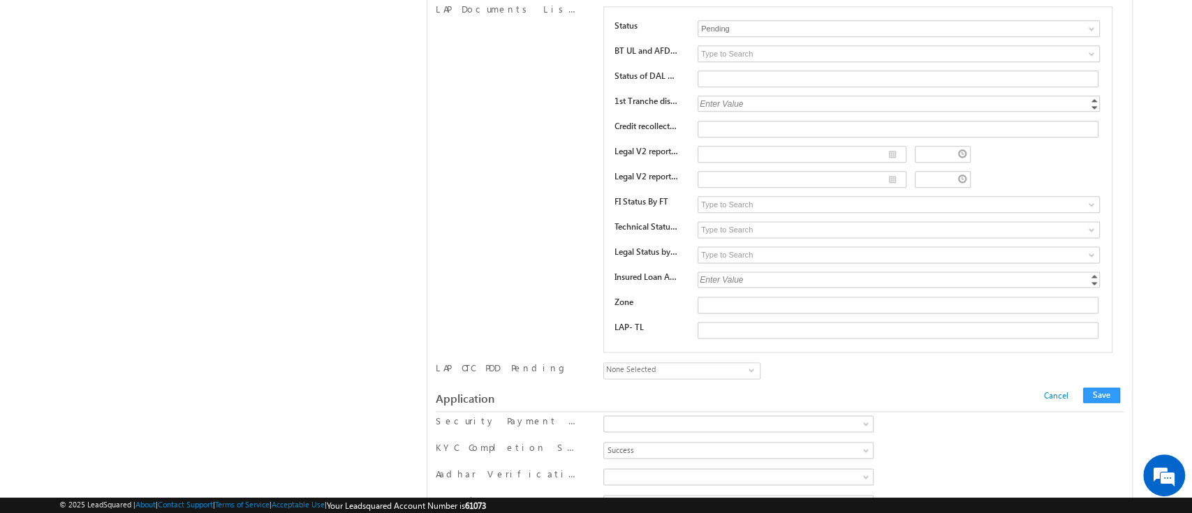
scroll to position [12378, 0]
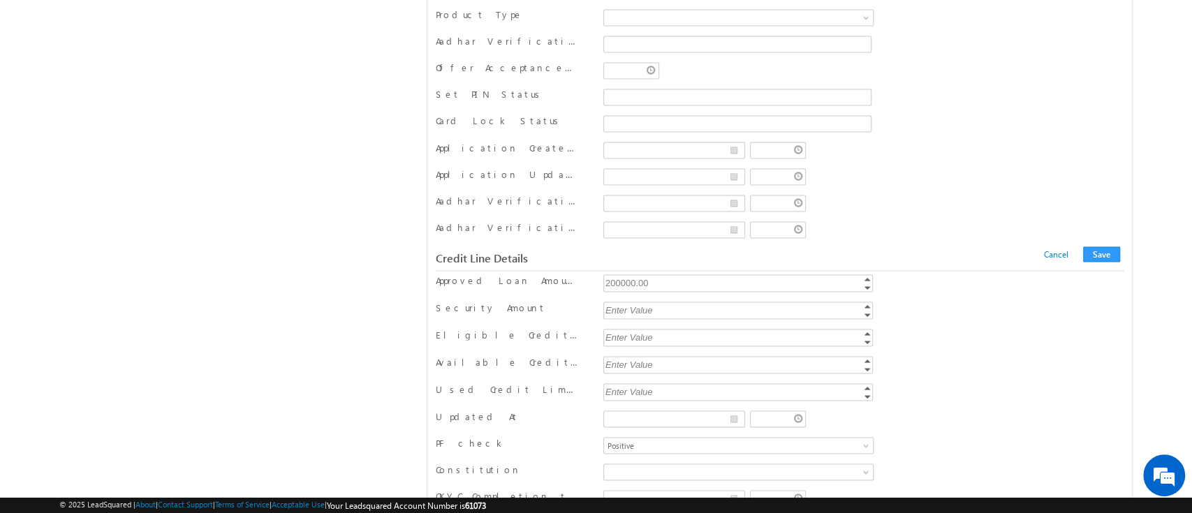
click at [614, 274] on div "200000.00" at bounding box center [739, 282] width 272 height 16
click at [614, 274] on input "200000" at bounding box center [738, 282] width 270 height 17
paste input "10"
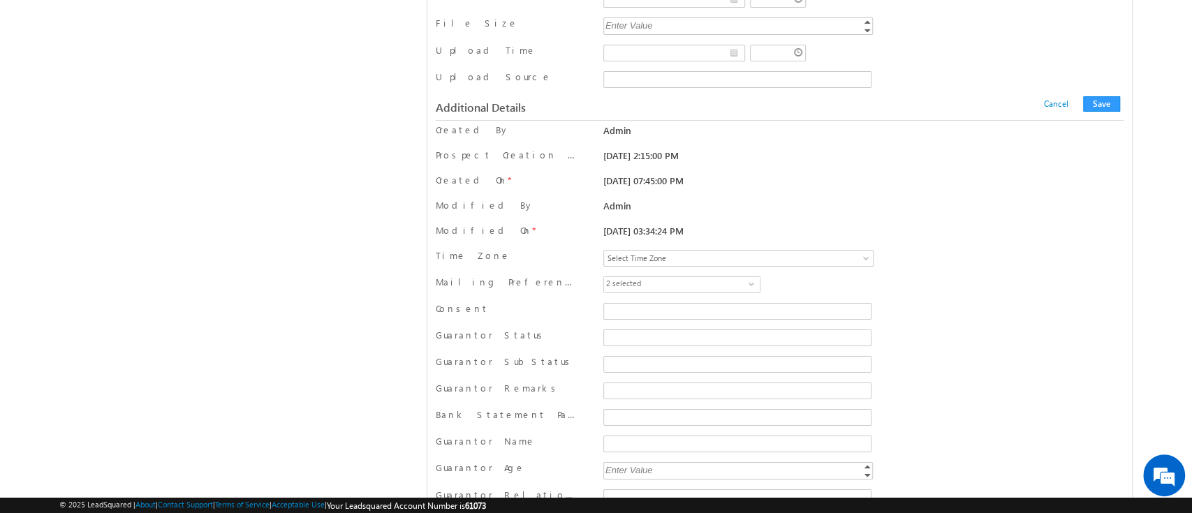
scroll to position [13992, 0]
drag, startPoint x: 685, startPoint y: 259, endPoint x: 655, endPoint y: 260, distance: 30.0
click at [655, 278] on div "2 selected select" at bounding box center [682, 285] width 156 height 15
click at [837, 150] on div "[DATE] 2:15:00 PM" at bounding box center [738, 156] width 270 height 12
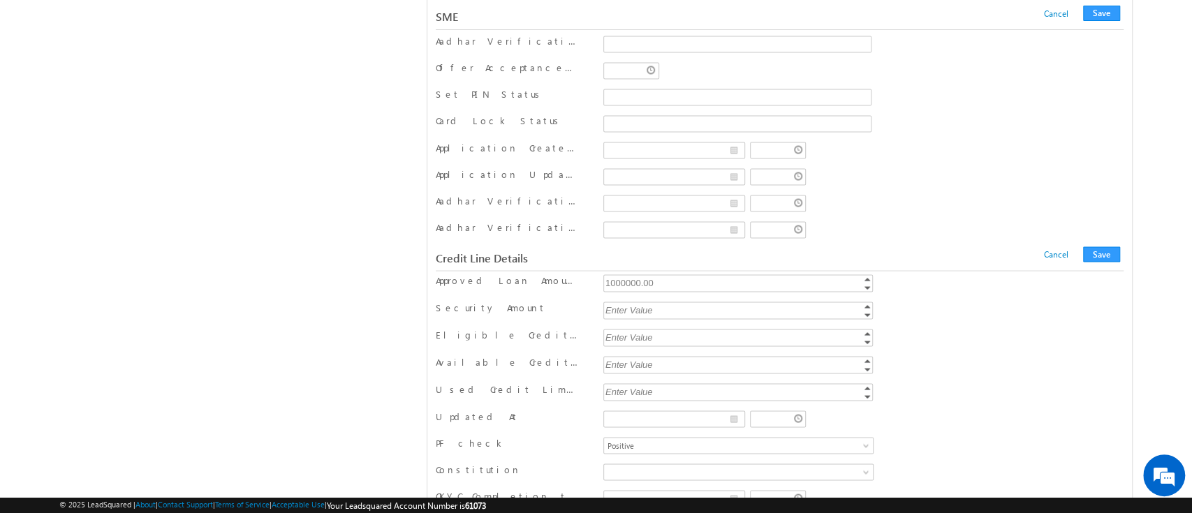
scroll to position [15825, 0]
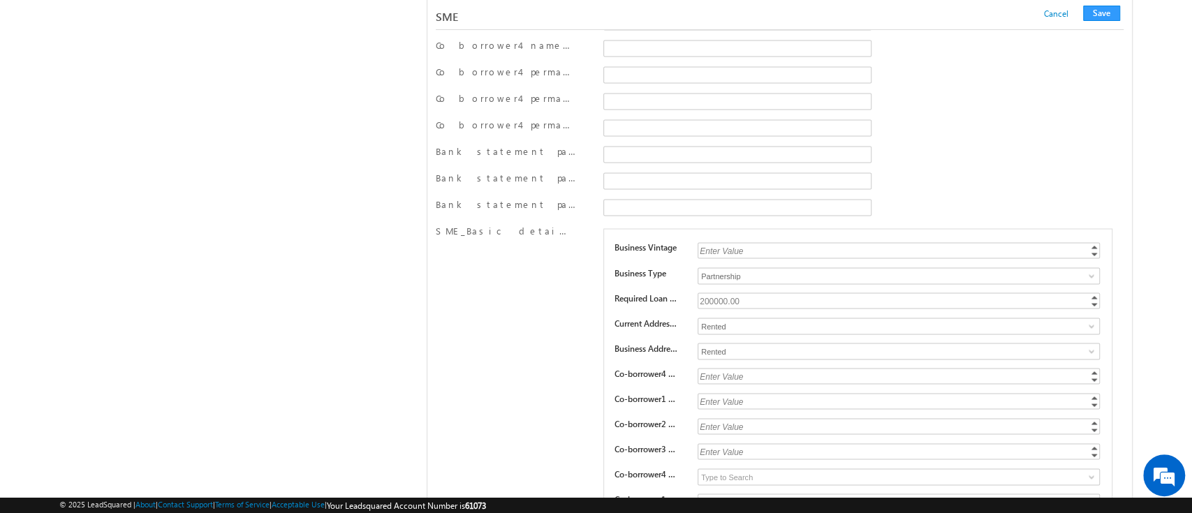
click at [718, 293] on div "200000.00" at bounding box center [900, 301] width 404 height 16
click at [718, 293] on input "200000" at bounding box center [899, 301] width 402 height 16
paste input "10"
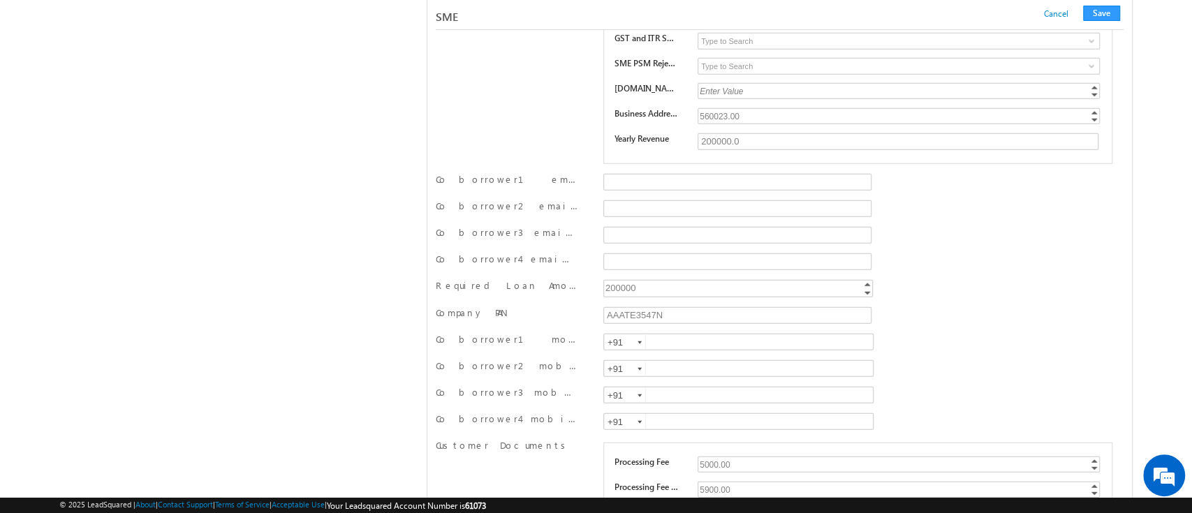
scroll to position [16666, 0]
click at [617, 277] on div "200000" at bounding box center [739, 285] width 272 height 16
click at [617, 277] on input "200000" at bounding box center [738, 285] width 270 height 17
paste input "10"
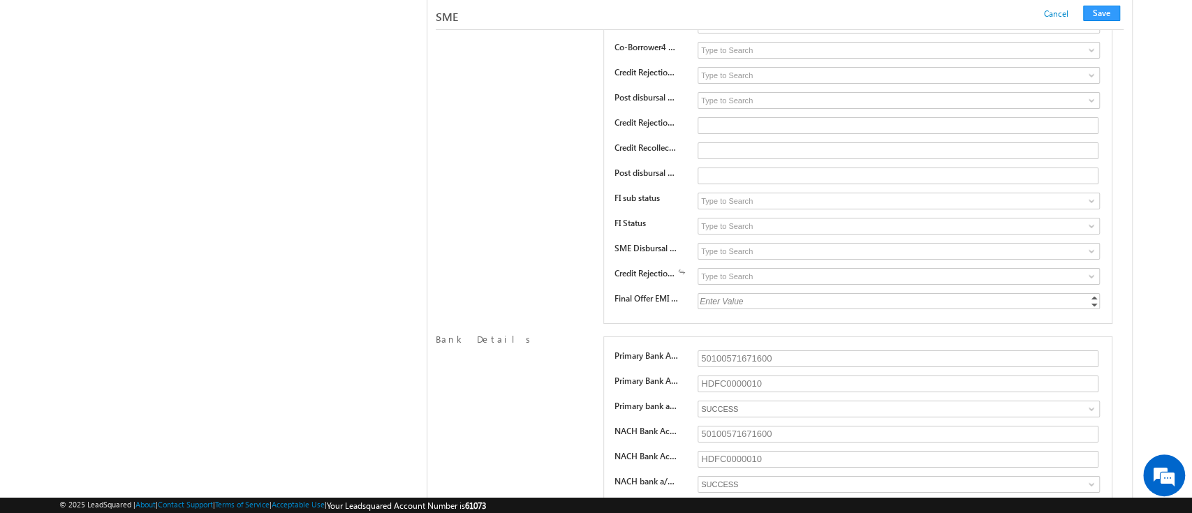
scroll to position [19563, 0]
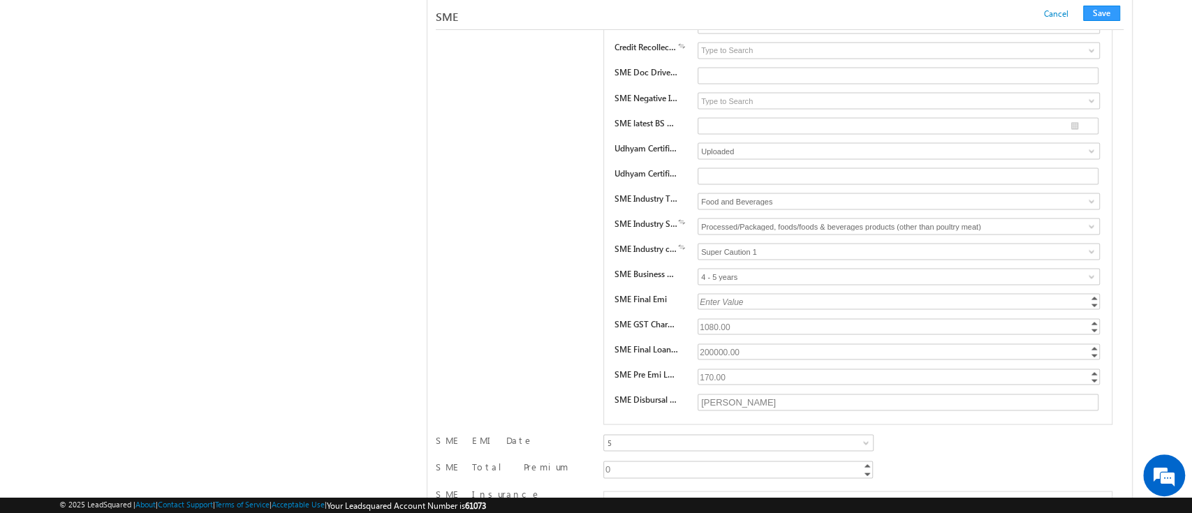
click at [709, 344] on div "200000.00" at bounding box center [900, 352] width 404 height 16
click at [709, 344] on input "200000" at bounding box center [899, 352] width 402 height 16
paste input "10"
click at [1093, 145] on span at bounding box center [1091, 150] width 11 height 11
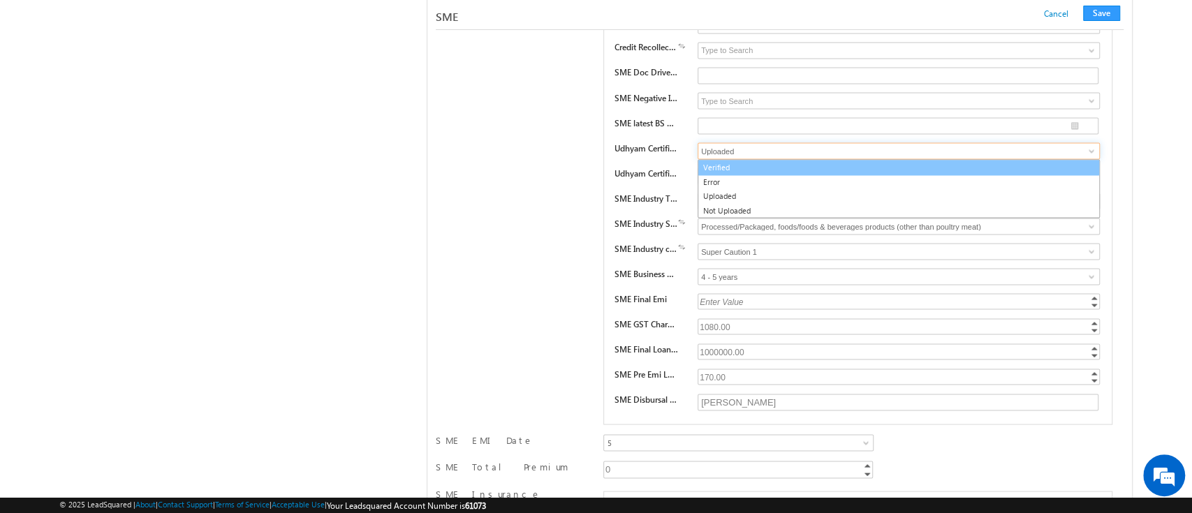
click at [1028, 159] on link "Verified" at bounding box center [899, 167] width 402 height 16
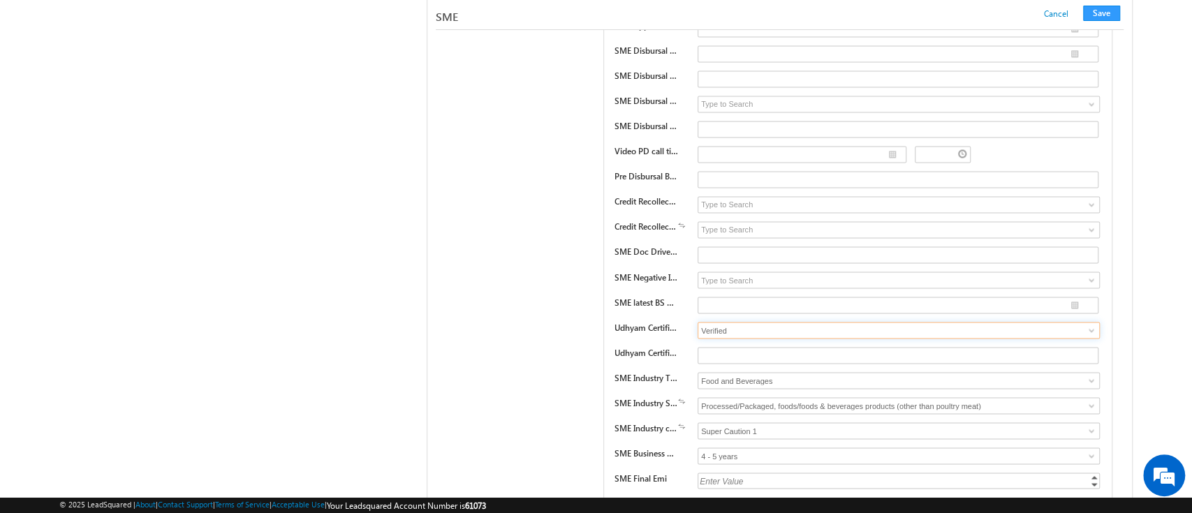
scroll to position [19746, 0]
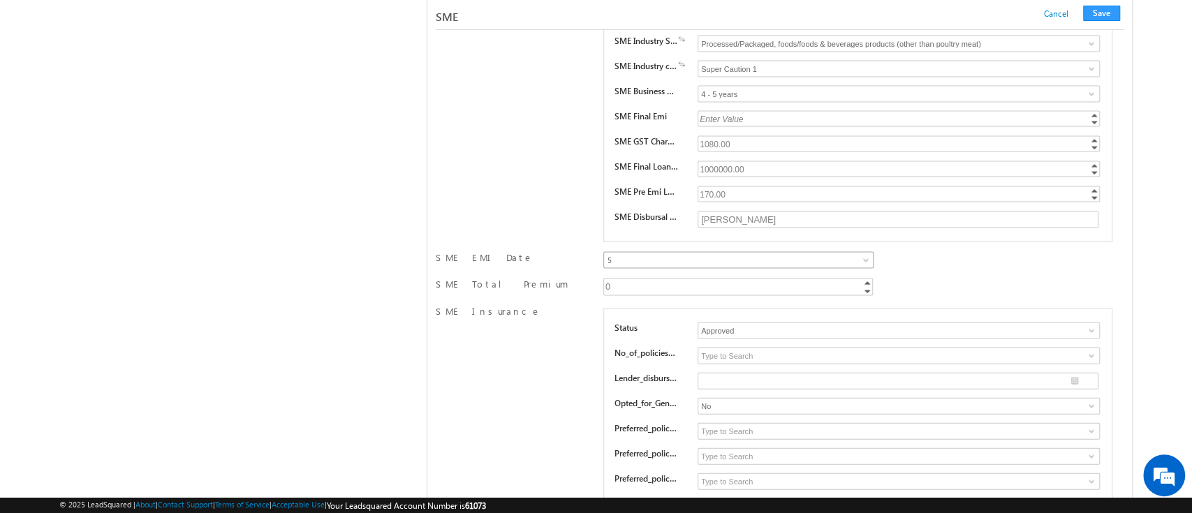
click at [784, 254] on span "5" at bounding box center [713, 260] width 218 height 13
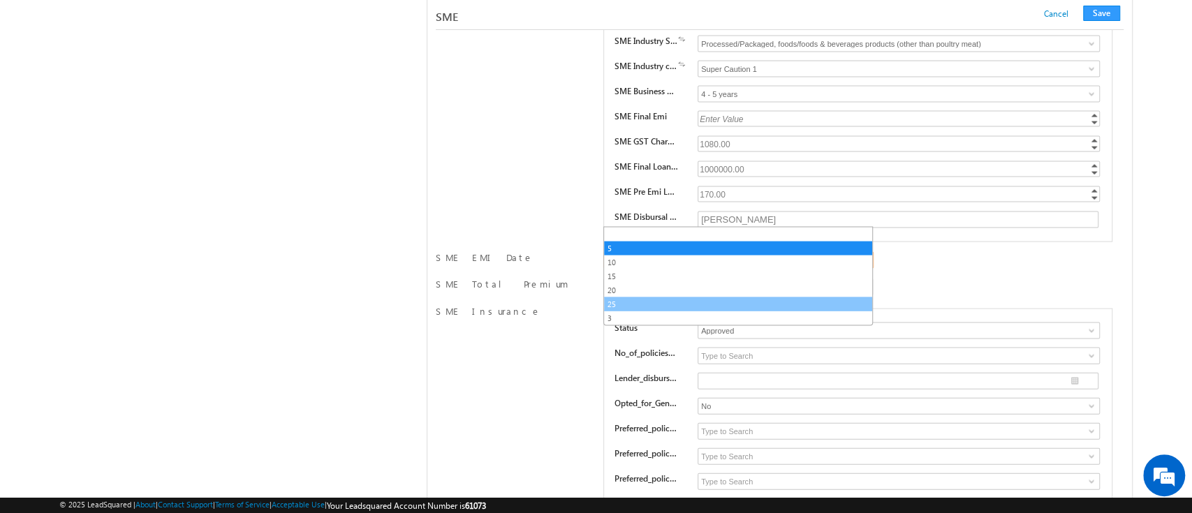
click at [737, 300] on link "25" at bounding box center [738, 304] width 268 height 13
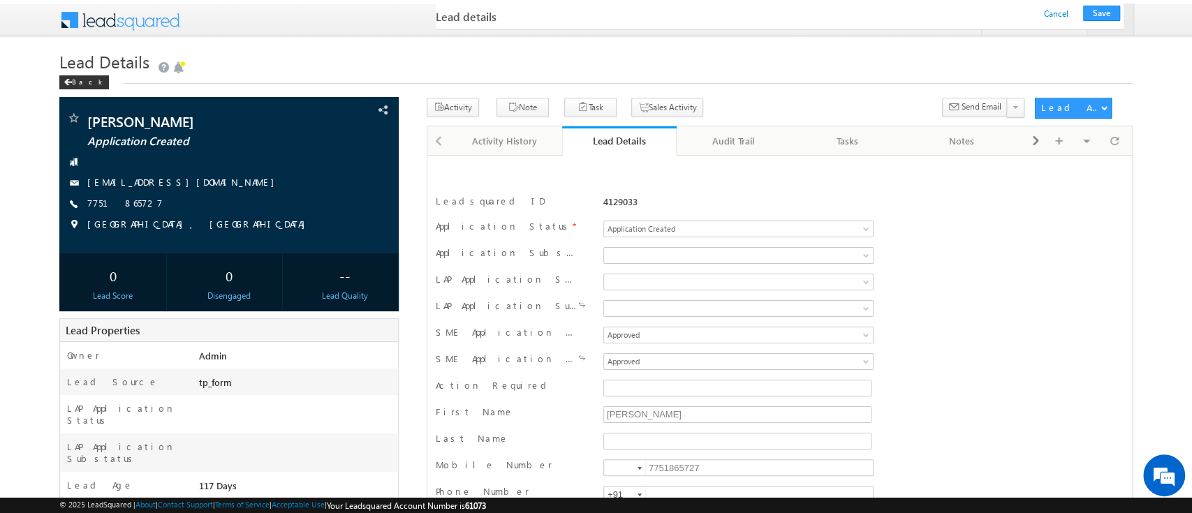
scroll to position [2857, 0]
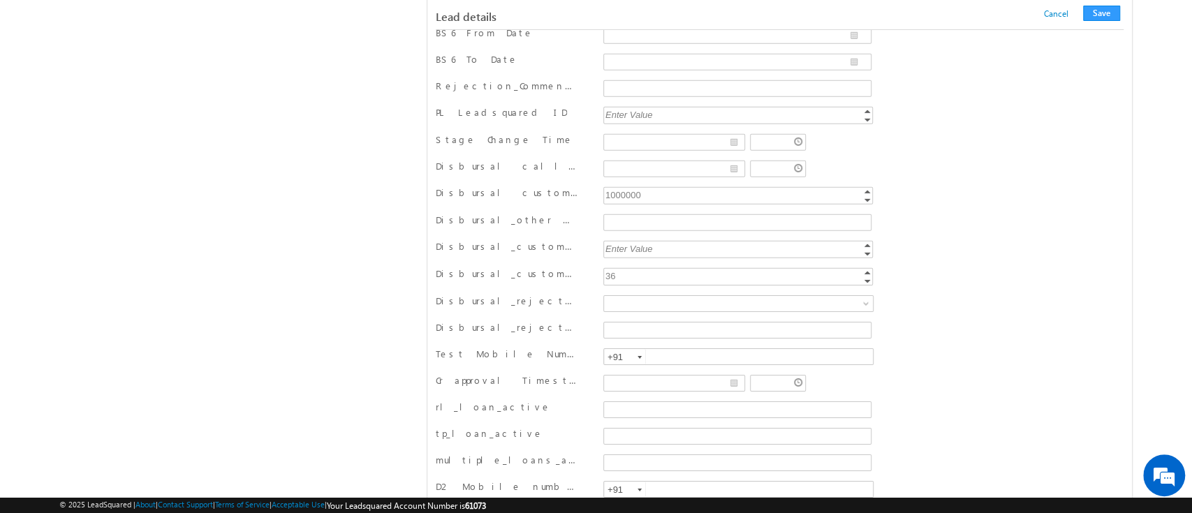
click at [639, 268] on div "36" at bounding box center [739, 276] width 272 height 16
click at [1096, 3] on div "Lead details Cancel Save Cancel Save" at bounding box center [780, 15] width 688 height 30
click at [1096, 14] on button "Save" at bounding box center [1101, 13] width 37 height 15
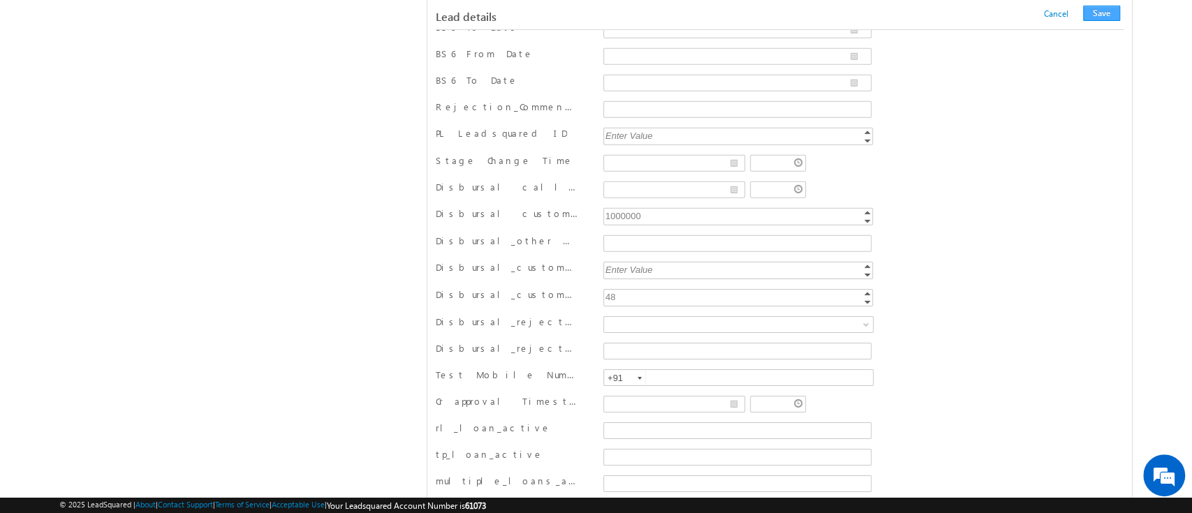
scroll to position [201, 0]
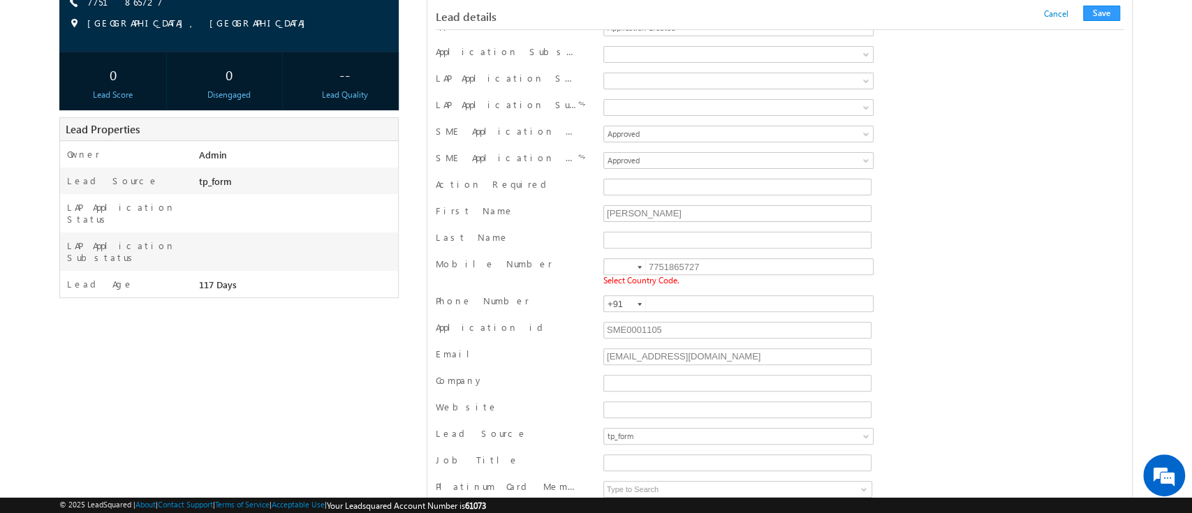
click at [637, 267] on div at bounding box center [639, 267] width 4 height 3
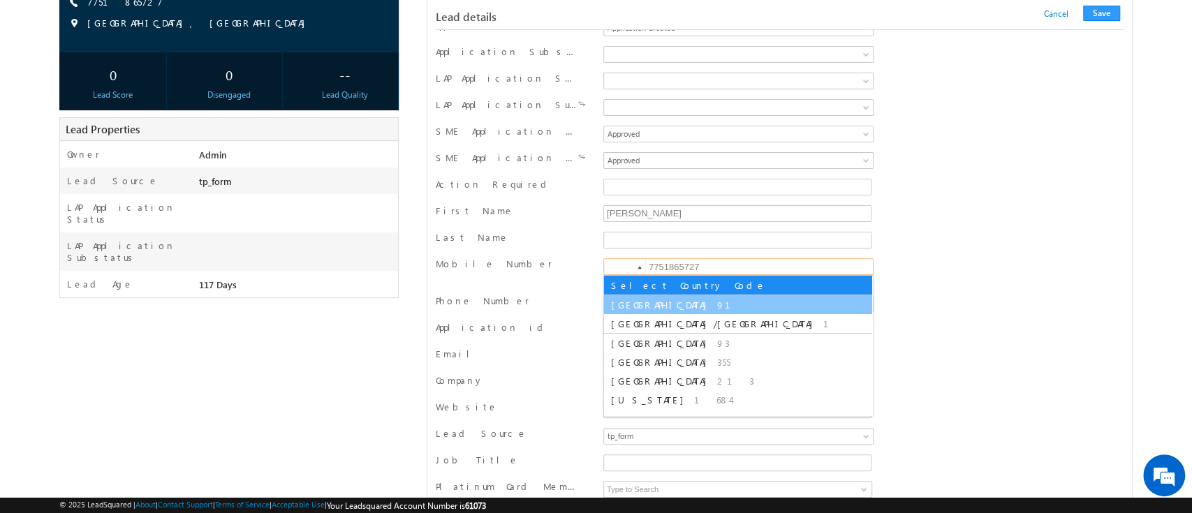
click at [643, 301] on li "India 91" at bounding box center [738, 304] width 268 height 19
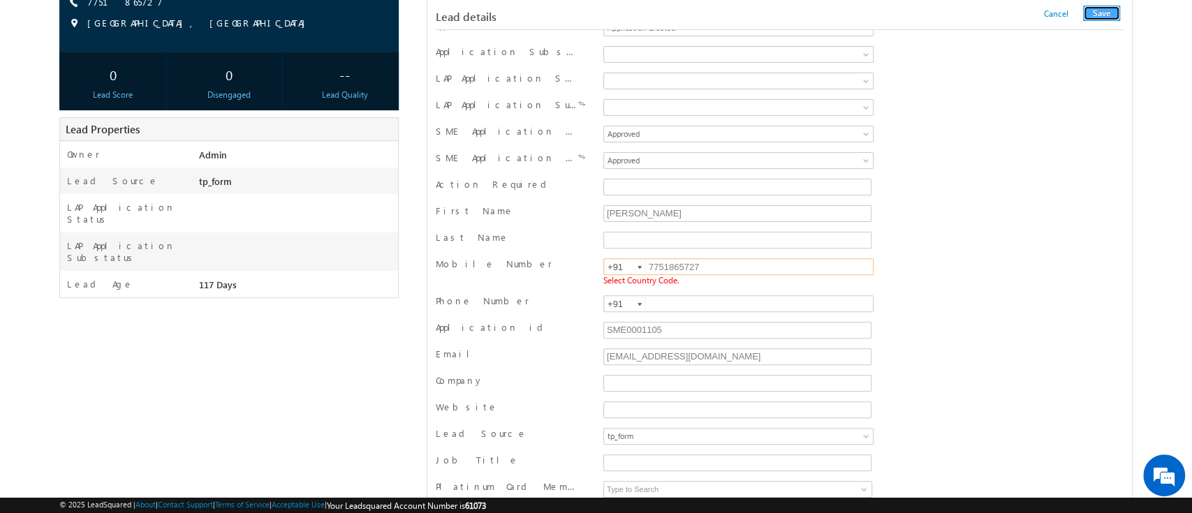
click at [1116, 17] on button "Save" at bounding box center [1101, 13] width 37 height 15
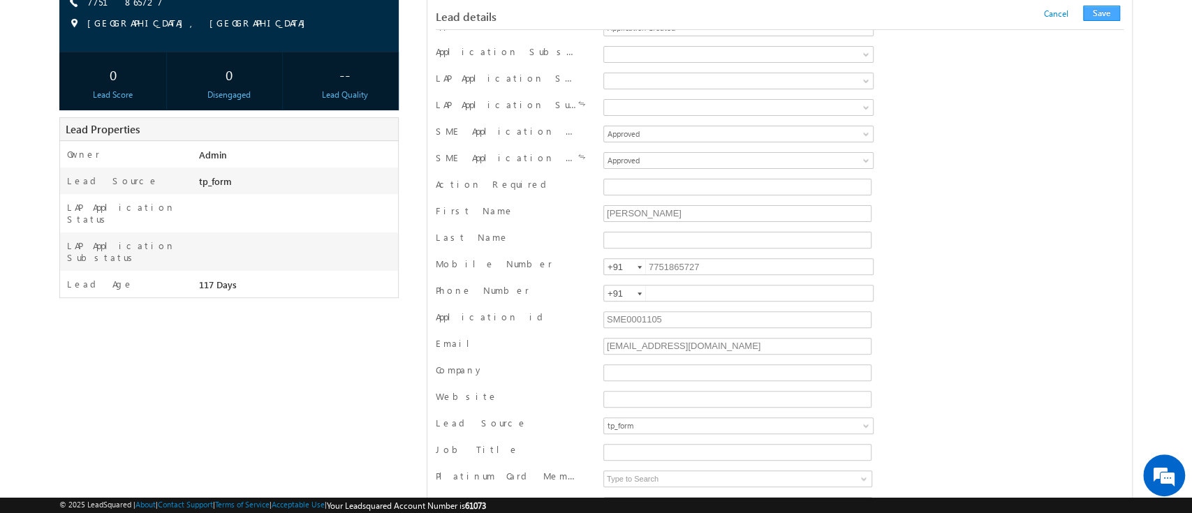
scroll to position [1363, 0]
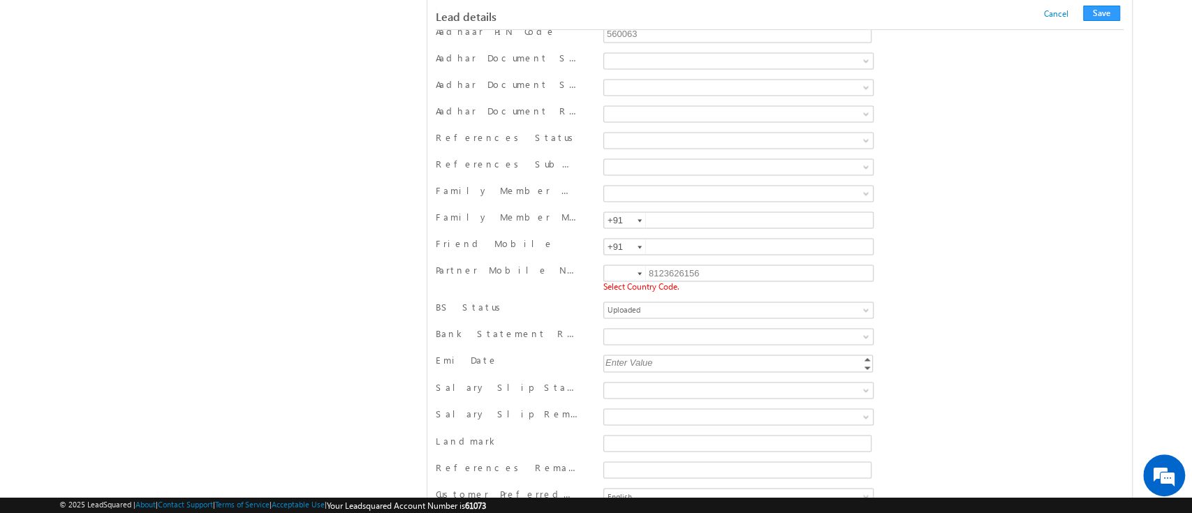
click at [637, 272] on div at bounding box center [639, 273] width 4 height 3
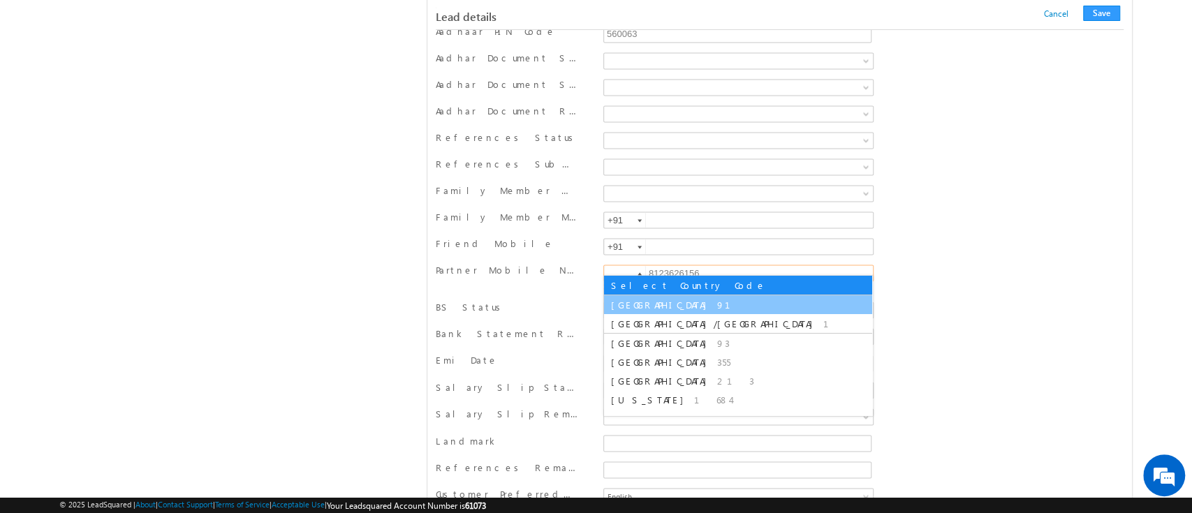
click at [677, 308] on li "India 91" at bounding box center [738, 304] width 268 height 19
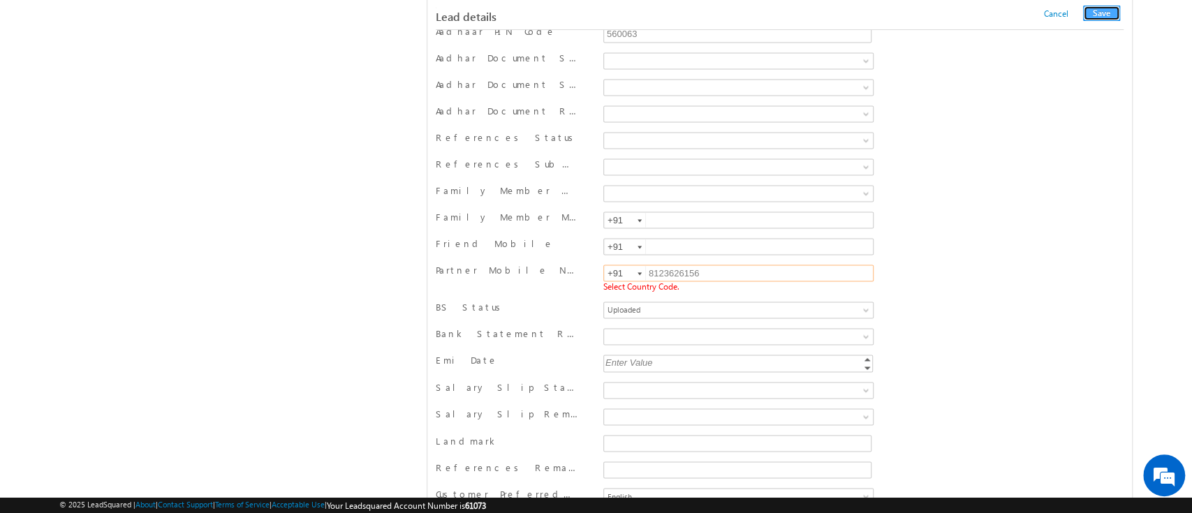
click at [1103, 15] on button "Save" at bounding box center [1101, 13] width 37 height 15
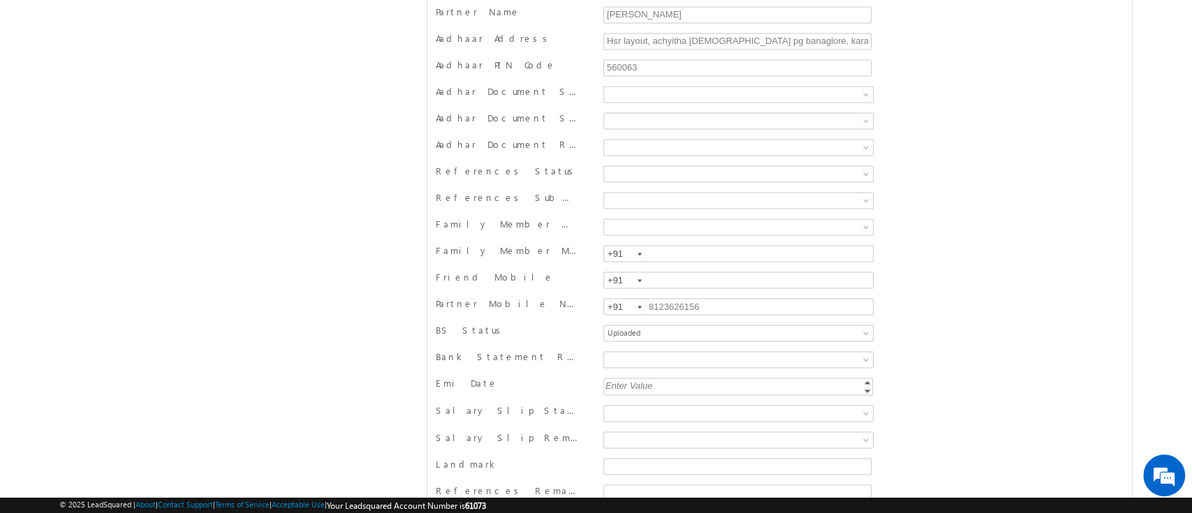
scroll to position [0, 0]
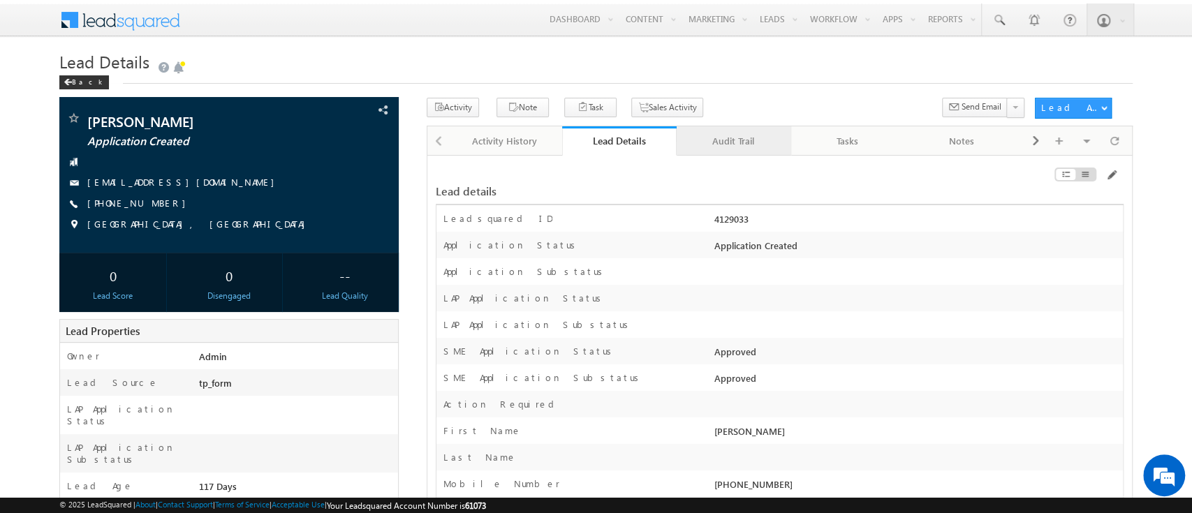
click at [731, 140] on div "Audit Trail" at bounding box center [733, 141] width 91 height 17
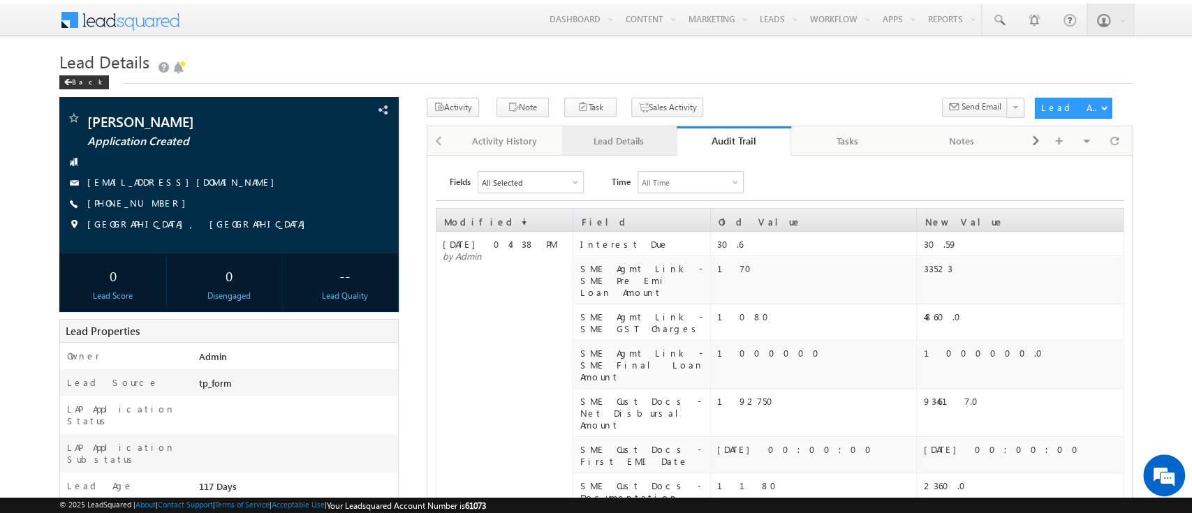
click at [607, 141] on div "Lead Details" at bounding box center [618, 141] width 91 height 17
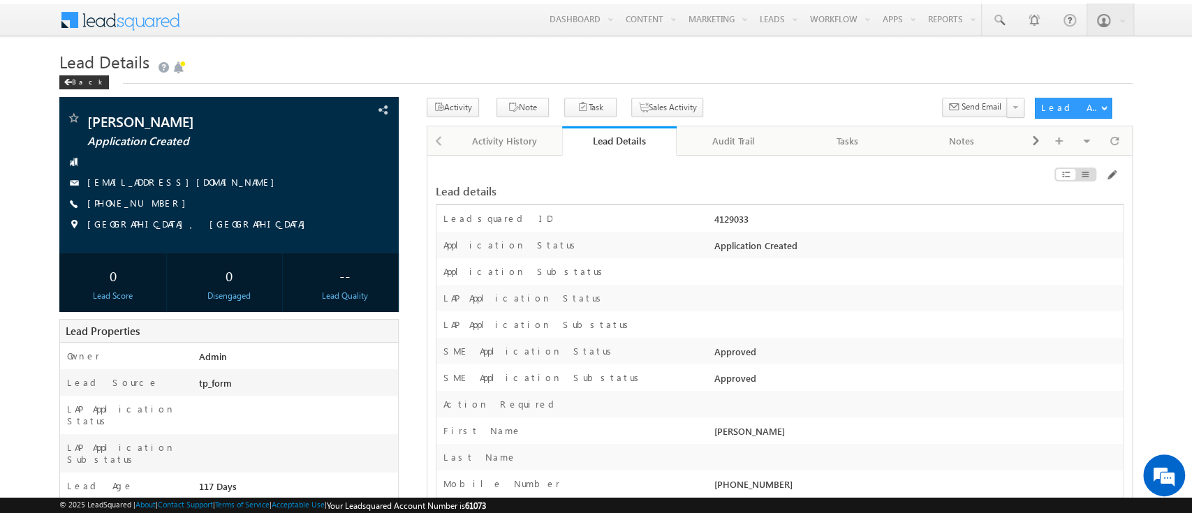
click at [733, 215] on div "4129033" at bounding box center [917, 222] width 412 height 20
copy div "4129033"
click at [1106, 175] on span at bounding box center [1110, 175] width 11 height 11
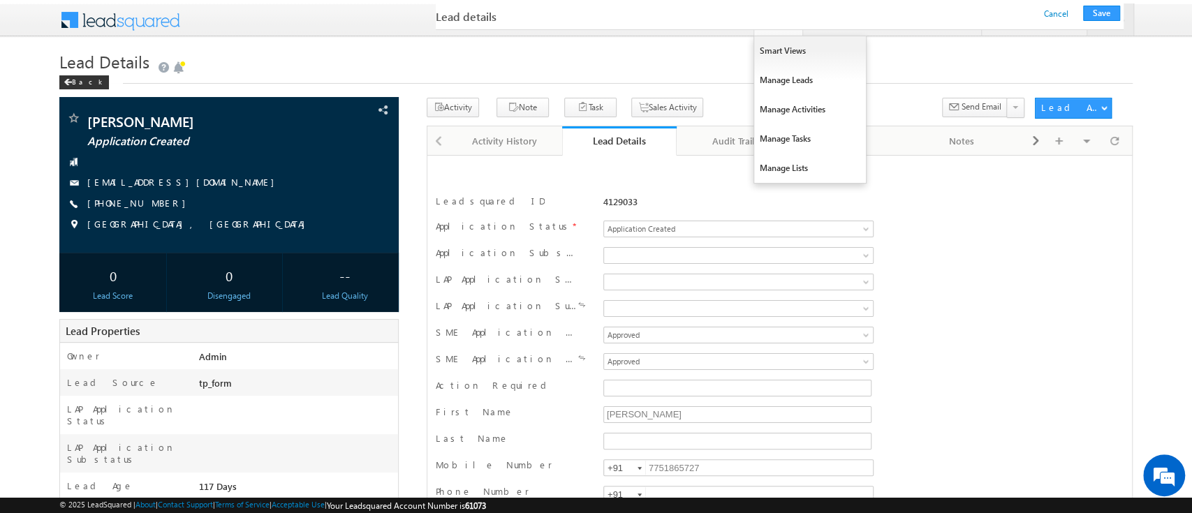
scroll to position [2857, 0]
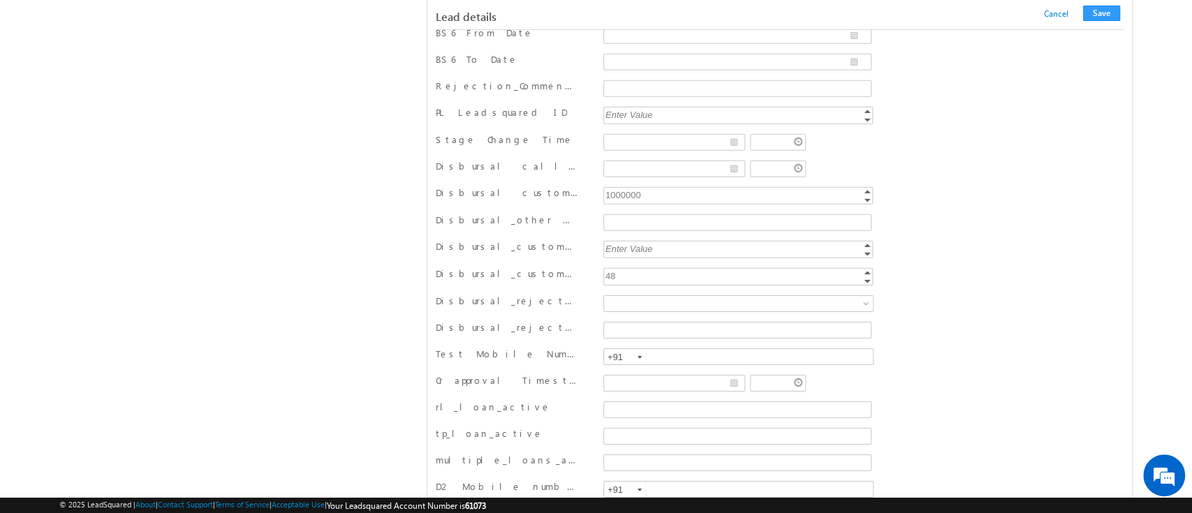
click at [629, 186] on div "1000000 1000000 Increment Decrement" at bounding box center [738, 197] width 277 height 22
click at [617, 187] on div "1000000" at bounding box center [739, 195] width 272 height 16
click at [617, 187] on input "1000000" at bounding box center [738, 195] width 270 height 17
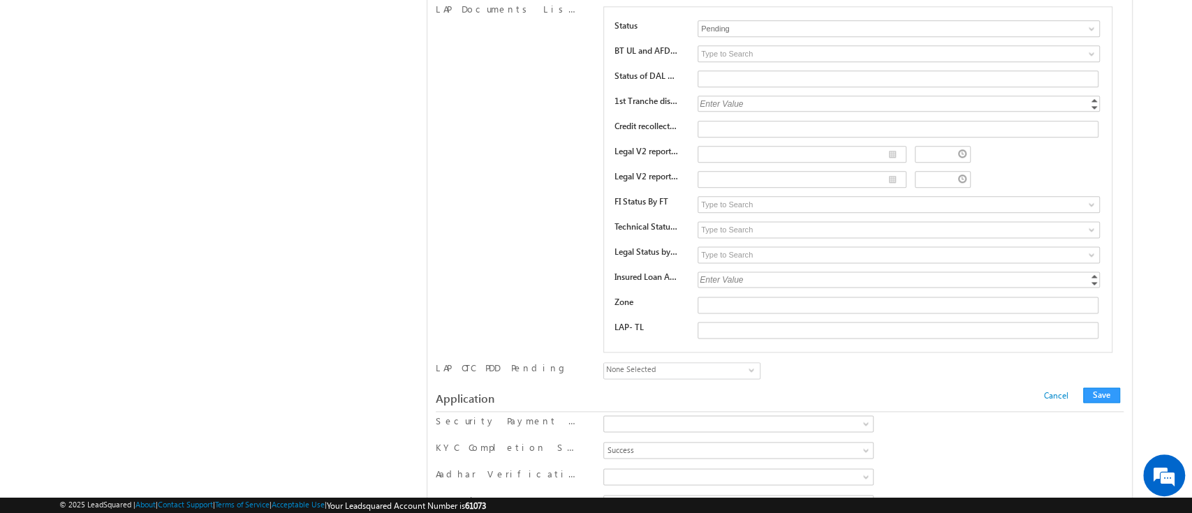
scroll to position [12378, 0]
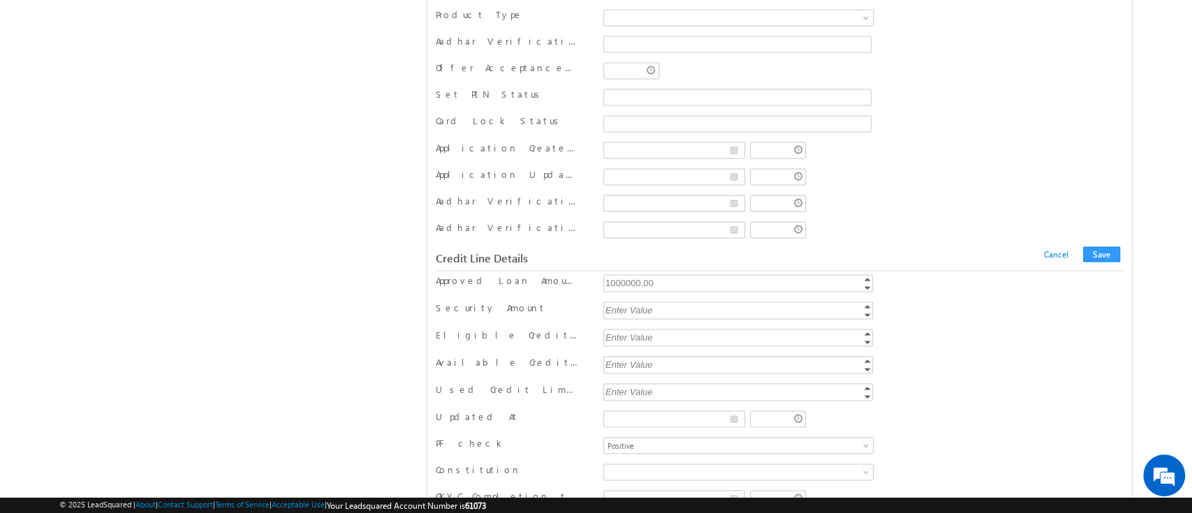
click at [625, 274] on div "1000000.00" at bounding box center [739, 282] width 272 height 16
click at [625, 274] on input "1000000" at bounding box center [738, 282] width 270 height 17
paste input "5"
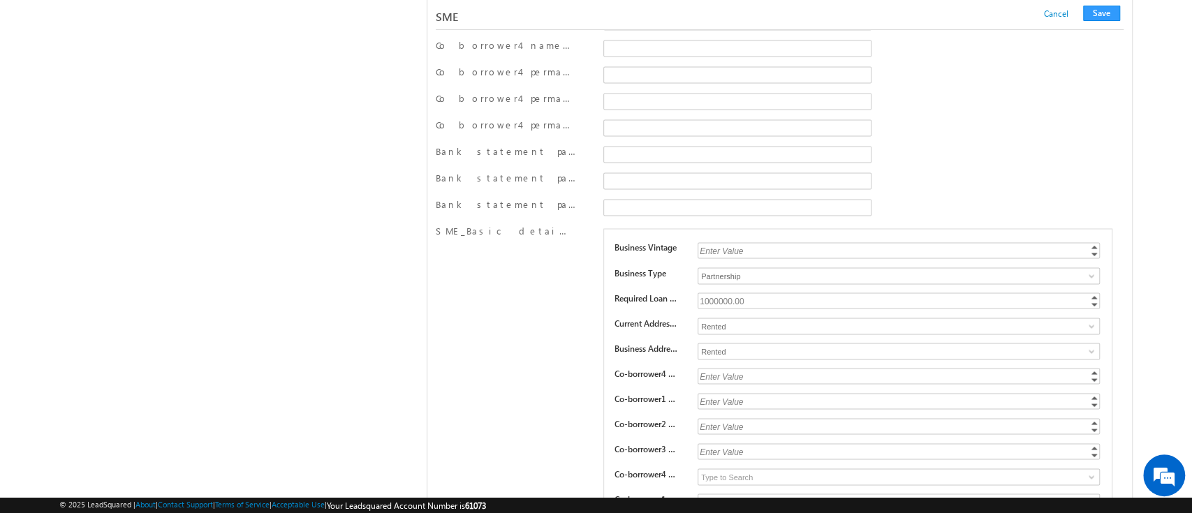
click at [716, 293] on div "1000000.00" at bounding box center [900, 301] width 404 height 16
click at [716, 293] on input "1000000" at bounding box center [899, 301] width 402 height 16
paste input "5"
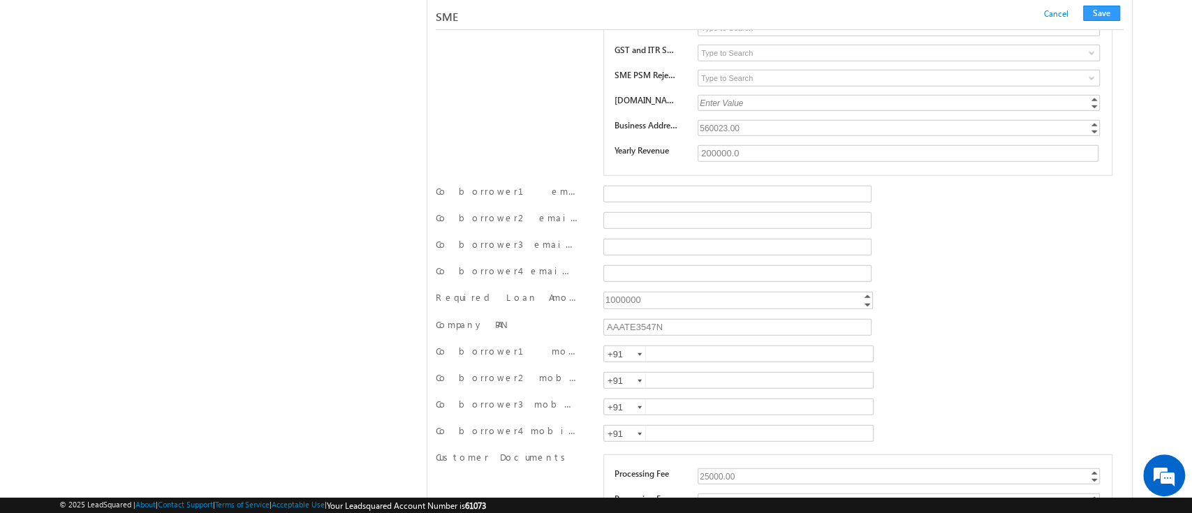
click at [617, 292] on div "1000000" at bounding box center [739, 300] width 272 height 16
click at [617, 292] on input "1000000" at bounding box center [738, 300] width 270 height 17
paste input "5"
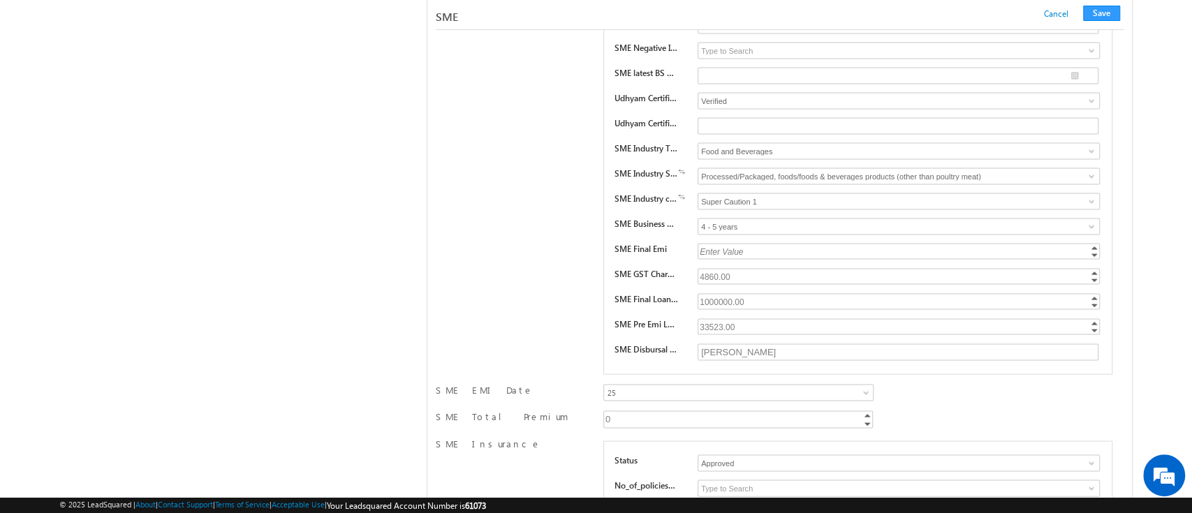
click at [712, 293] on div "1000000.00" at bounding box center [900, 301] width 404 height 16
click at [712, 293] on input "1000000" at bounding box center [899, 301] width 402 height 16
paste input "5"
click at [1103, 14] on button "Save" at bounding box center [1101, 13] width 37 height 15
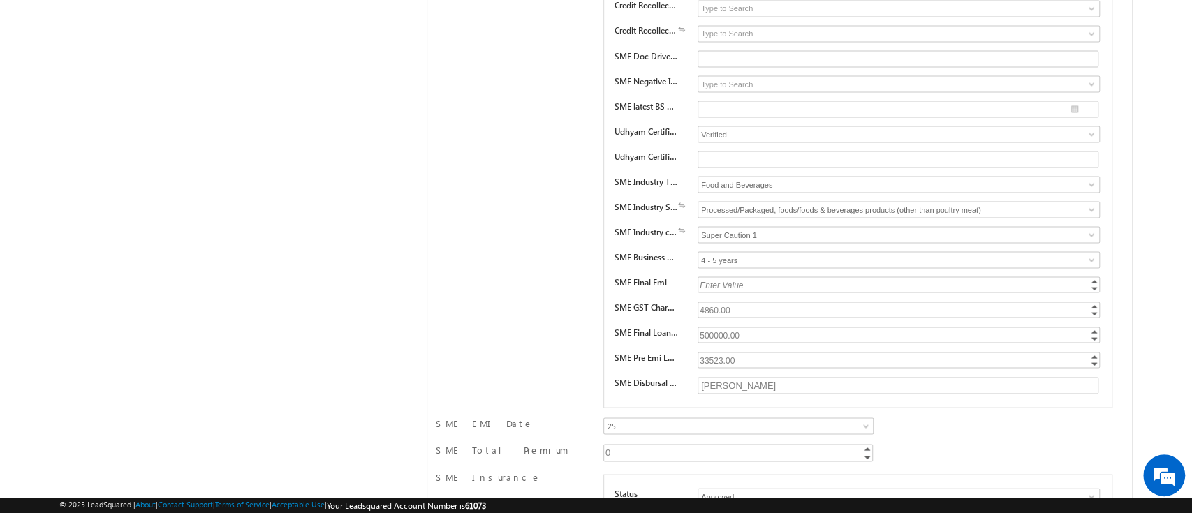
scroll to position [0, 0]
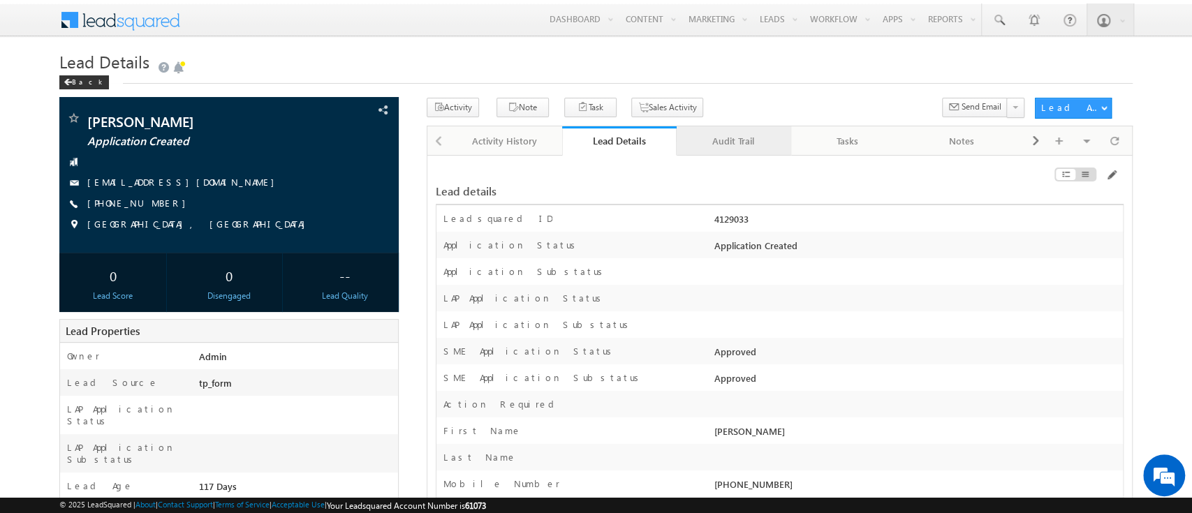
click at [744, 137] on div "Audit Trail" at bounding box center [733, 141] width 91 height 17
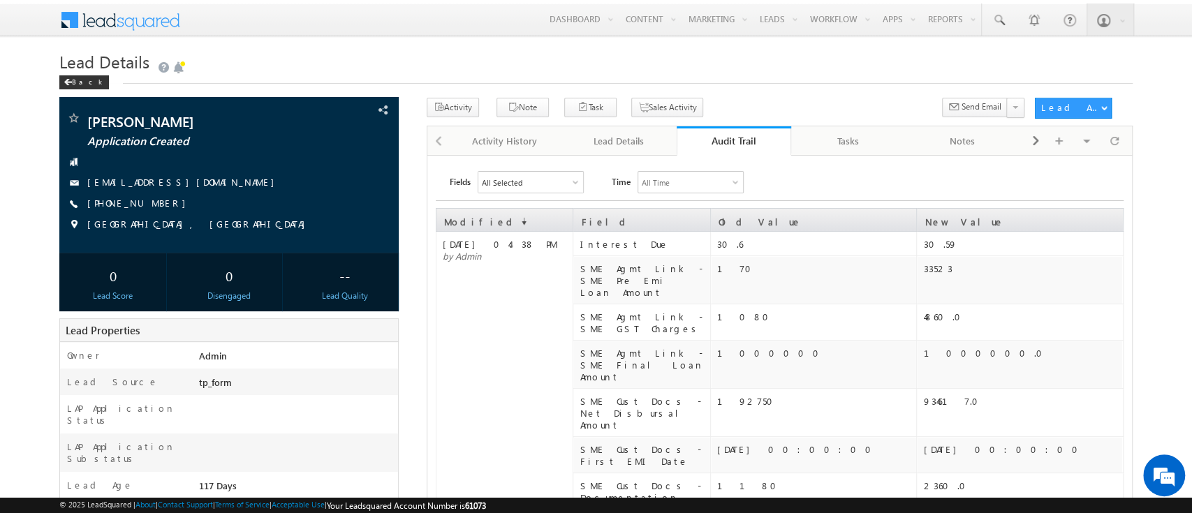
drag, startPoint x: 744, startPoint y: 137, endPoint x: 722, endPoint y: 145, distance: 23.0
click at [722, 145] on div "Audit Trail" at bounding box center [734, 140] width 94 height 13
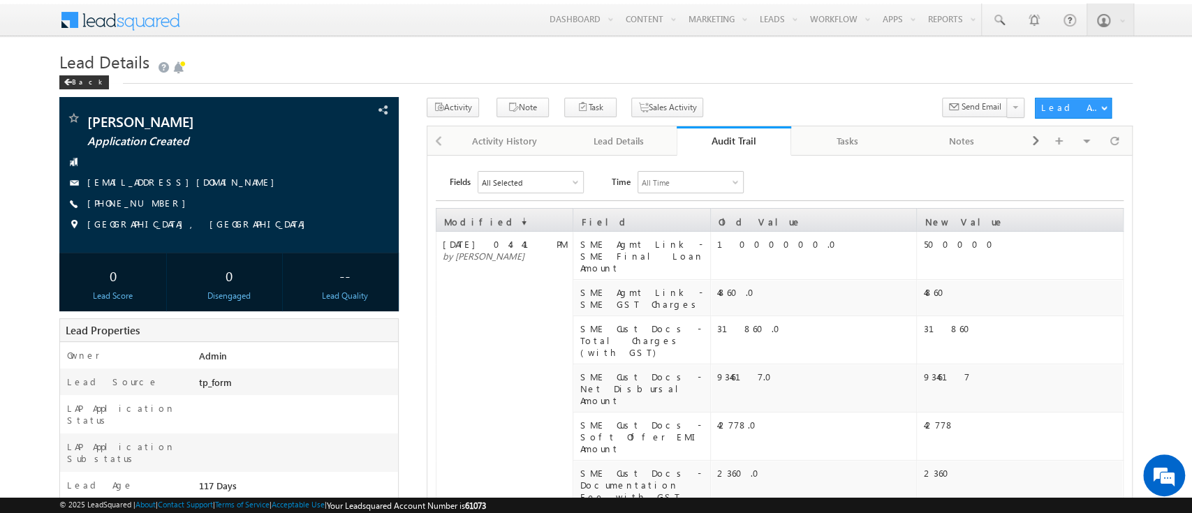
click at [741, 139] on div "Audit Trail" at bounding box center [734, 140] width 94 height 13
